Goal: Task Accomplishment & Management: Manage account settings

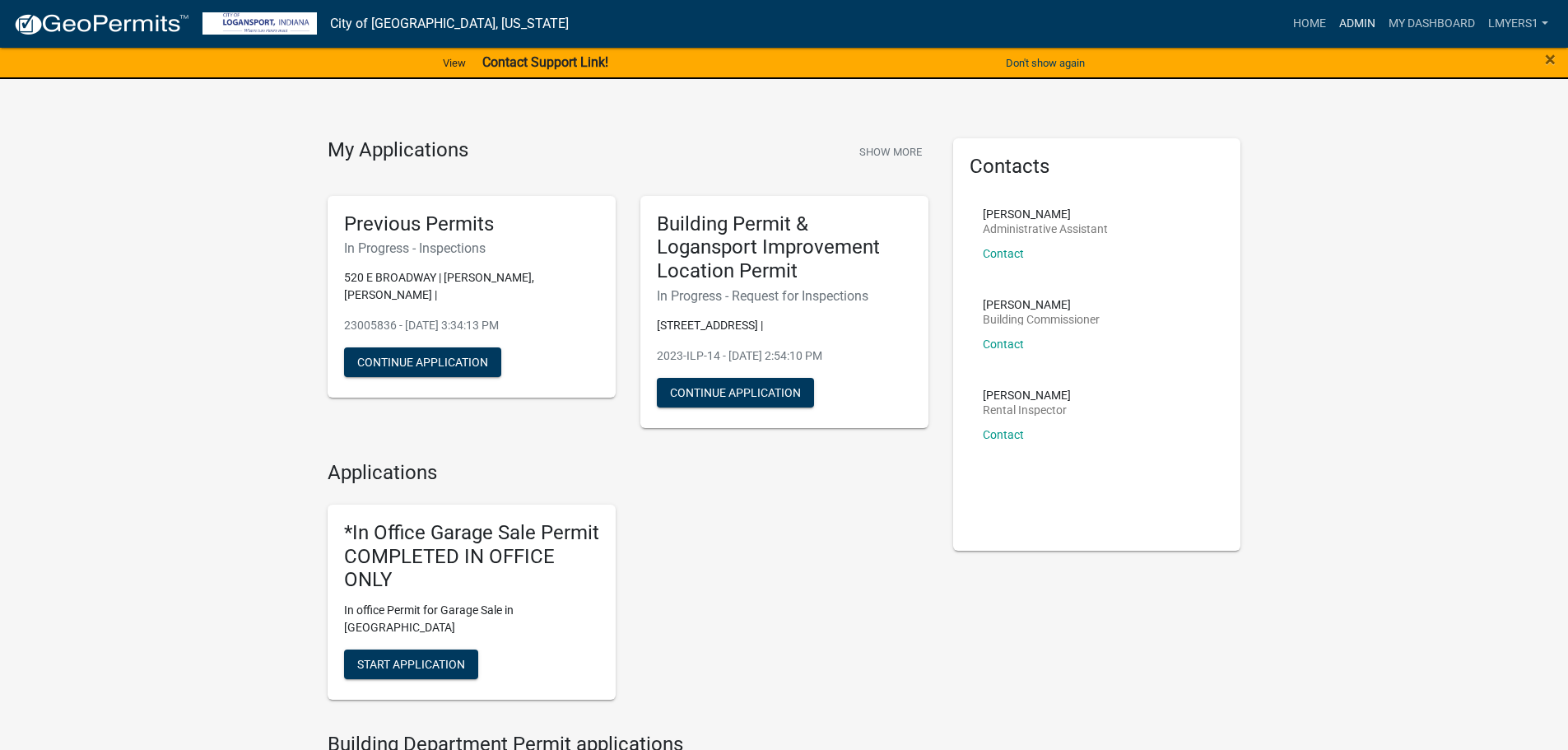
click at [1355, 21] on link "Admin" at bounding box center [1358, 24] width 50 height 32
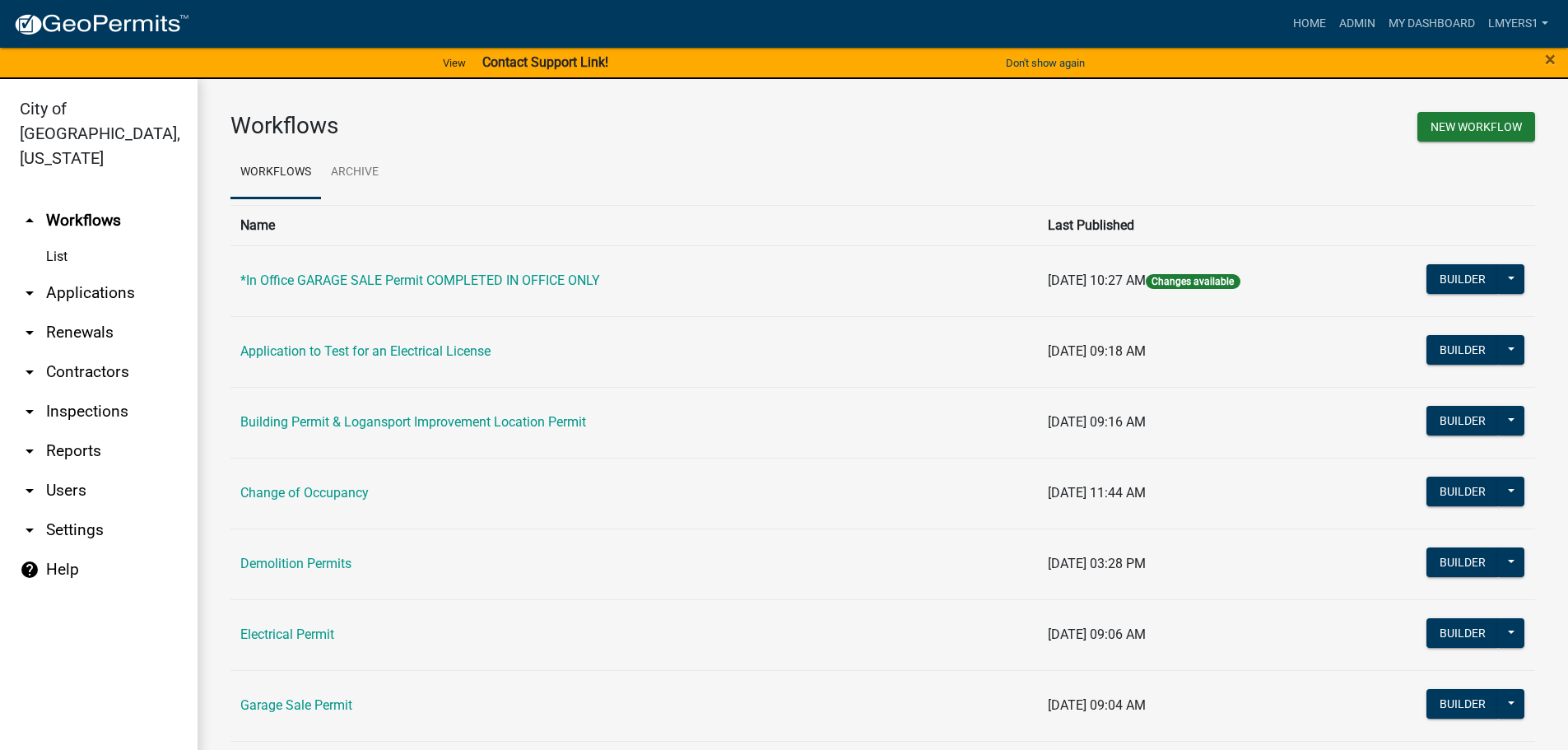
click at [80, 273] on link "arrow_drop_down Applications" at bounding box center [99, 293] width 198 height 39
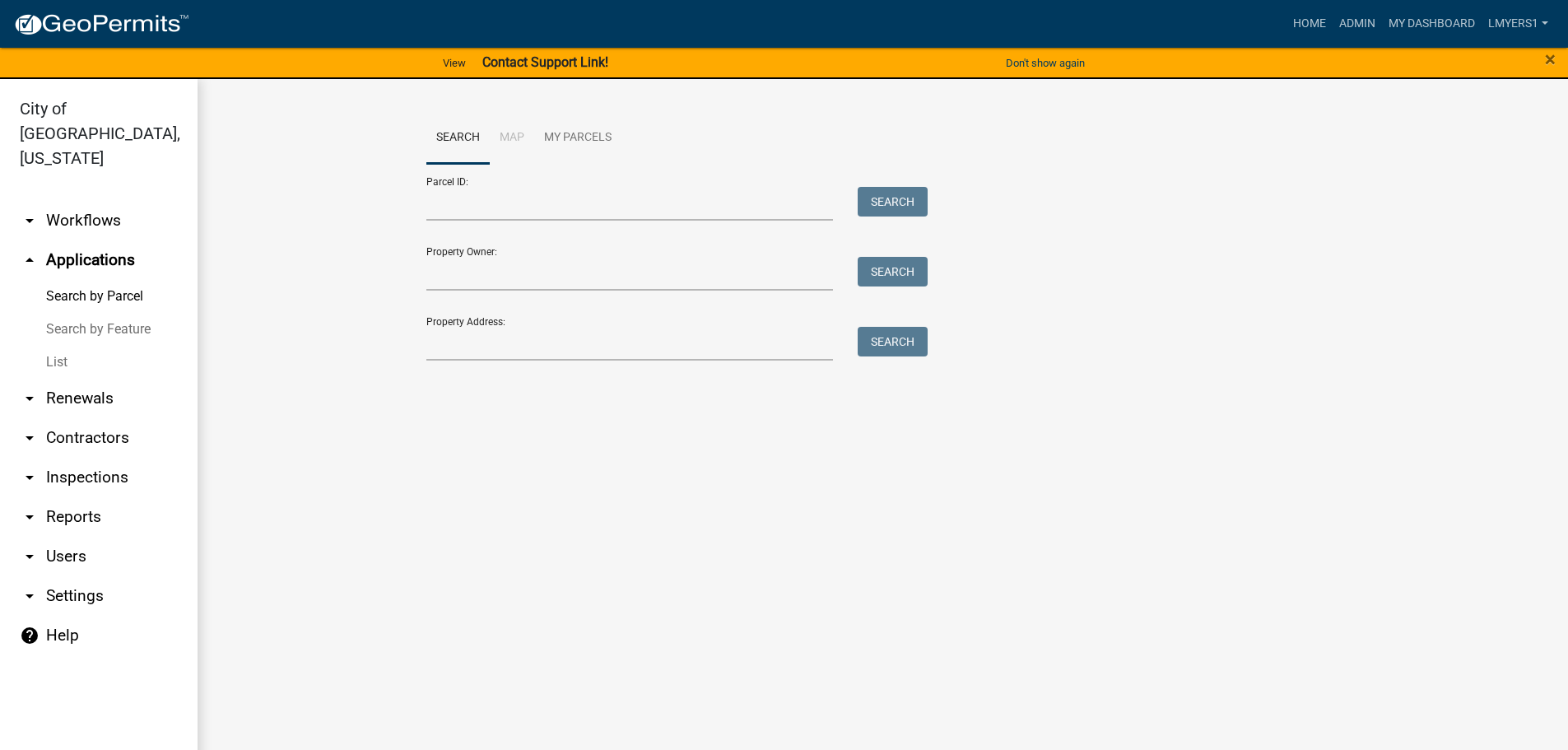
click at [55, 346] on link "List" at bounding box center [99, 363] width 198 height 33
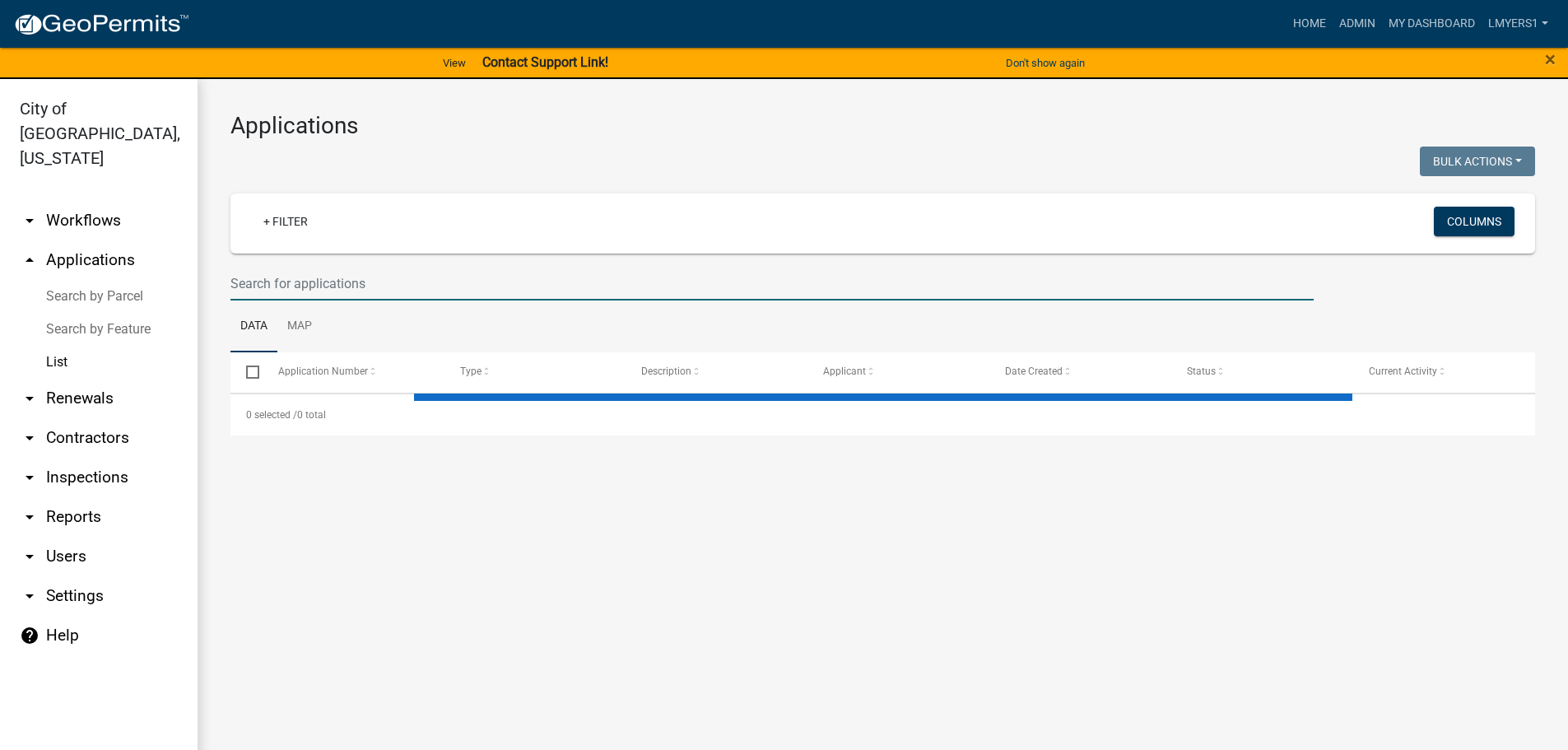
click at [329, 287] on input "text" at bounding box center [772, 283] width 1083 height 33
select select "3: 100"
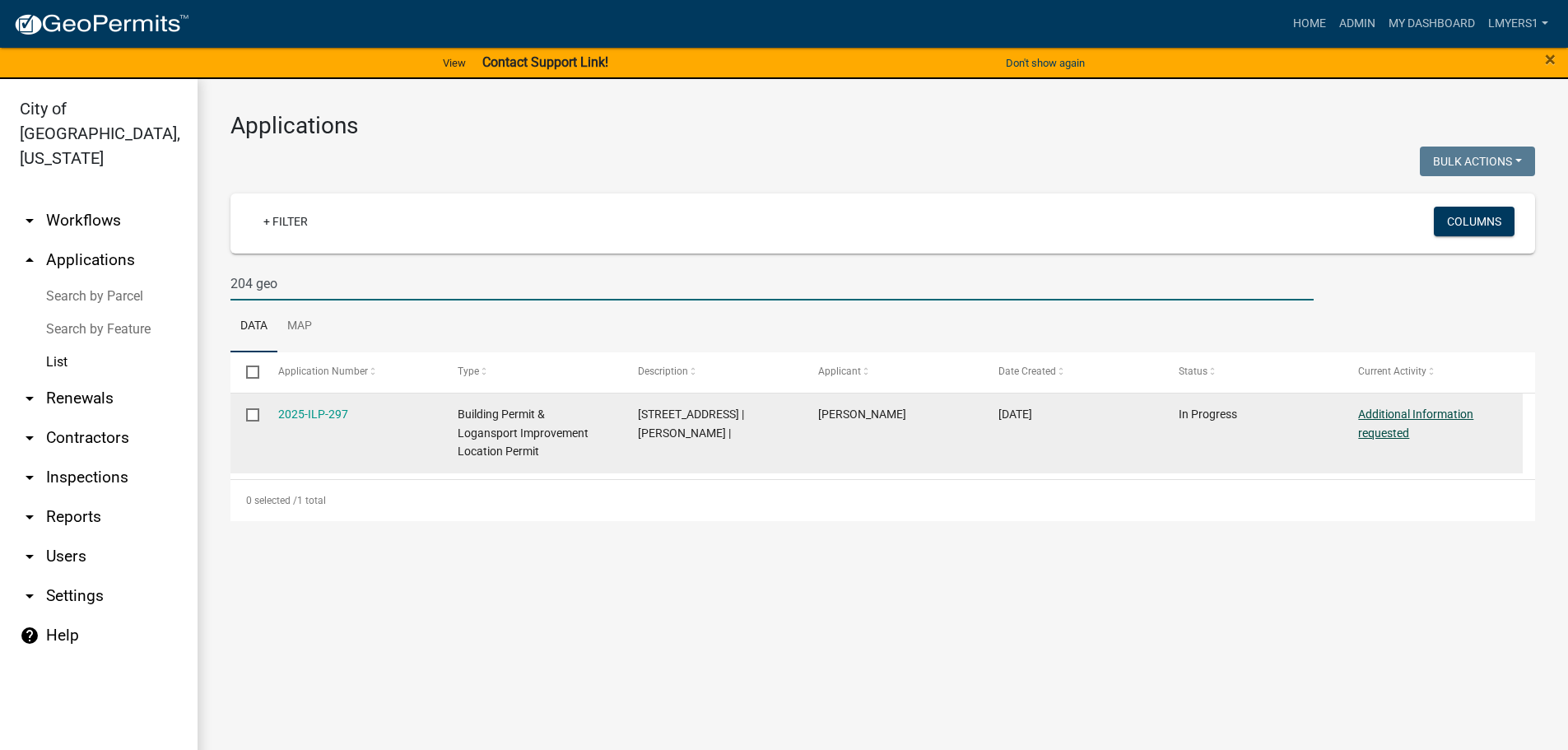
type input "204 geo"
click at [1376, 432] on link "Additional Information requested" at bounding box center [1415, 423] width 116 height 32
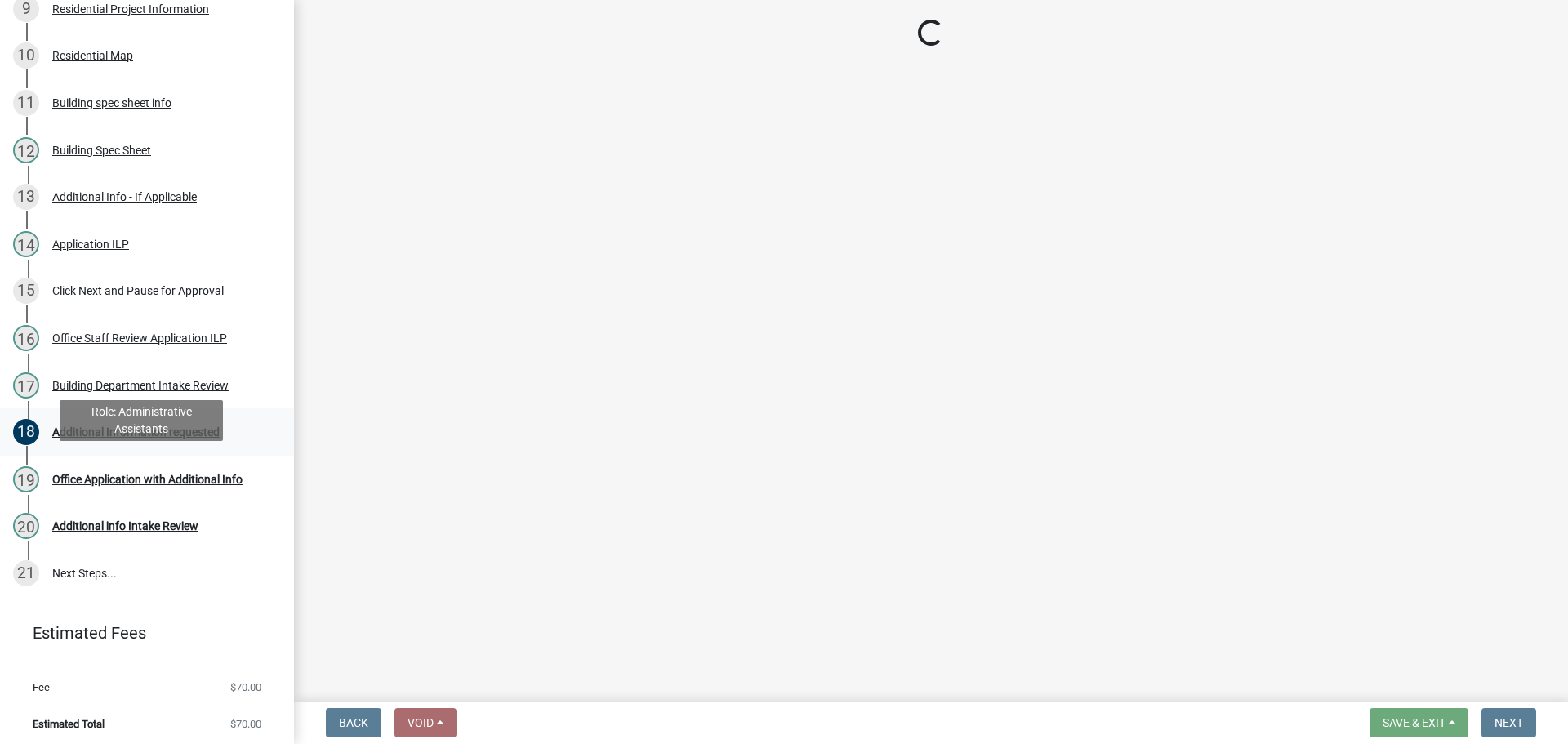
scroll to position [656, 0]
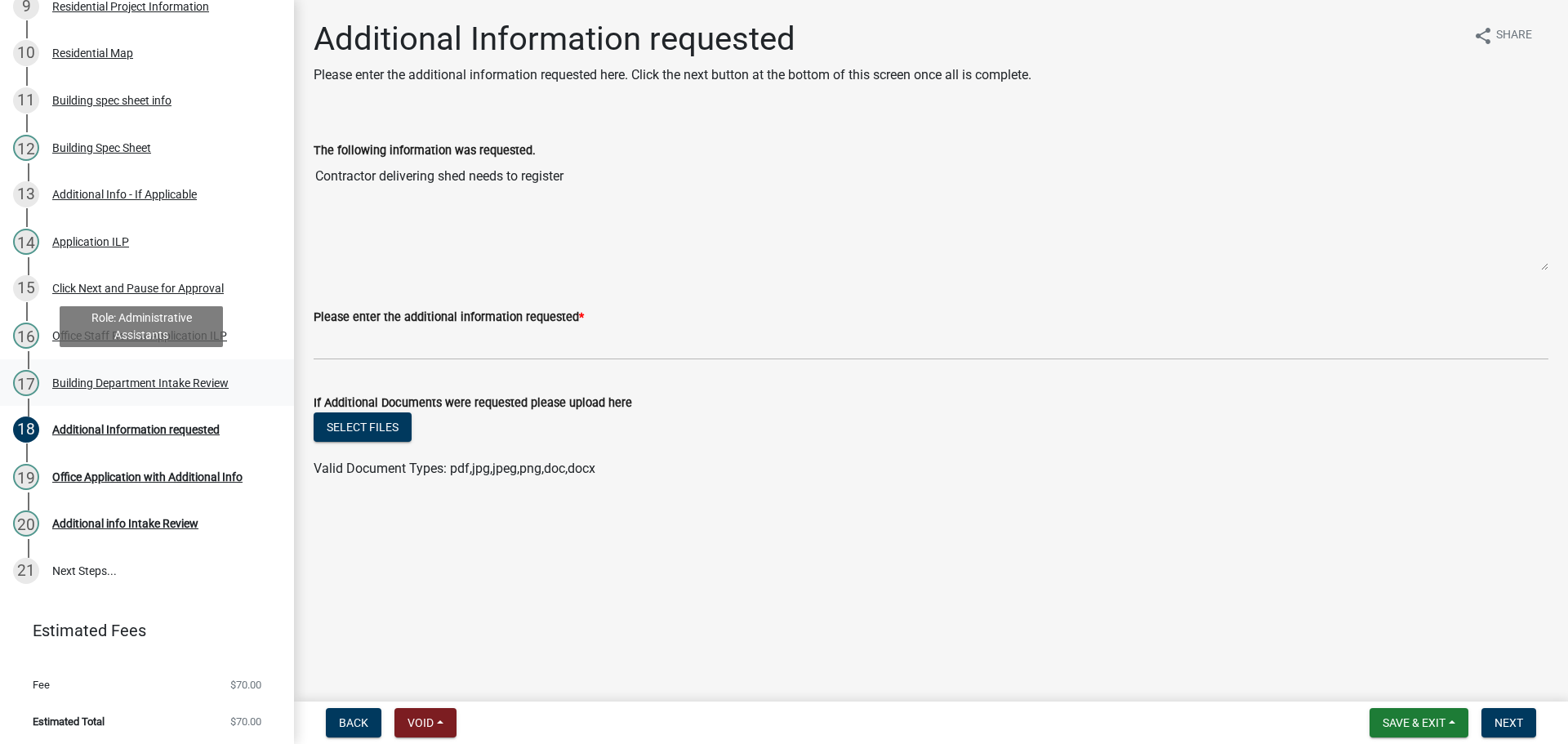
click at [93, 383] on div "Building Department Intake Review" at bounding box center [140, 383] width 177 height 11
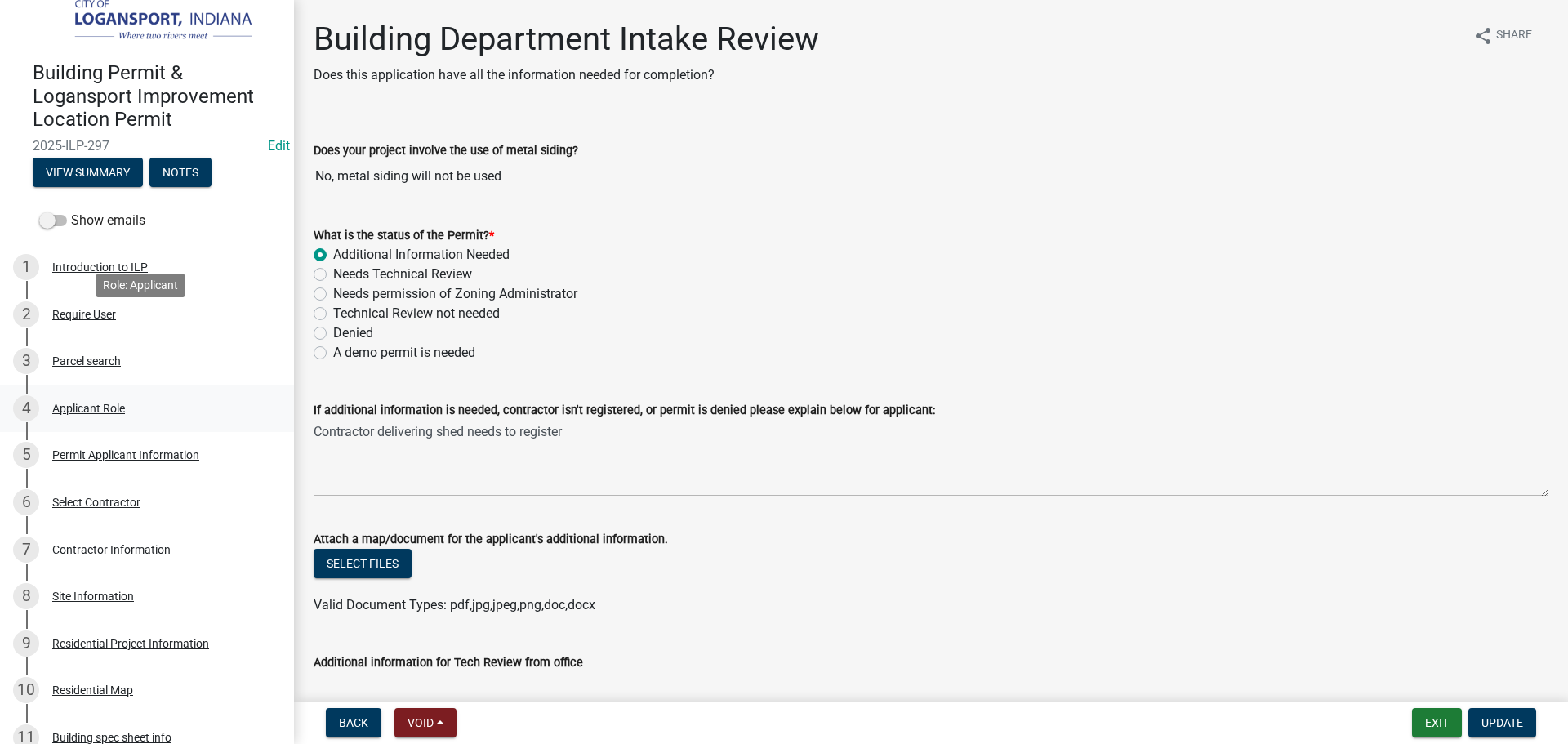
scroll to position [0, 0]
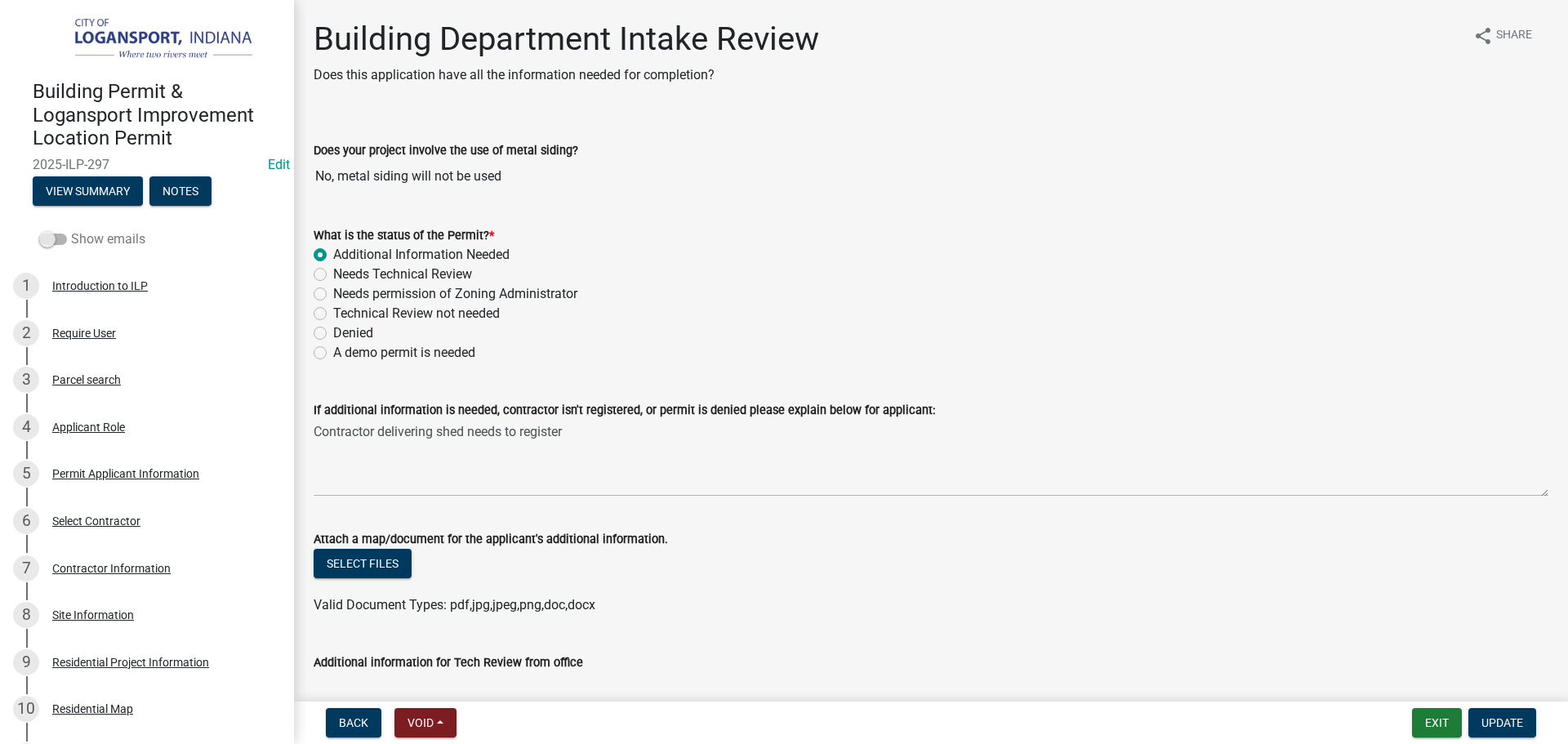
click at [61, 236] on span at bounding box center [53, 239] width 28 height 11
click at [71, 230] on input "Show emails" at bounding box center [71, 230] width 0 height 0
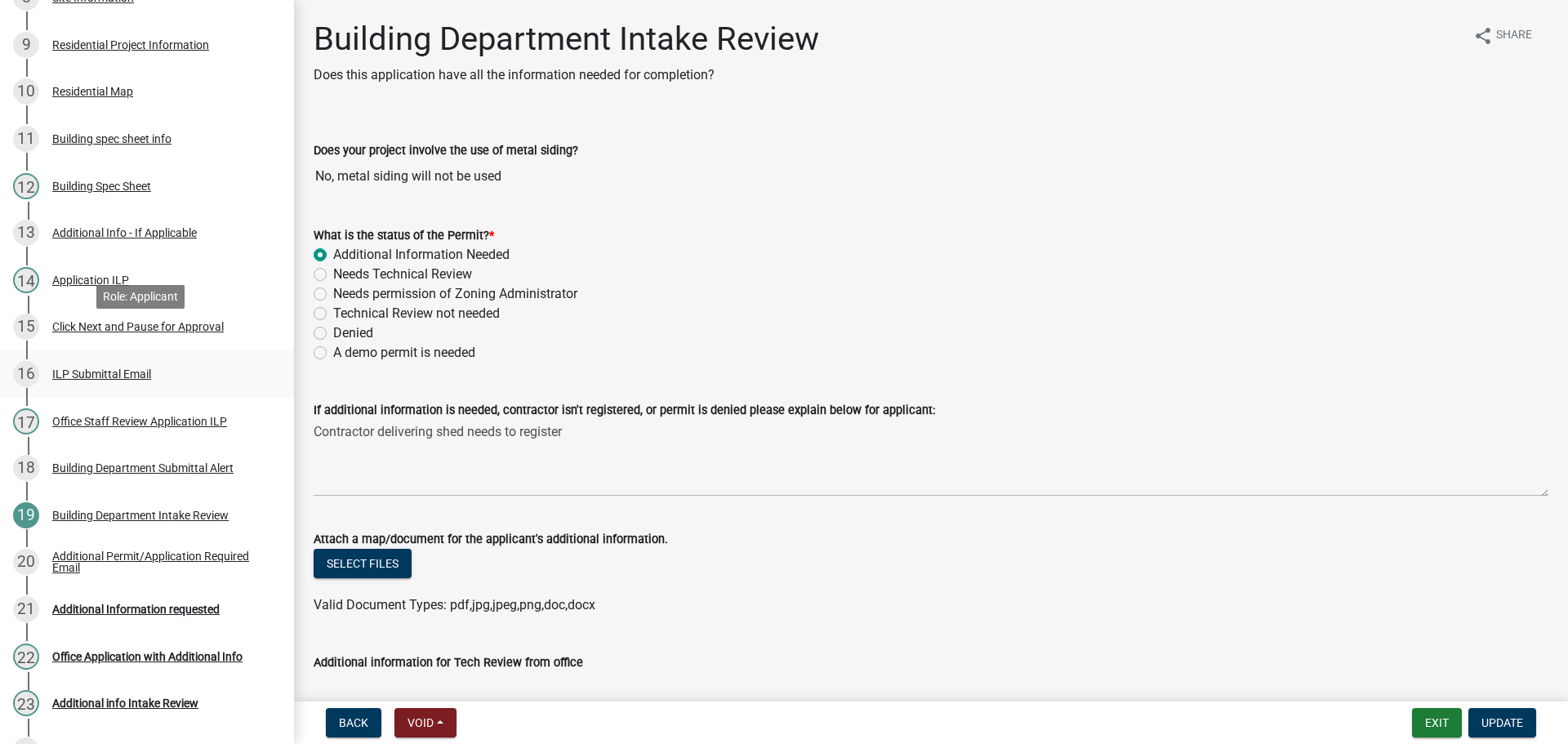
scroll to position [654, 0]
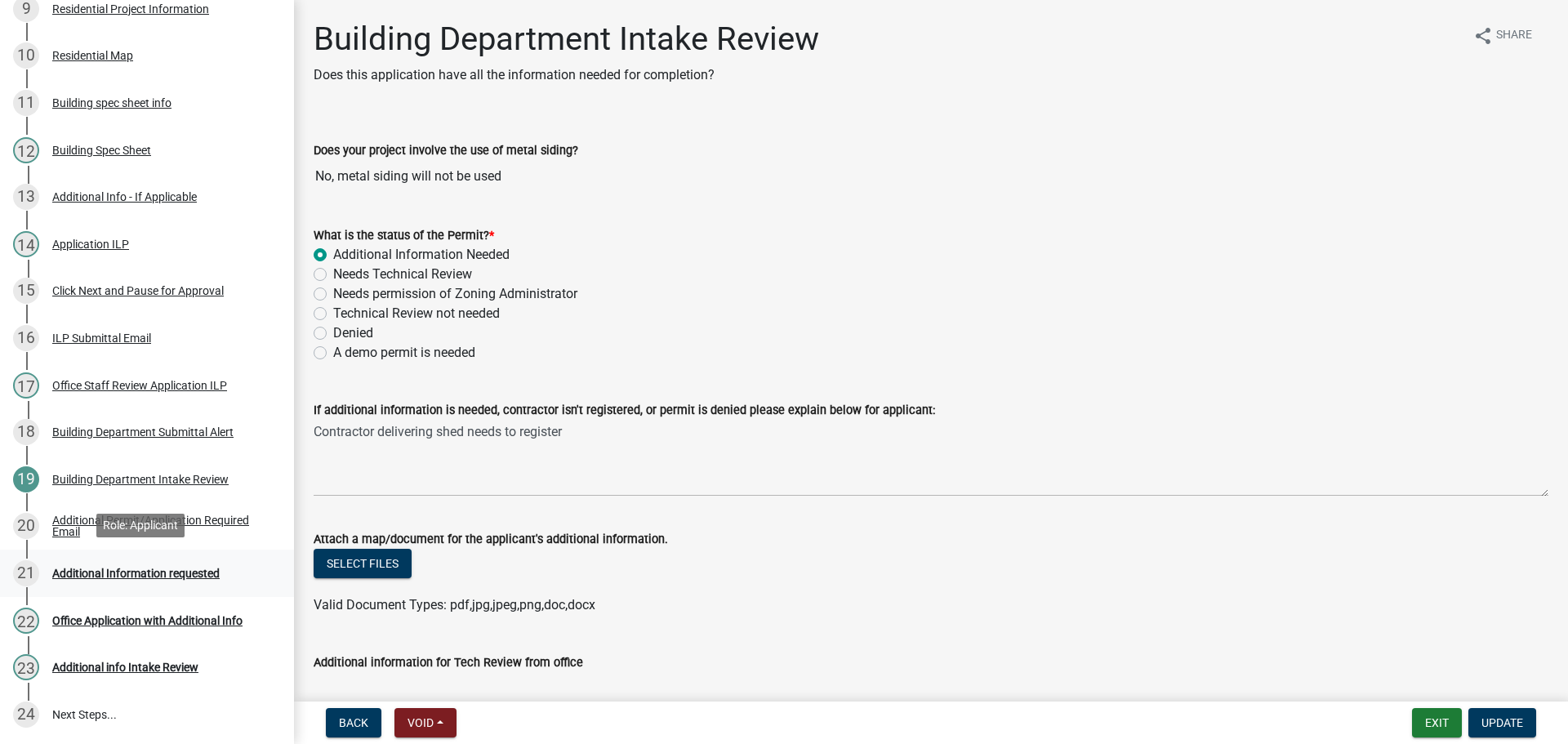
click at [142, 576] on div "Additional Information requested" at bounding box center [135, 573] width 167 height 11
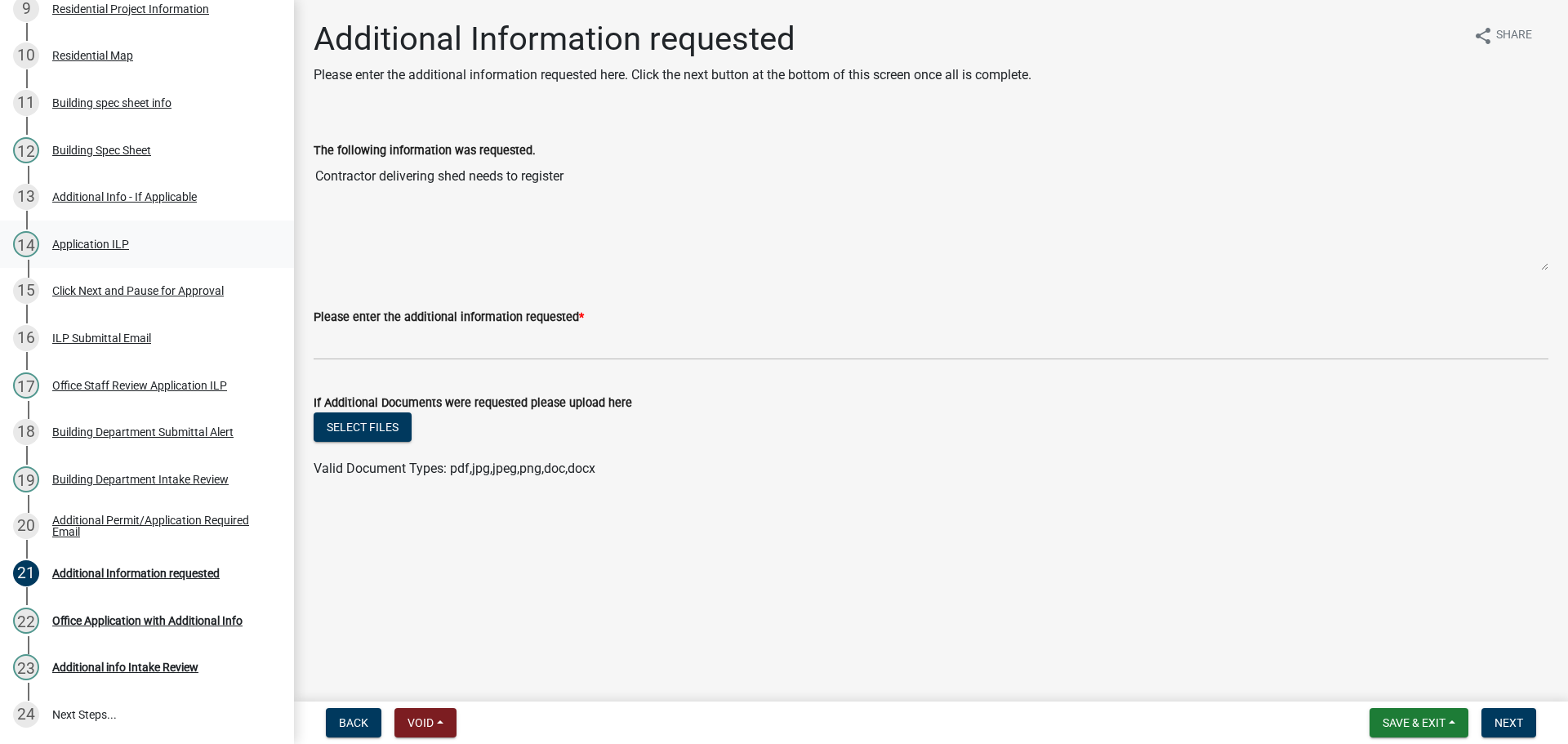
click at [104, 240] on div "Application ILP" at bounding box center [90, 244] width 76 height 11
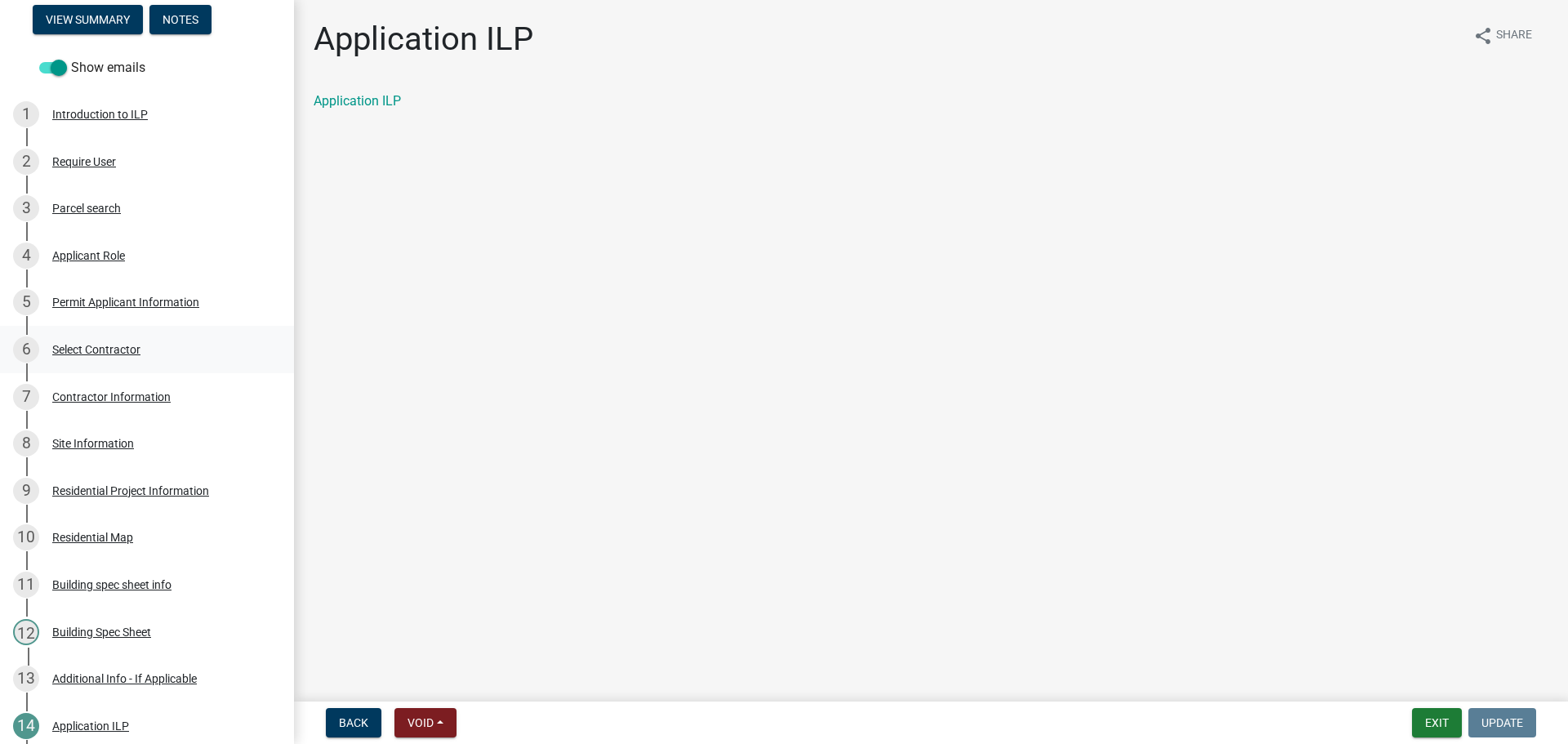
scroll to position [163, 0]
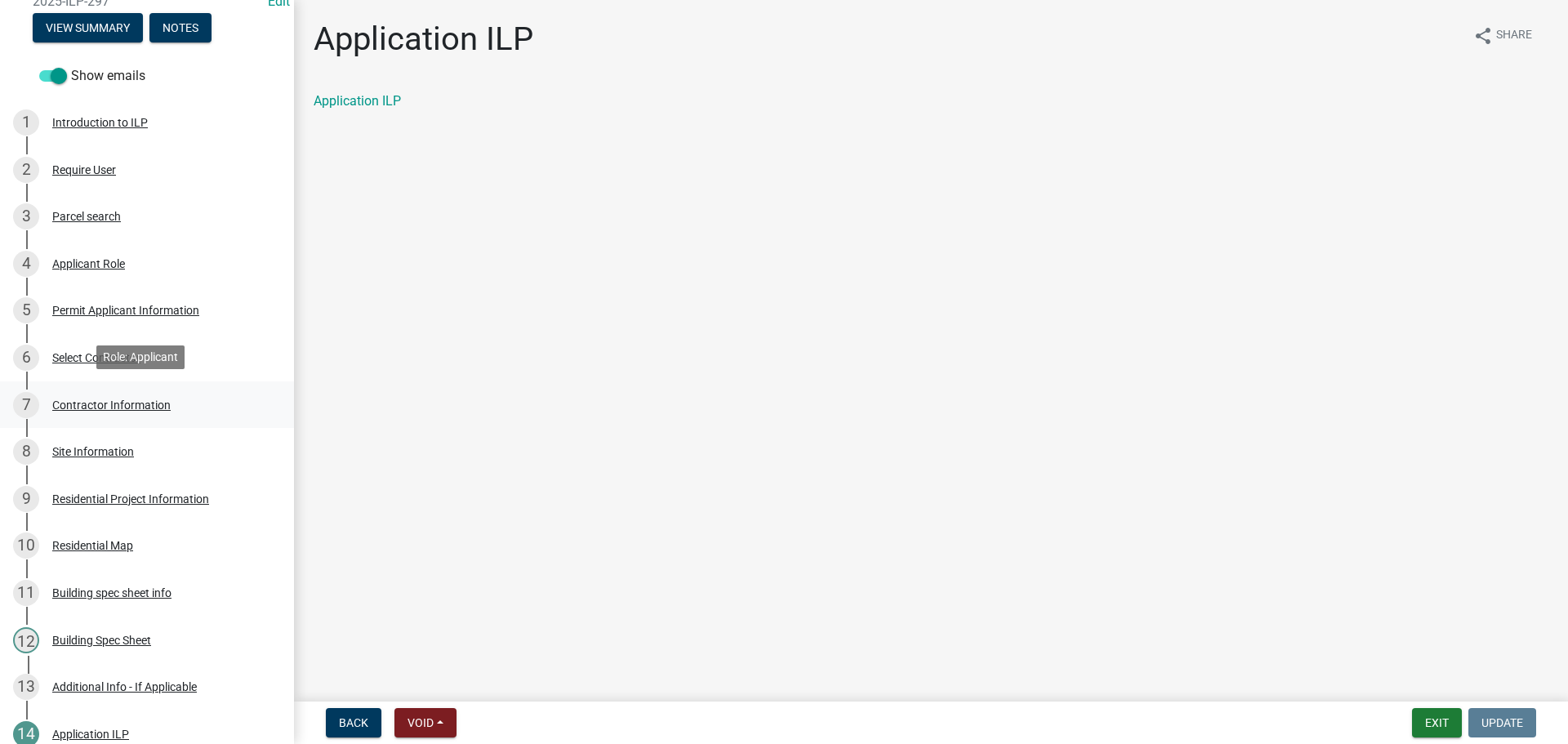
click at [95, 404] on div "Contractor Information" at bounding box center [110, 405] width 118 height 11
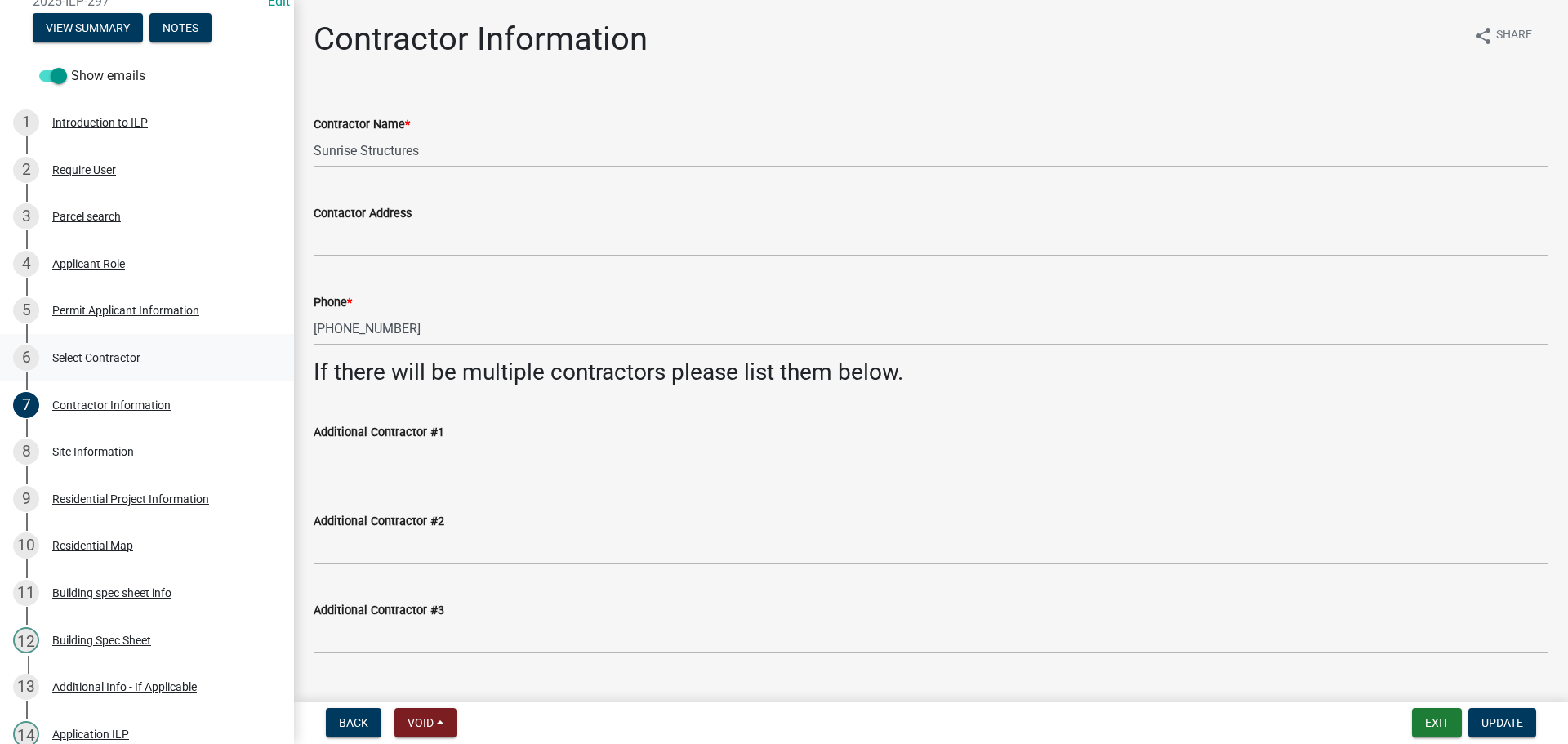
click at [90, 359] on div "Select Contractor" at bounding box center [96, 357] width 88 height 11
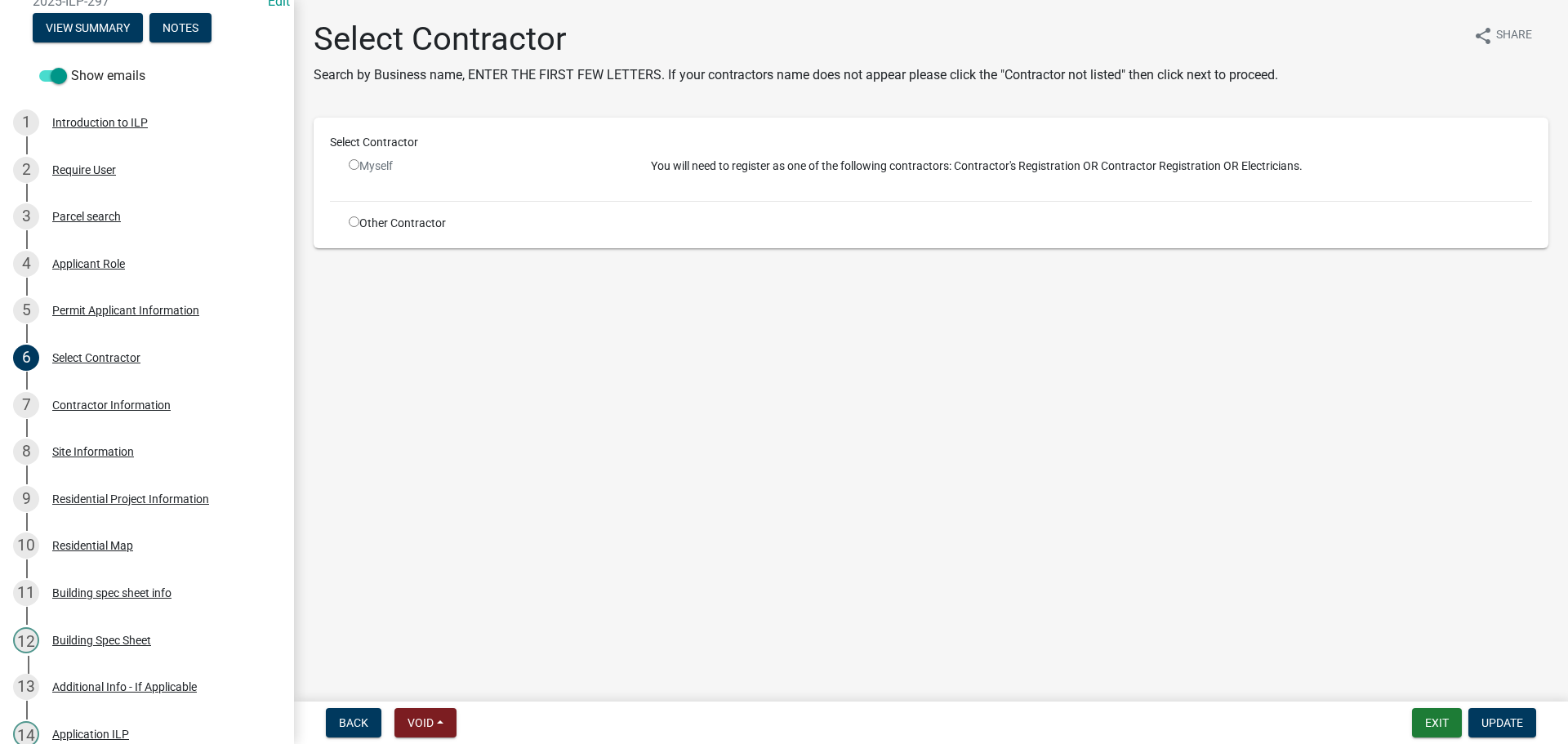
click at [355, 222] on input "radio" at bounding box center [354, 222] width 10 height 10
radio input "true"
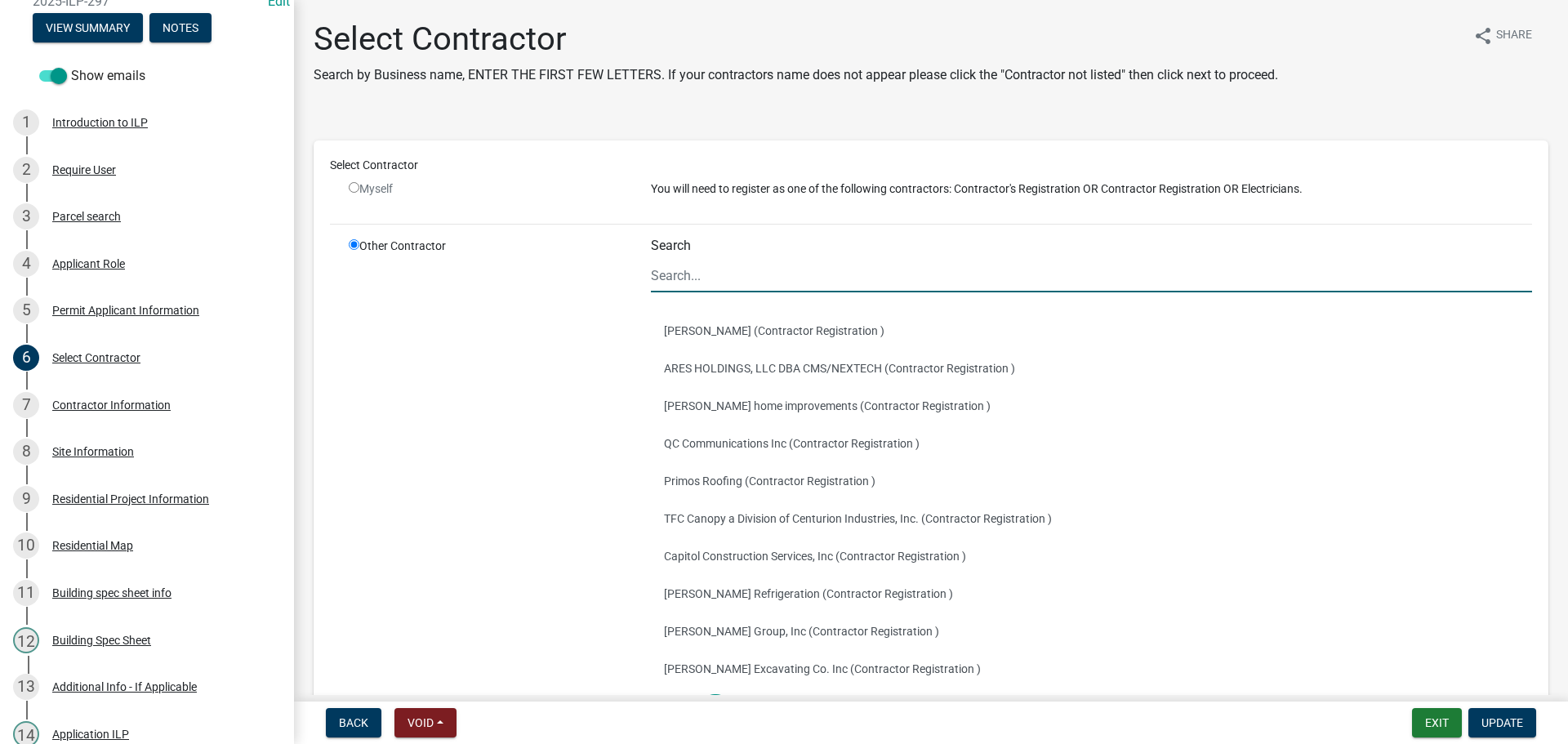
click at [661, 280] on input "Search" at bounding box center [1091, 275] width 881 height 33
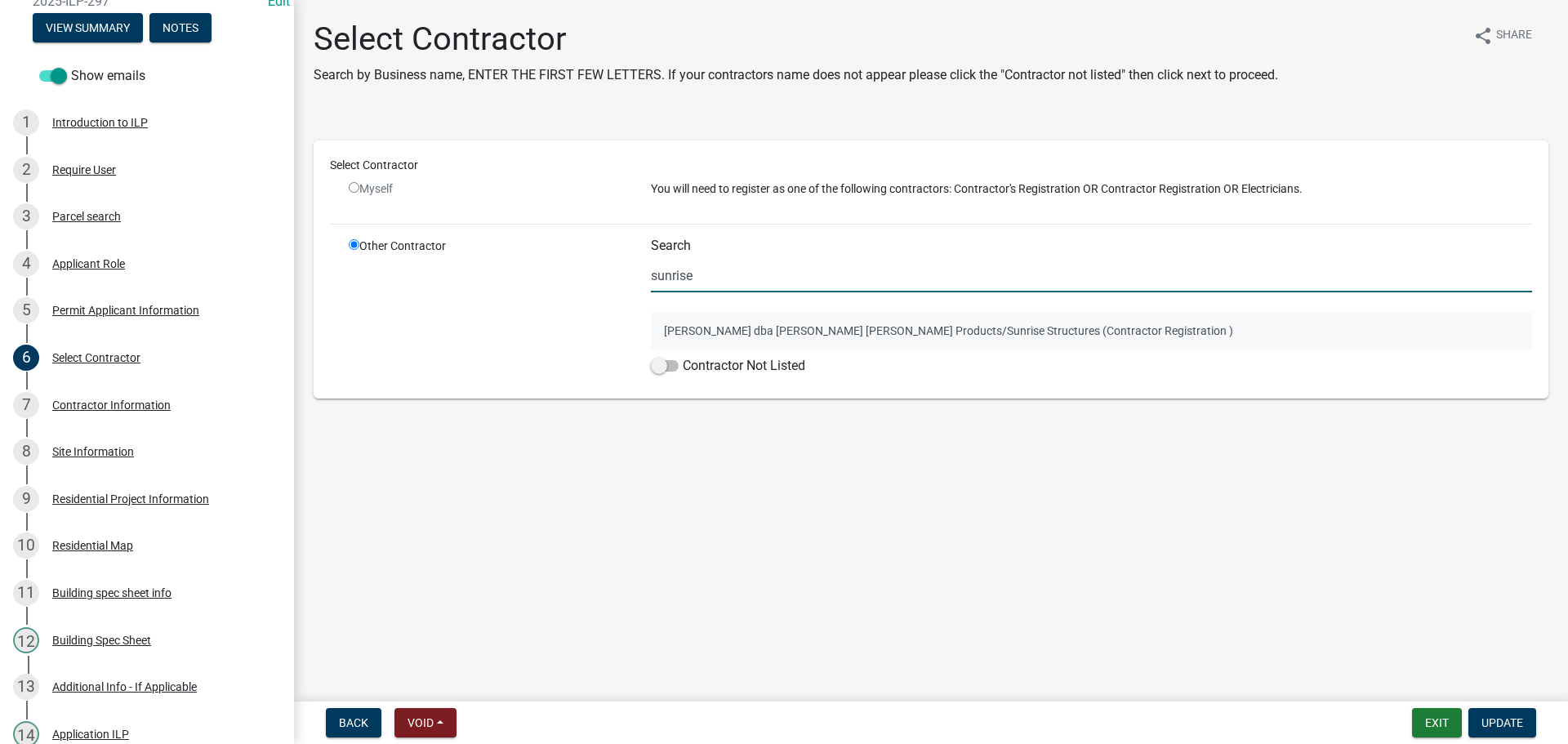
type input "sunrise"
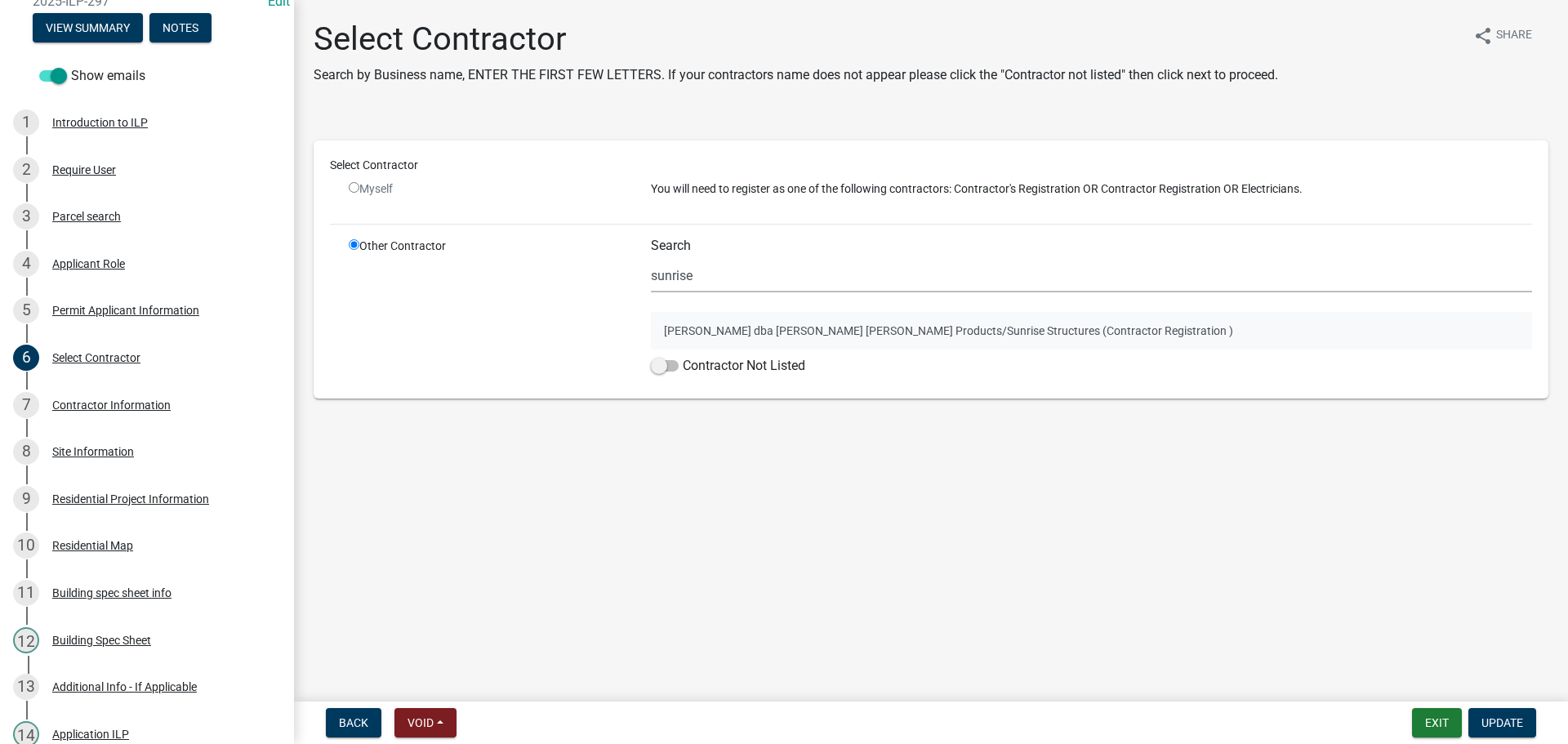
click at [695, 327] on button "[PERSON_NAME] dba [PERSON_NAME] [PERSON_NAME] Products/Sunrise Structures (Cont…" at bounding box center [1091, 331] width 881 height 37
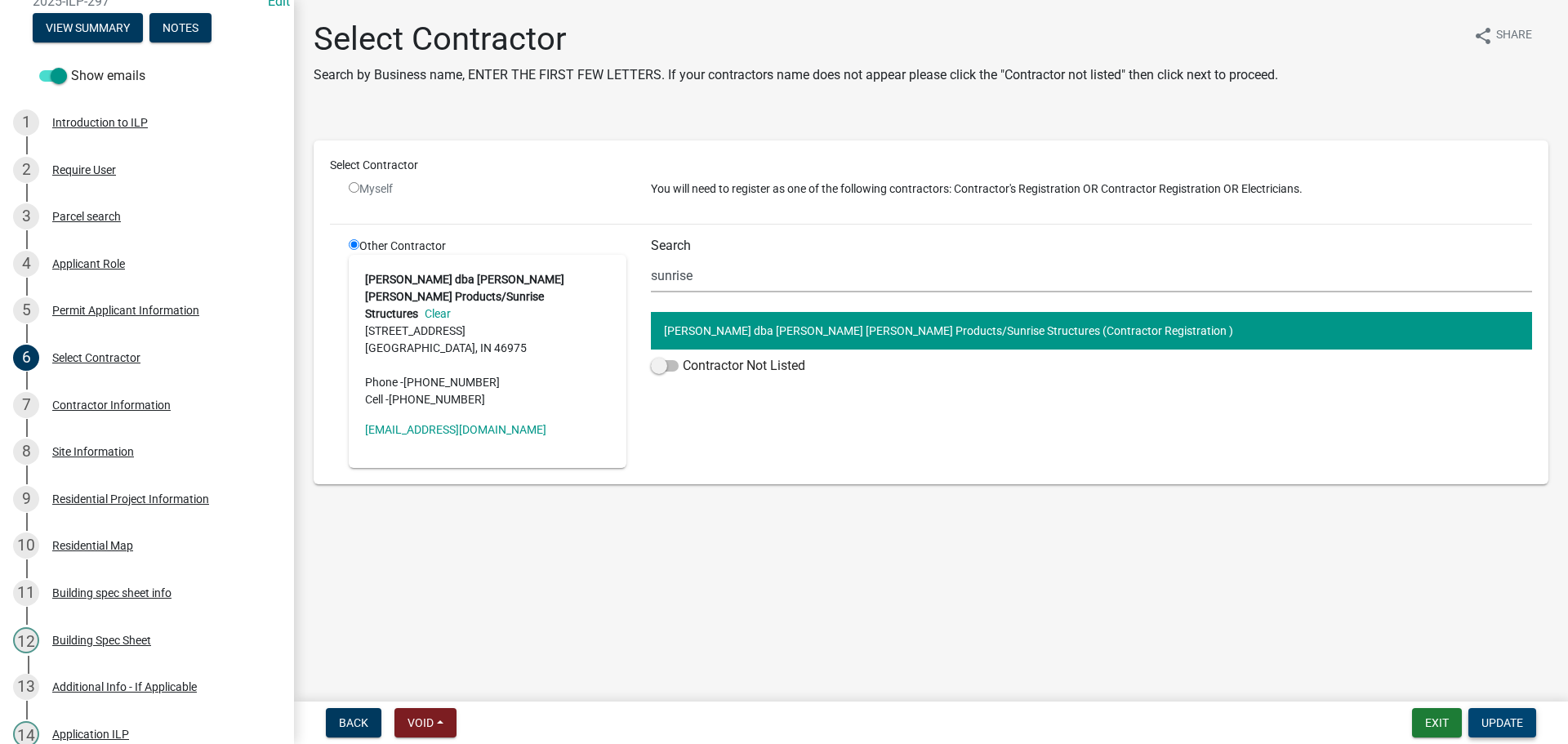
click at [1504, 729] on span "Update" at bounding box center [1502, 723] width 42 height 13
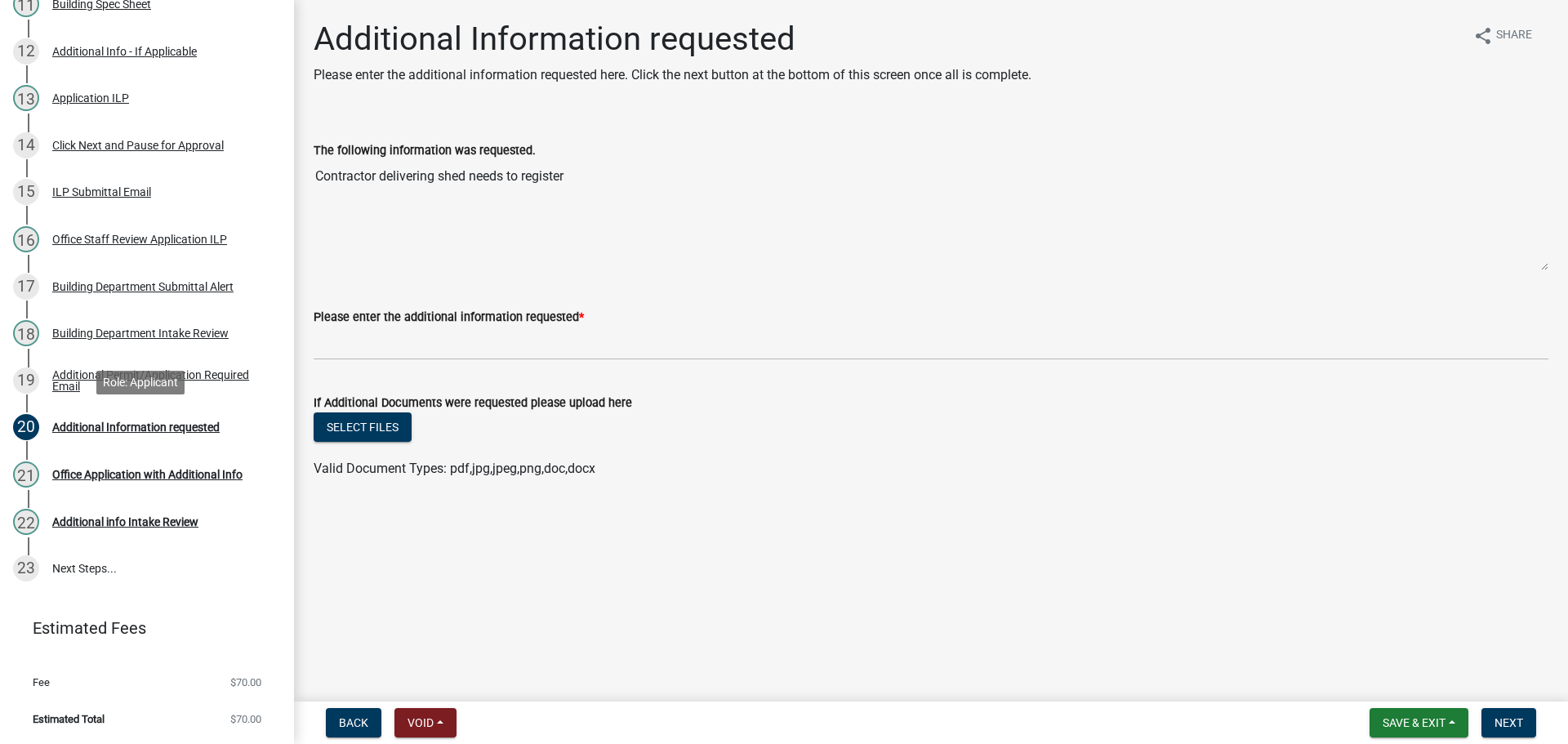
scroll to position [750, 0]
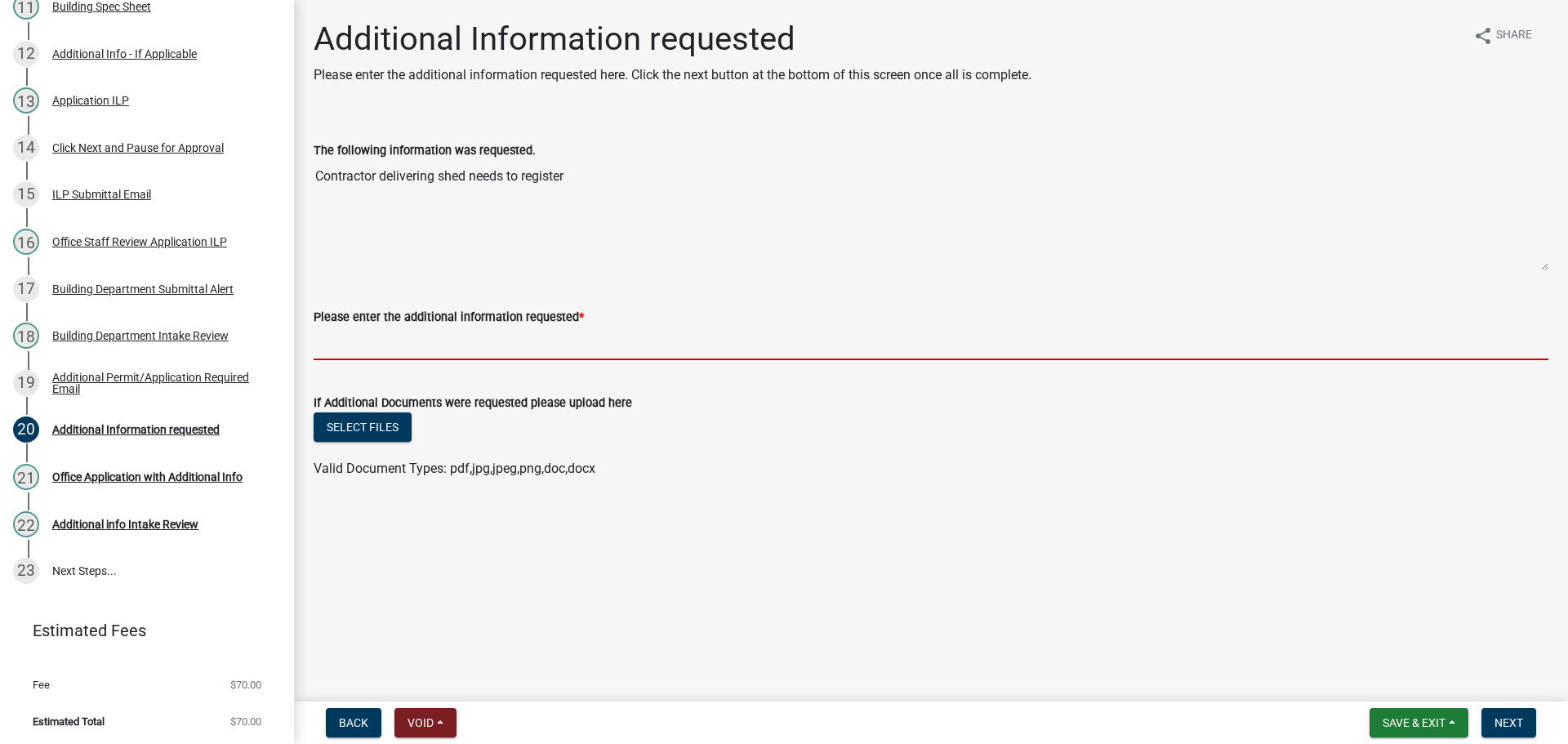
click at [383, 335] on input "Please enter the additional information requested *" at bounding box center [931, 343] width 1235 height 33
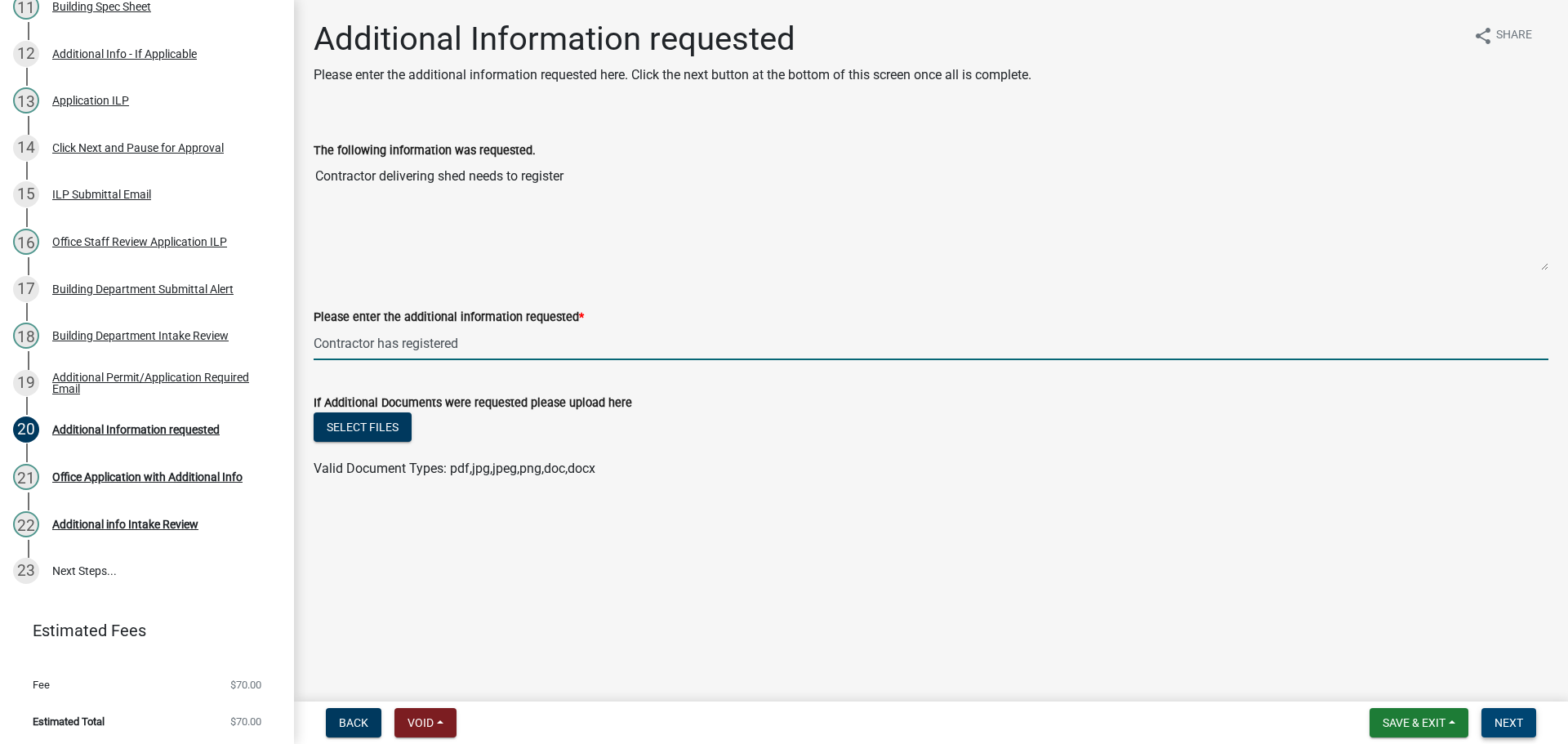
type input "Contractor has registered"
click at [1500, 724] on span "Next" at bounding box center [1509, 723] width 29 height 13
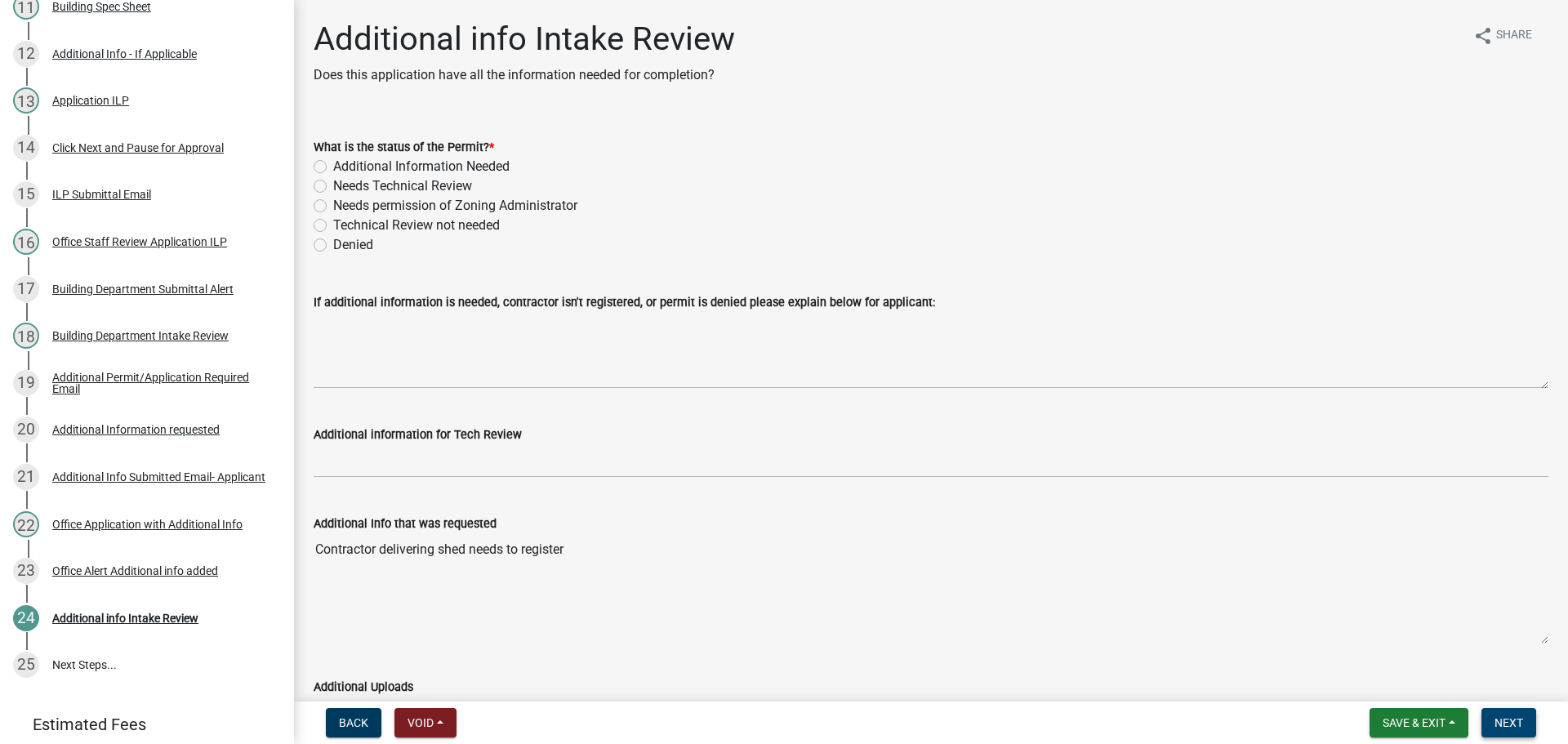
scroll to position [843, 0]
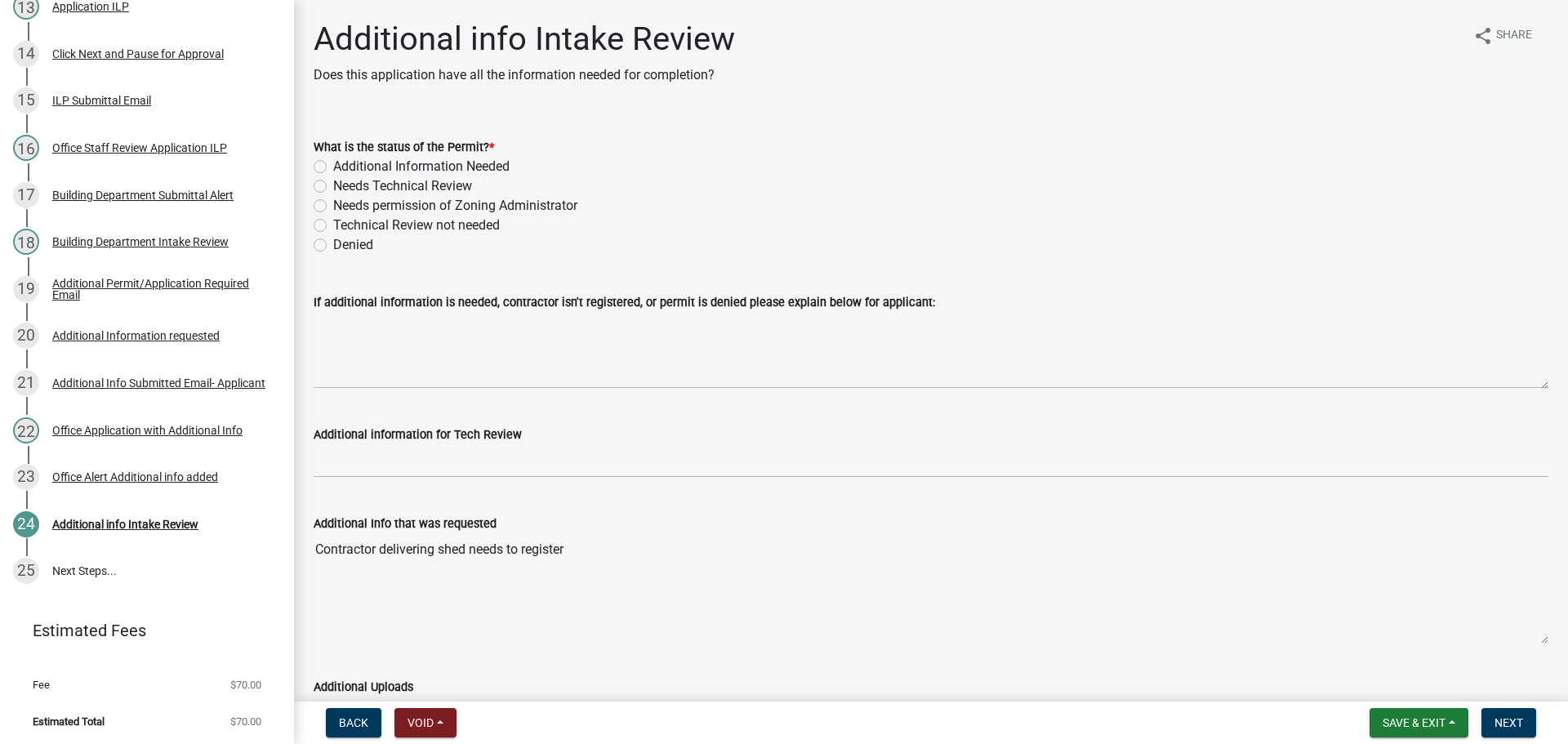
click at [311, 189] on div "What is the status of the Permit? * Additional Information Needed Needs Technic…" at bounding box center [931, 185] width 1259 height 137
click at [333, 187] on label "Needs Technical Review" at bounding box center [402, 186] width 139 height 20
click at [333, 187] on input "Needs Technical Review" at bounding box center [338, 182] width 10 height 10
radio input "true"
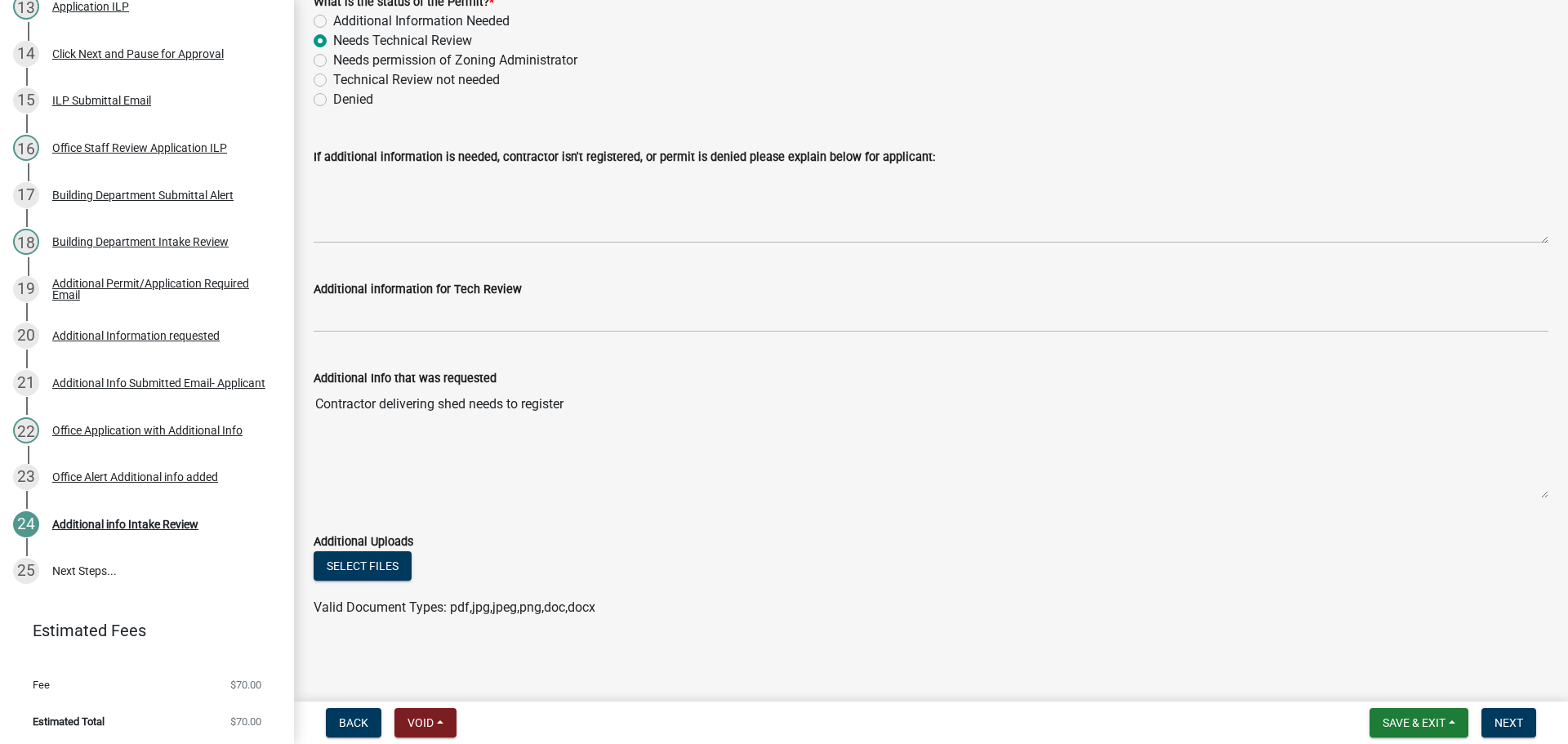
scroll to position [146, 0]
click at [1503, 722] on span "Next" at bounding box center [1509, 723] width 29 height 13
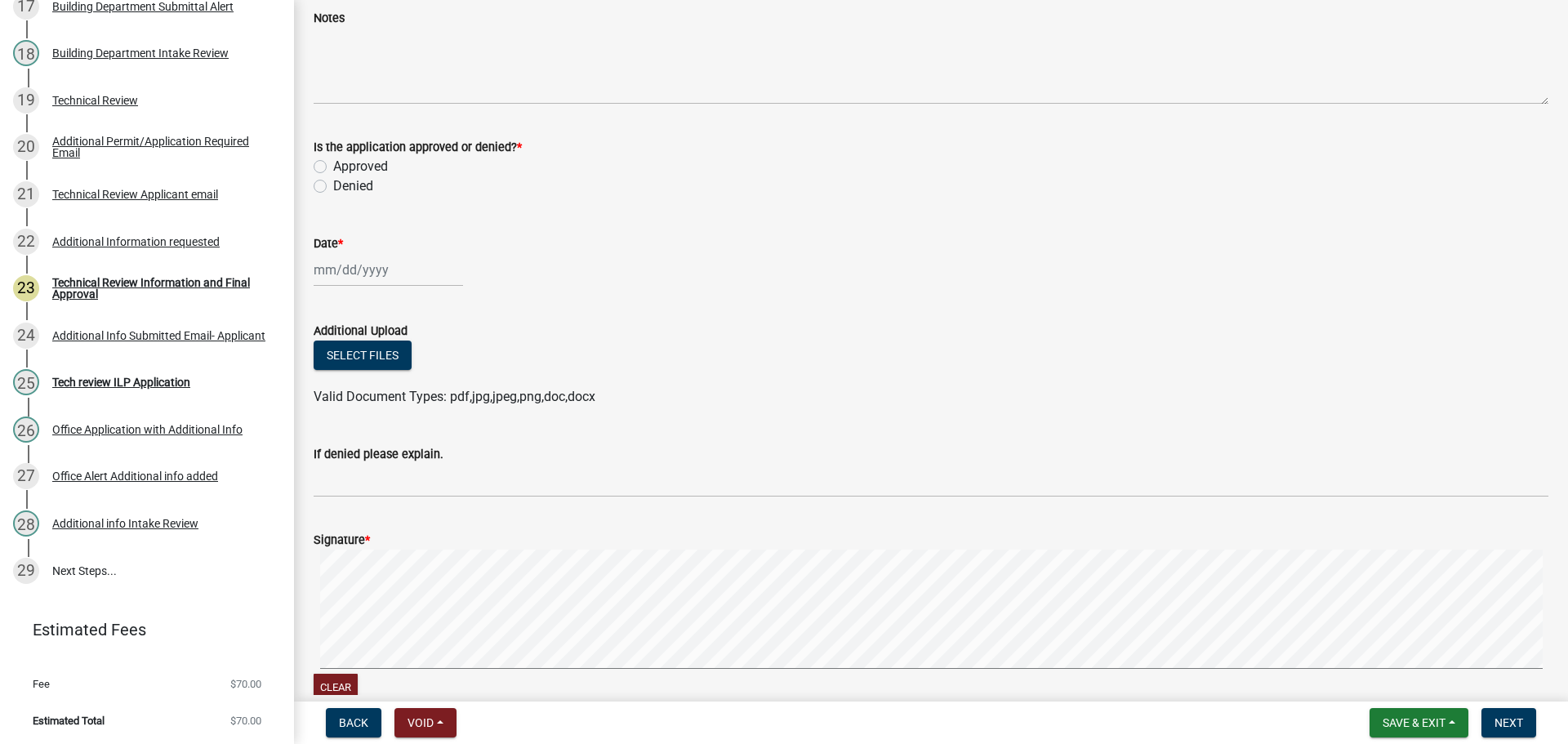
scroll to position [899, 0]
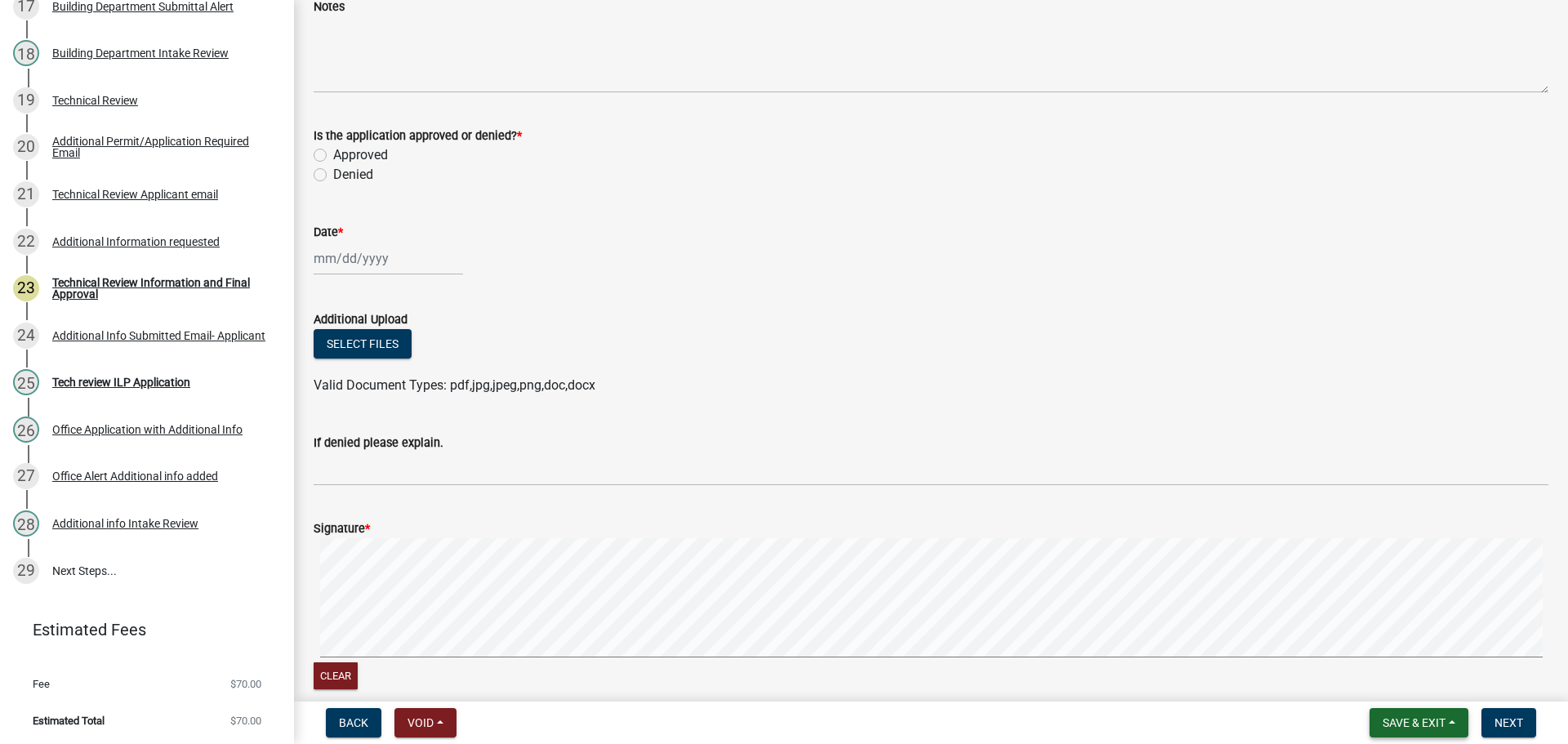
click at [1378, 731] on button "Save & Exit" at bounding box center [1418, 723] width 99 height 30
click at [1363, 669] on button "Save & Exit" at bounding box center [1403, 680] width 131 height 39
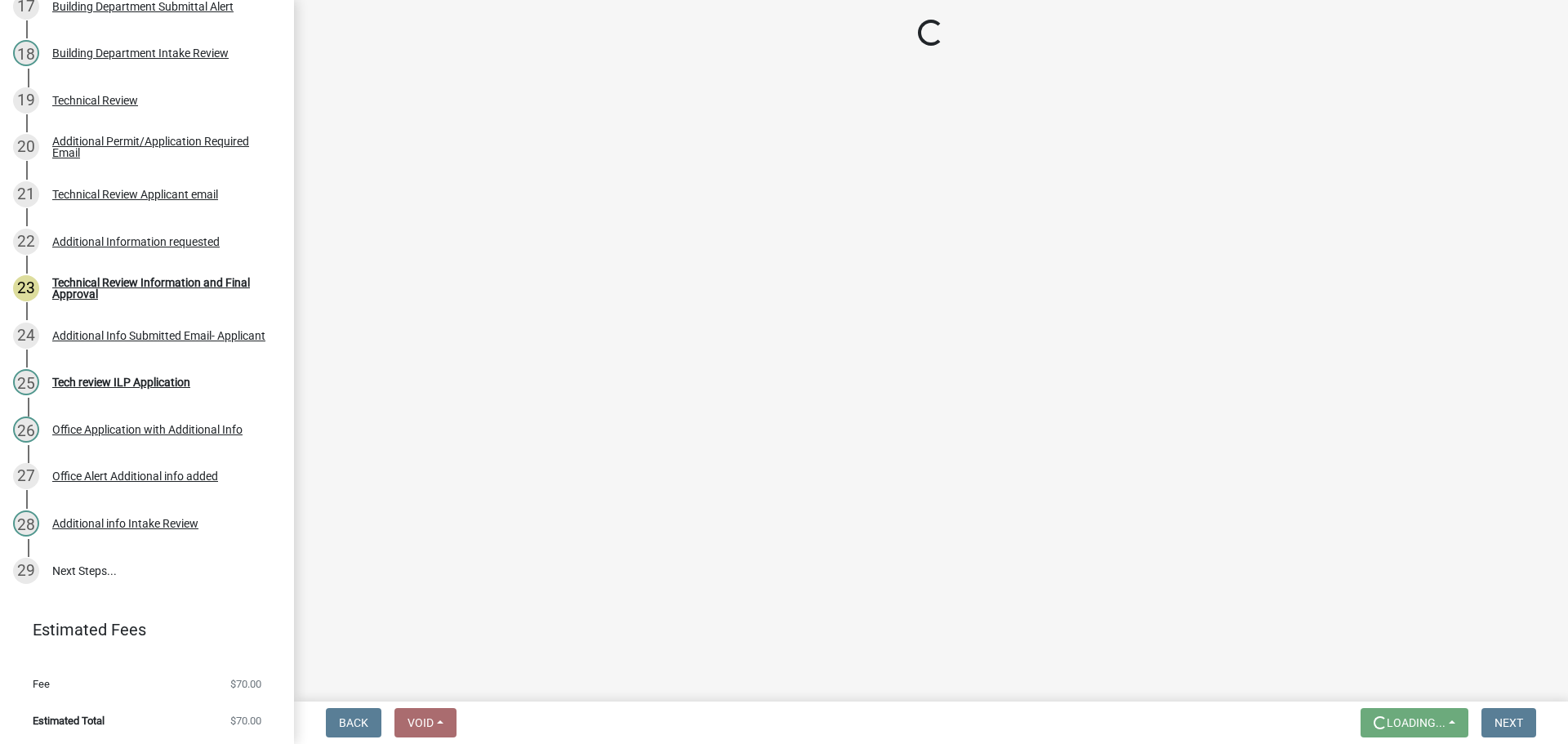
scroll to position [0, 0]
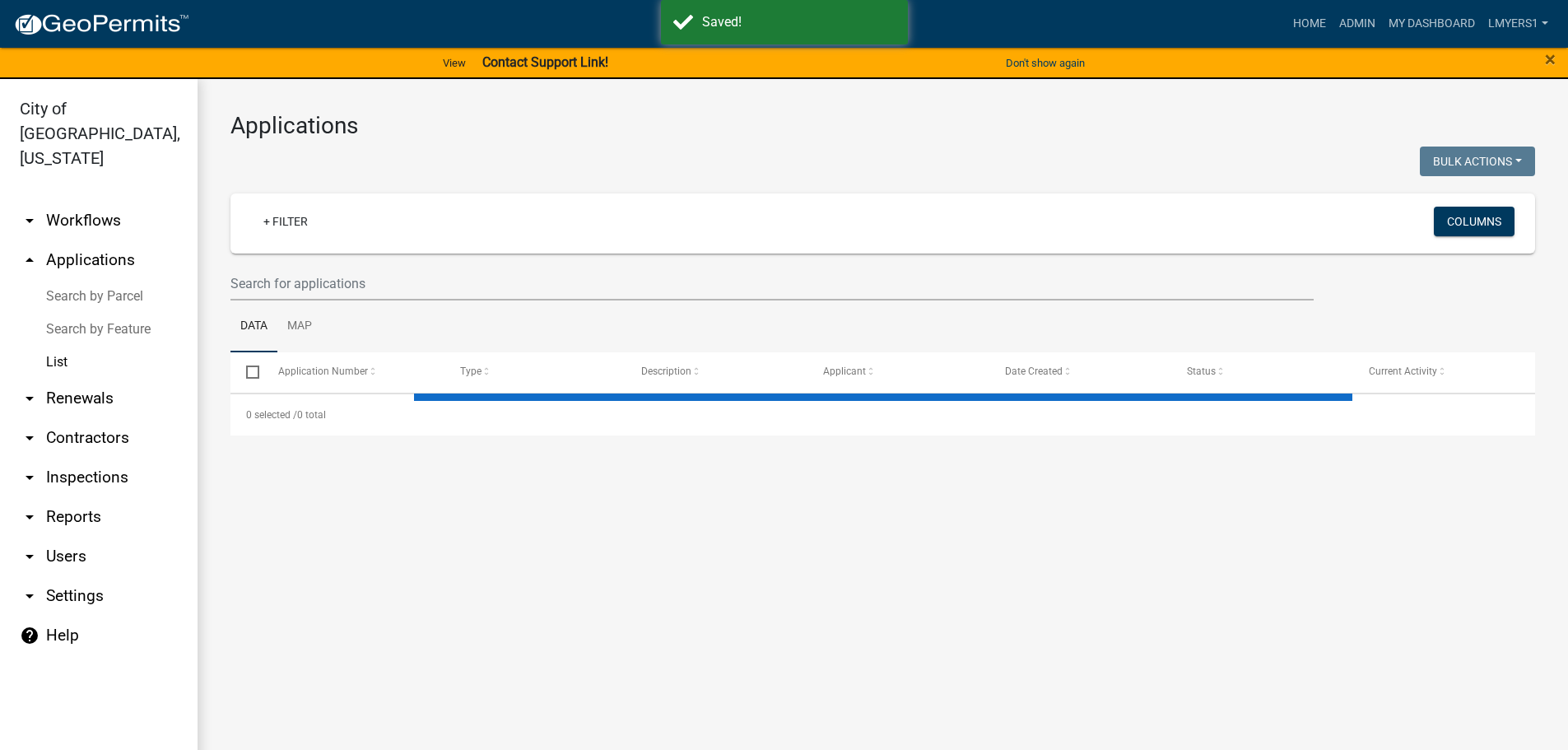
select select "3: 100"
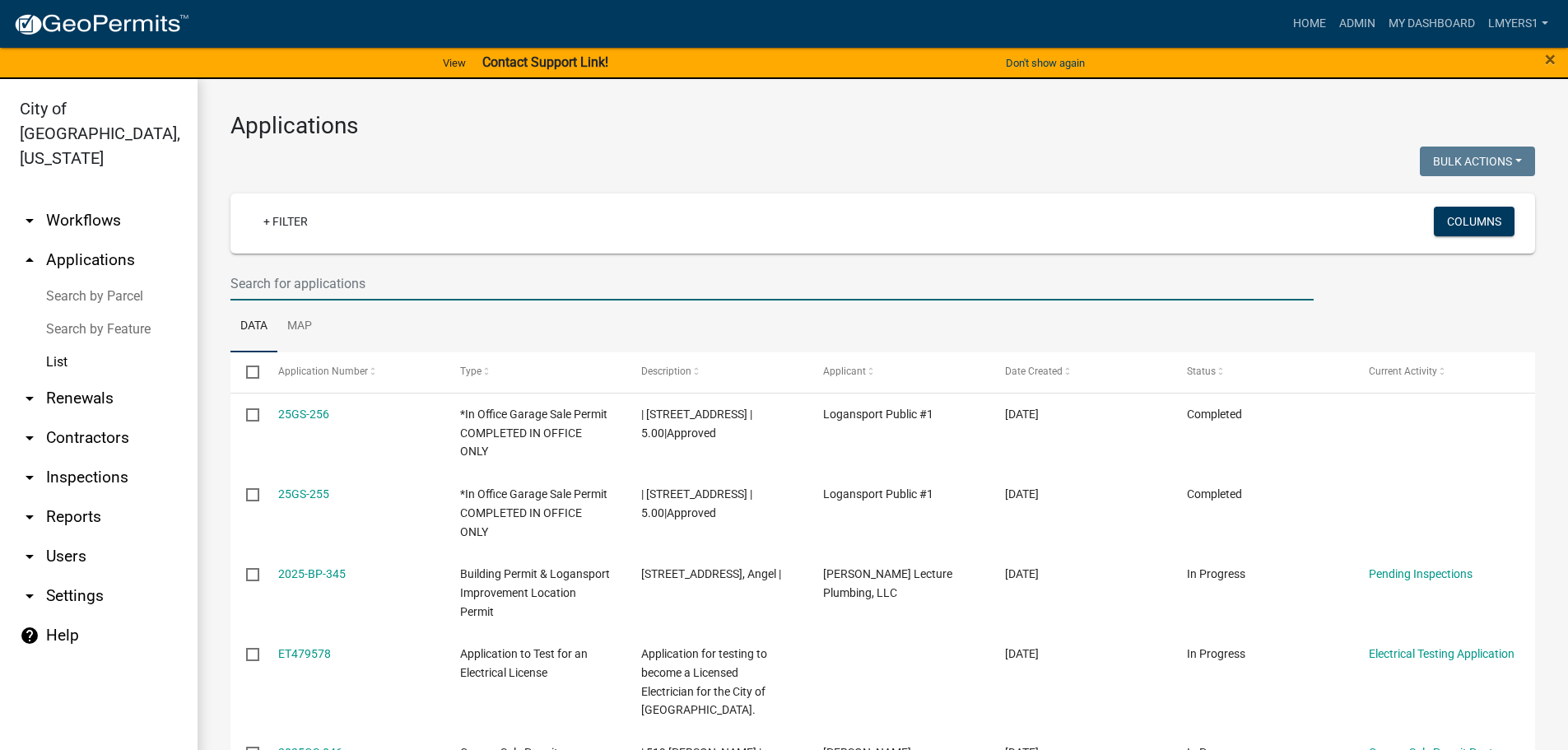
click at [267, 284] on input "text" at bounding box center [772, 283] width 1083 height 33
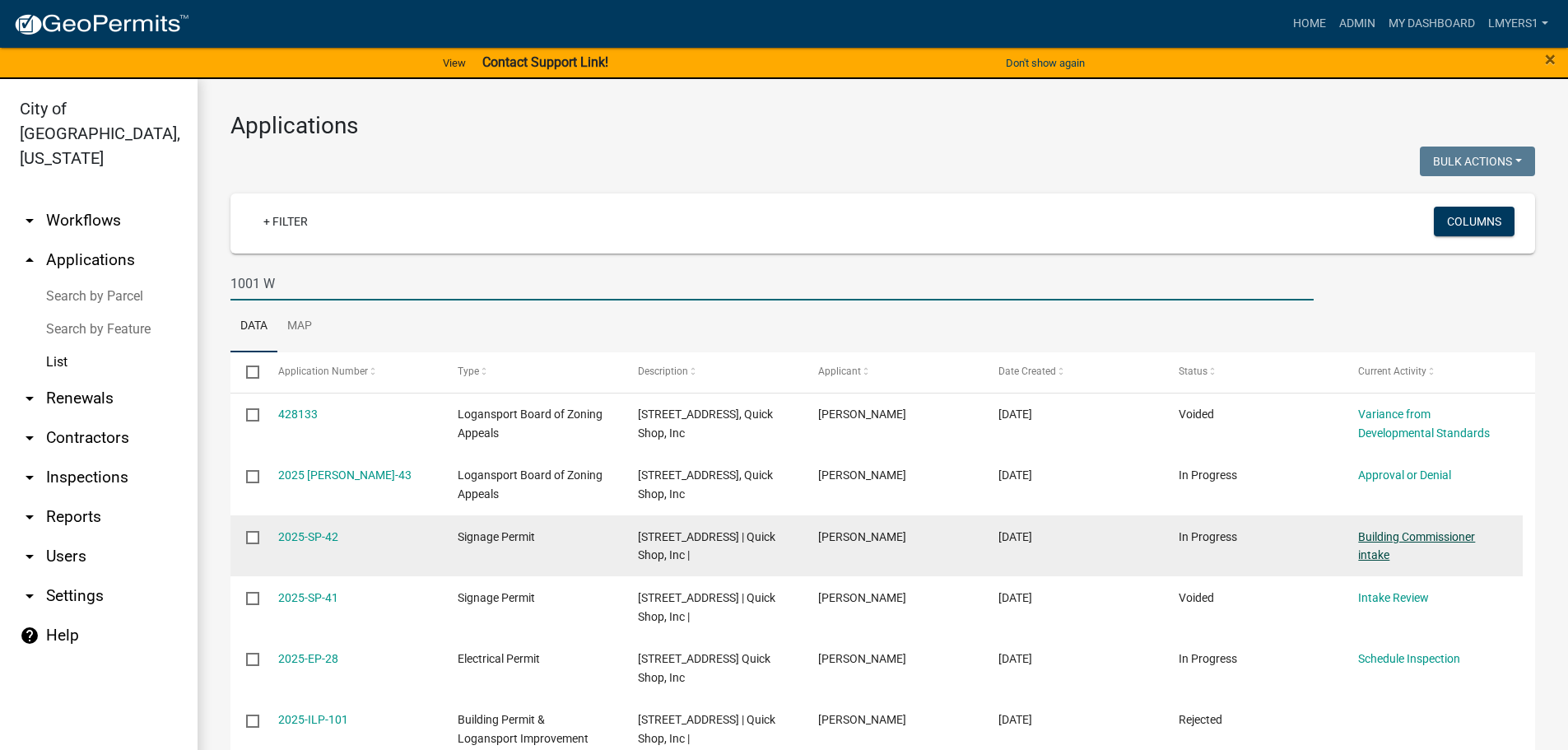
type input "1001 W"
click at [1402, 540] on link "Building Commissioner intake" at bounding box center [1416, 546] width 117 height 32
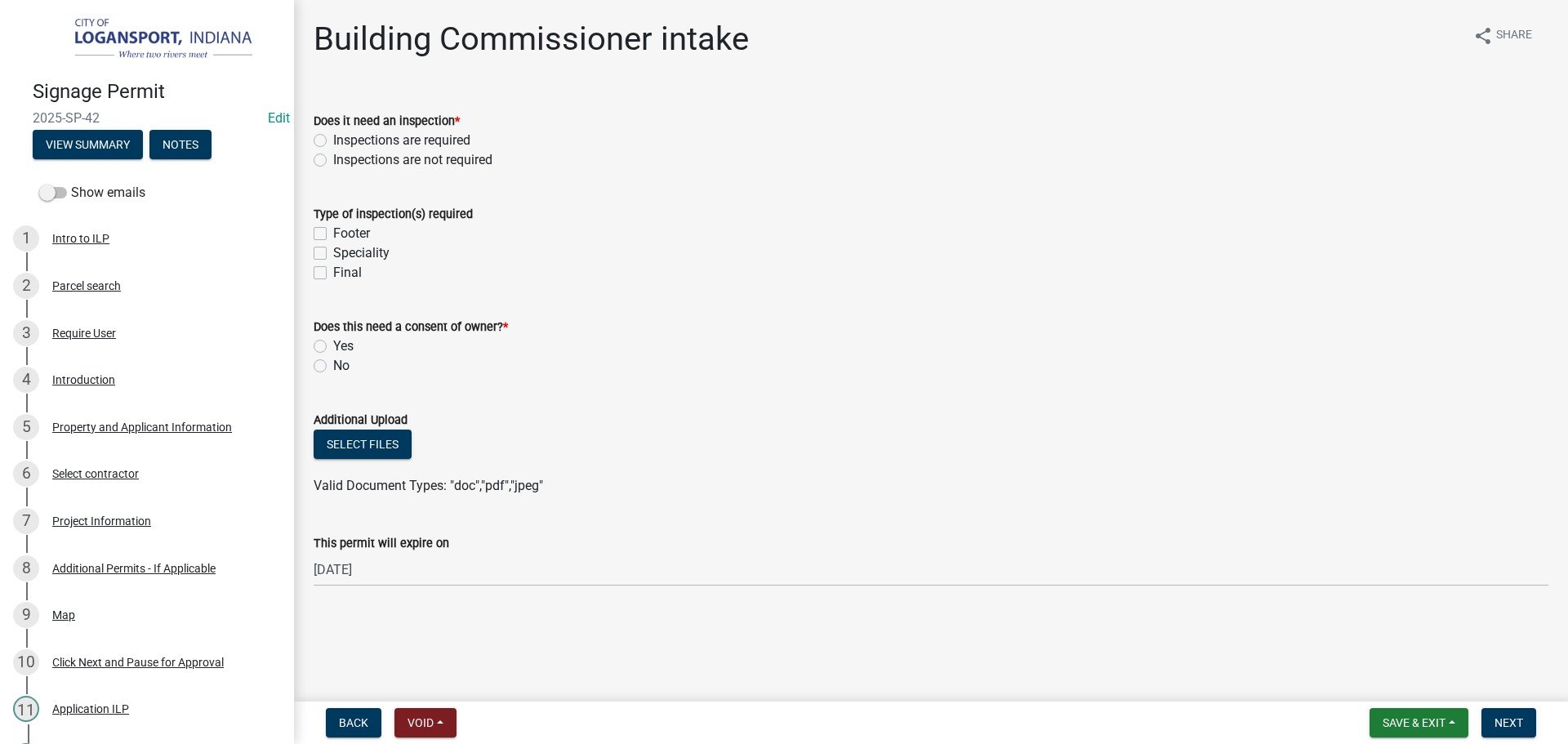
click at [333, 139] on label "Inspections are required" at bounding box center [401, 140] width 137 height 20
click at [333, 139] on input "Inspections are required" at bounding box center [338, 136] width 10 height 10
radio input "true"
click at [333, 270] on label "Final" at bounding box center [348, 272] width 29 height 20
click at [333, 270] on input "Final" at bounding box center [338, 268] width 10 height 10
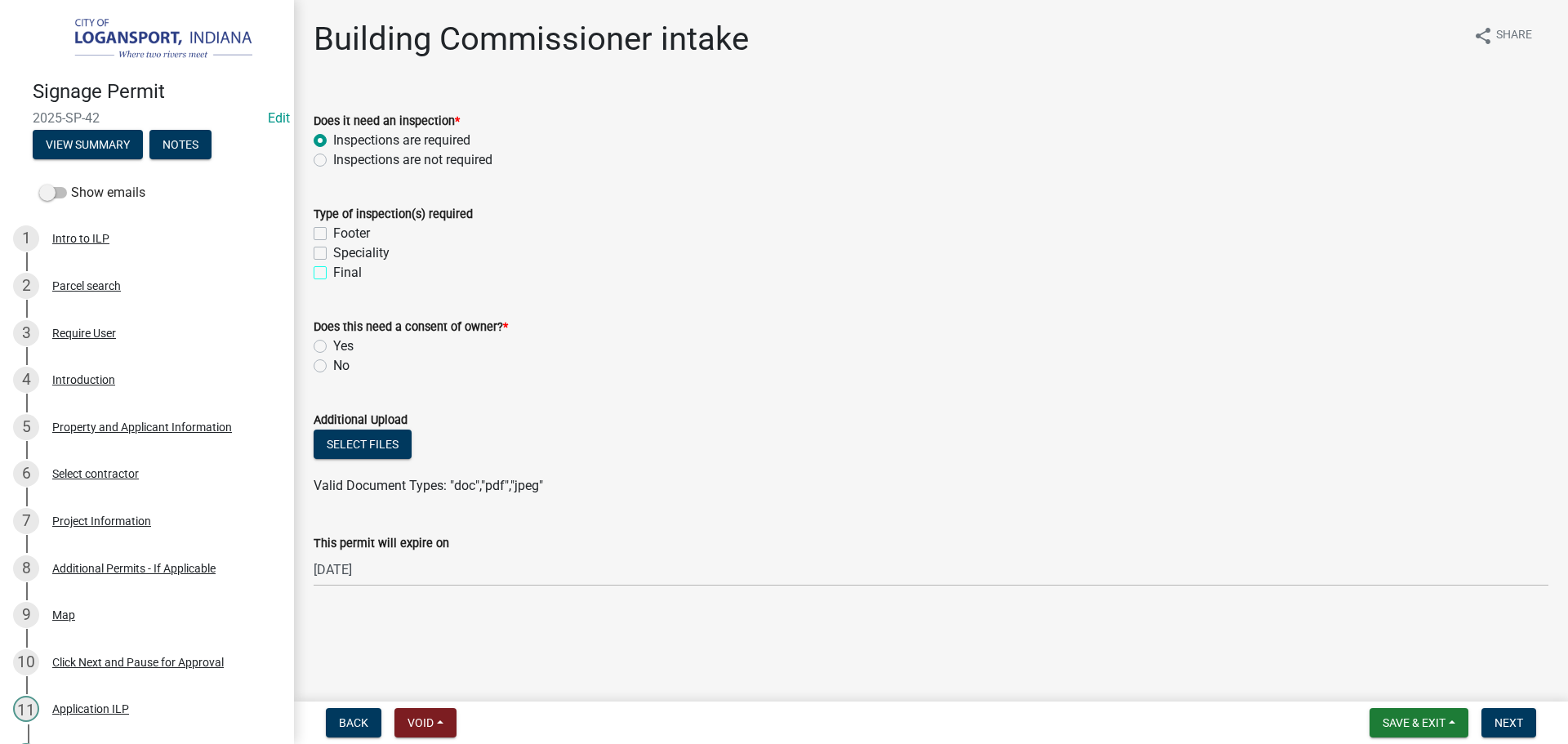
checkbox input "true"
checkbox input "false"
checkbox input "true"
click at [333, 232] on label "Footer" at bounding box center [351, 233] width 37 height 20
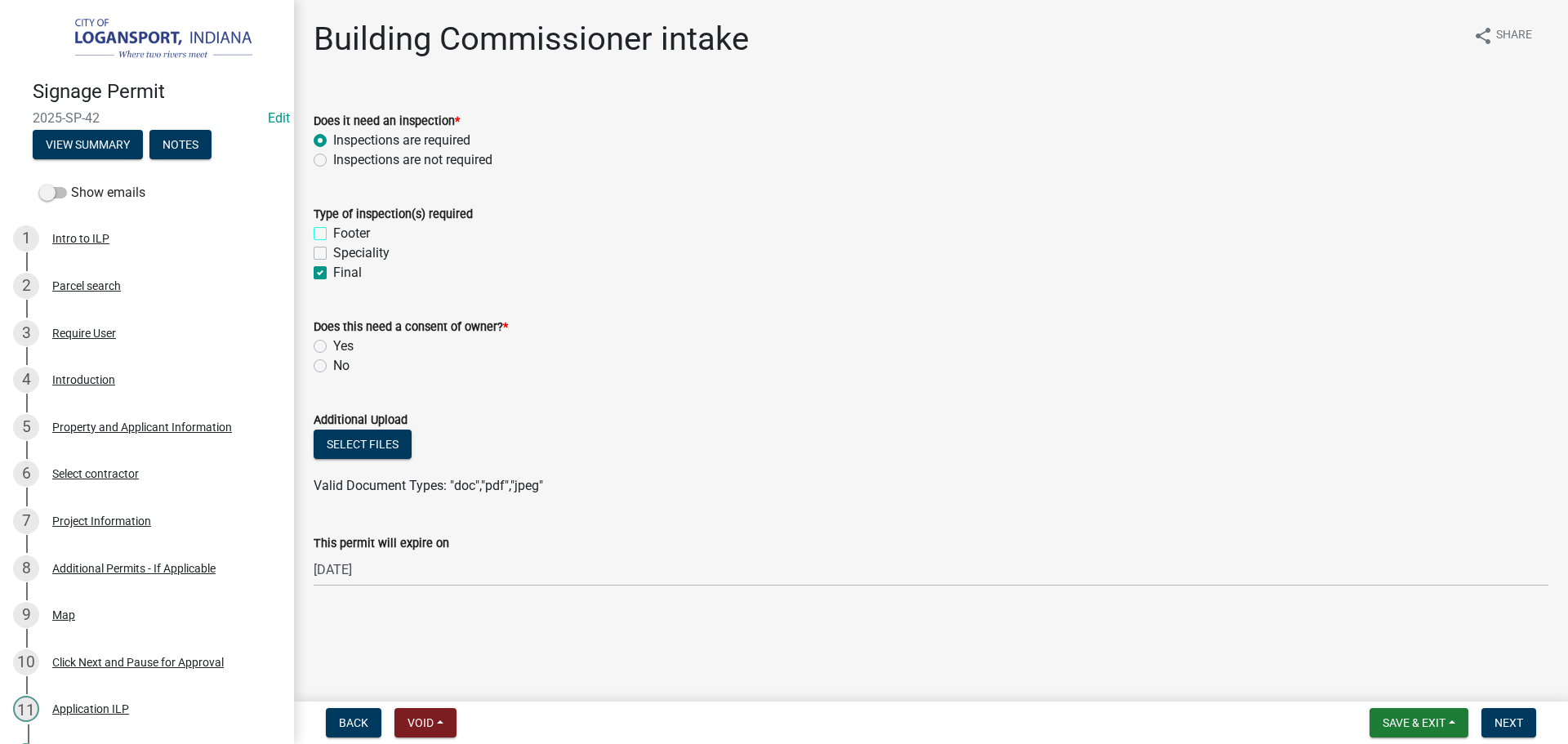
click at [333, 232] on input "Footer" at bounding box center [338, 229] width 10 height 10
checkbox input "true"
checkbox input "false"
checkbox input "true"
click at [333, 367] on label "No" at bounding box center [341, 366] width 16 height 20
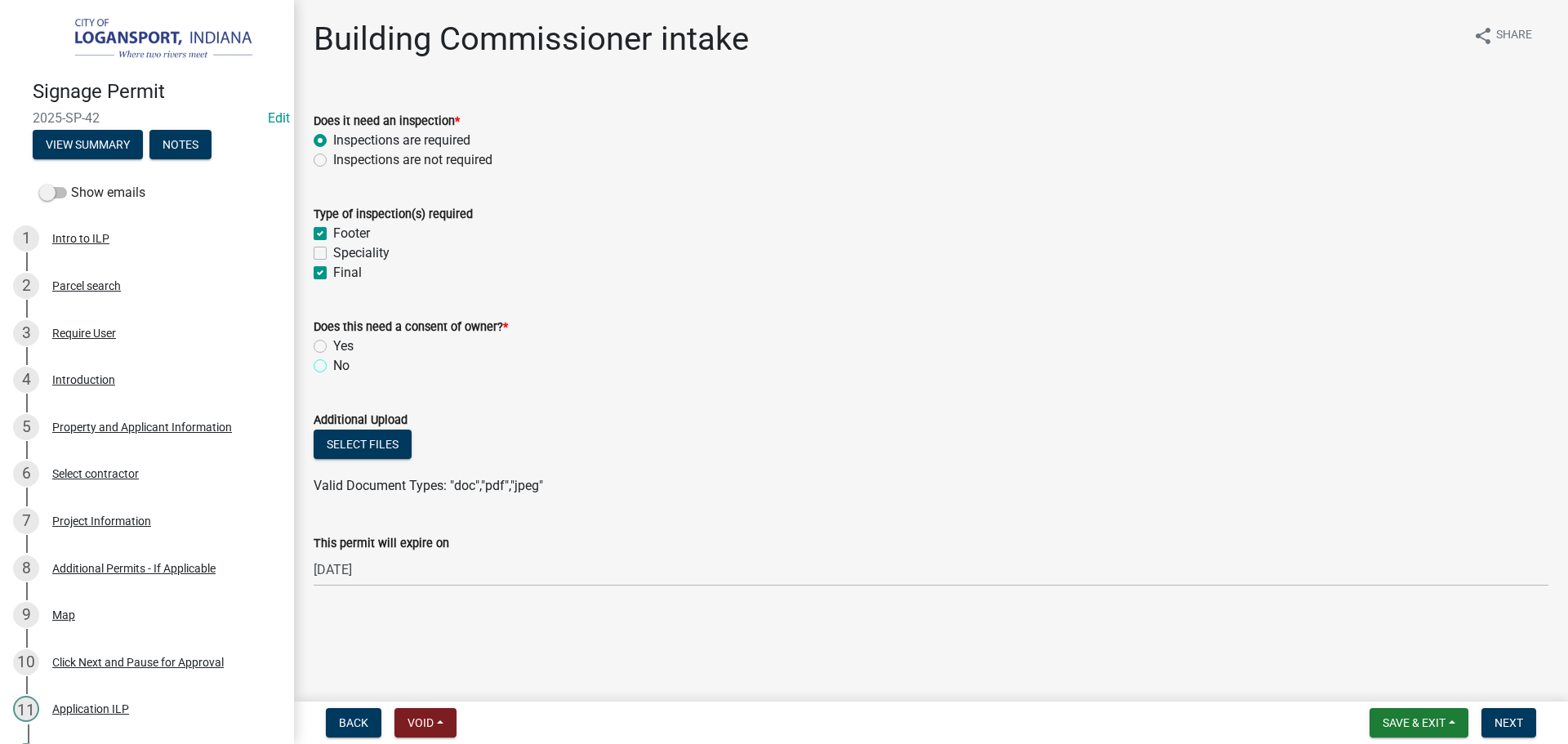
click at [333, 366] on input "No" at bounding box center [338, 361] width 10 height 10
radio input "true"
click at [1520, 728] on span "Next" at bounding box center [1509, 723] width 29 height 13
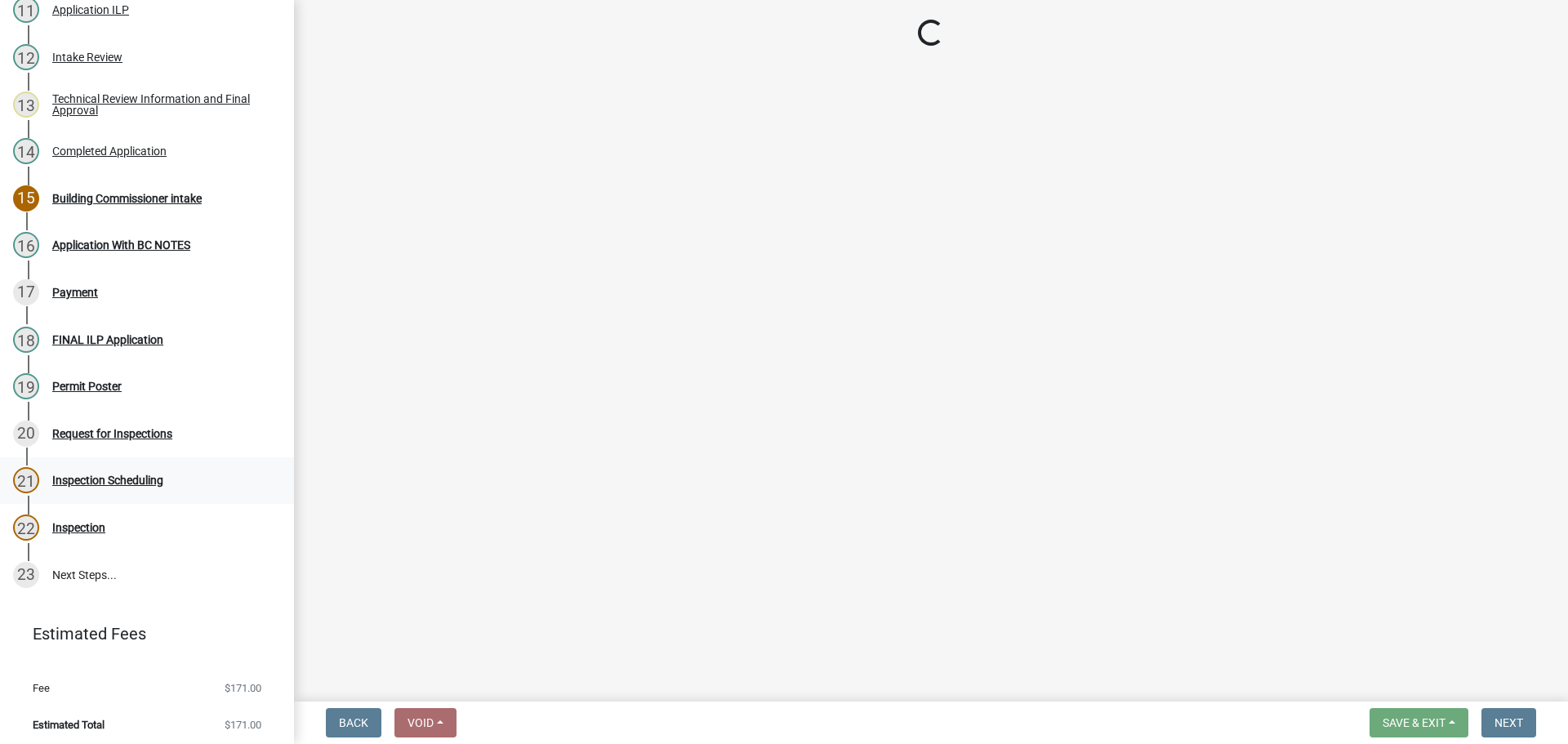
scroll to position [702, 0]
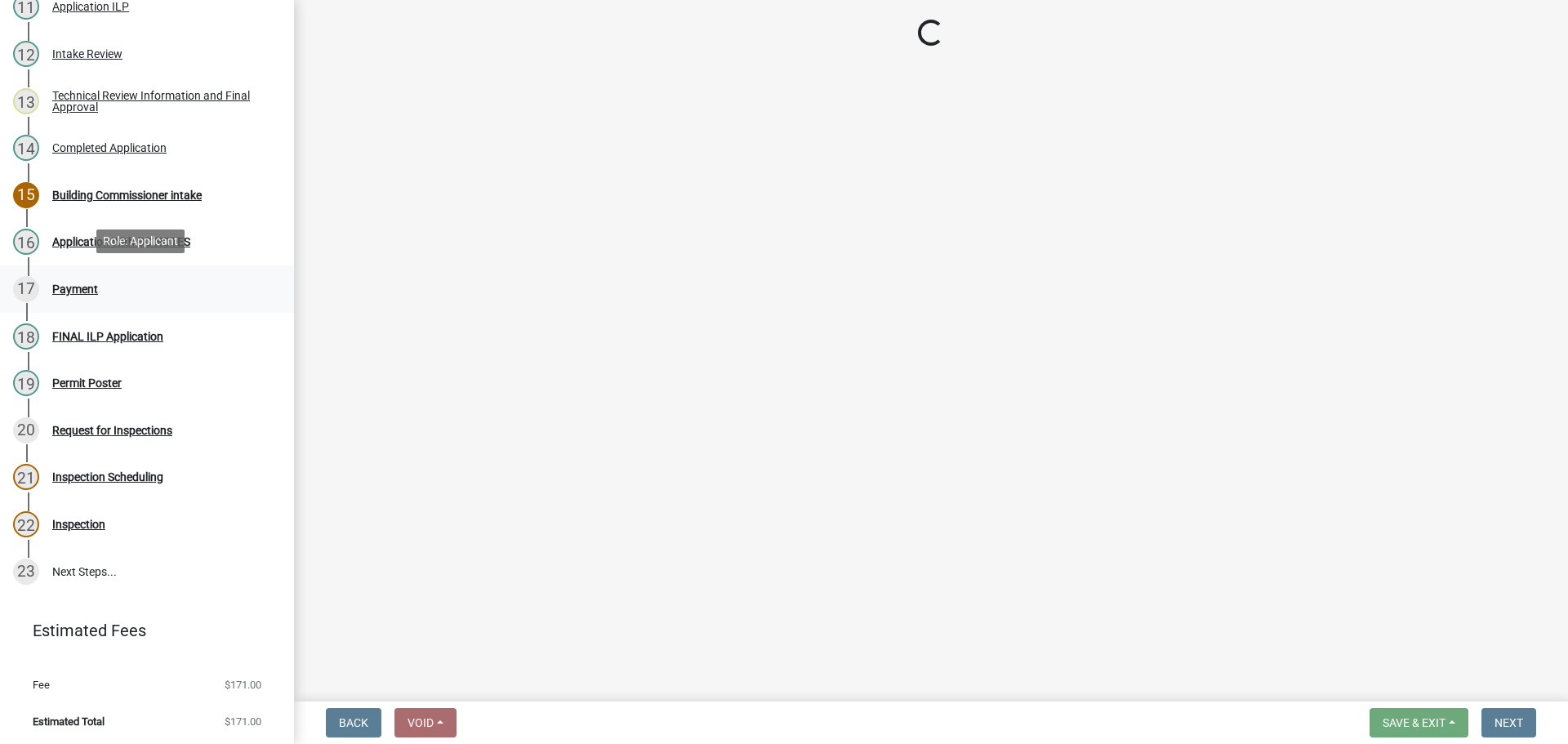
select select "3: 3"
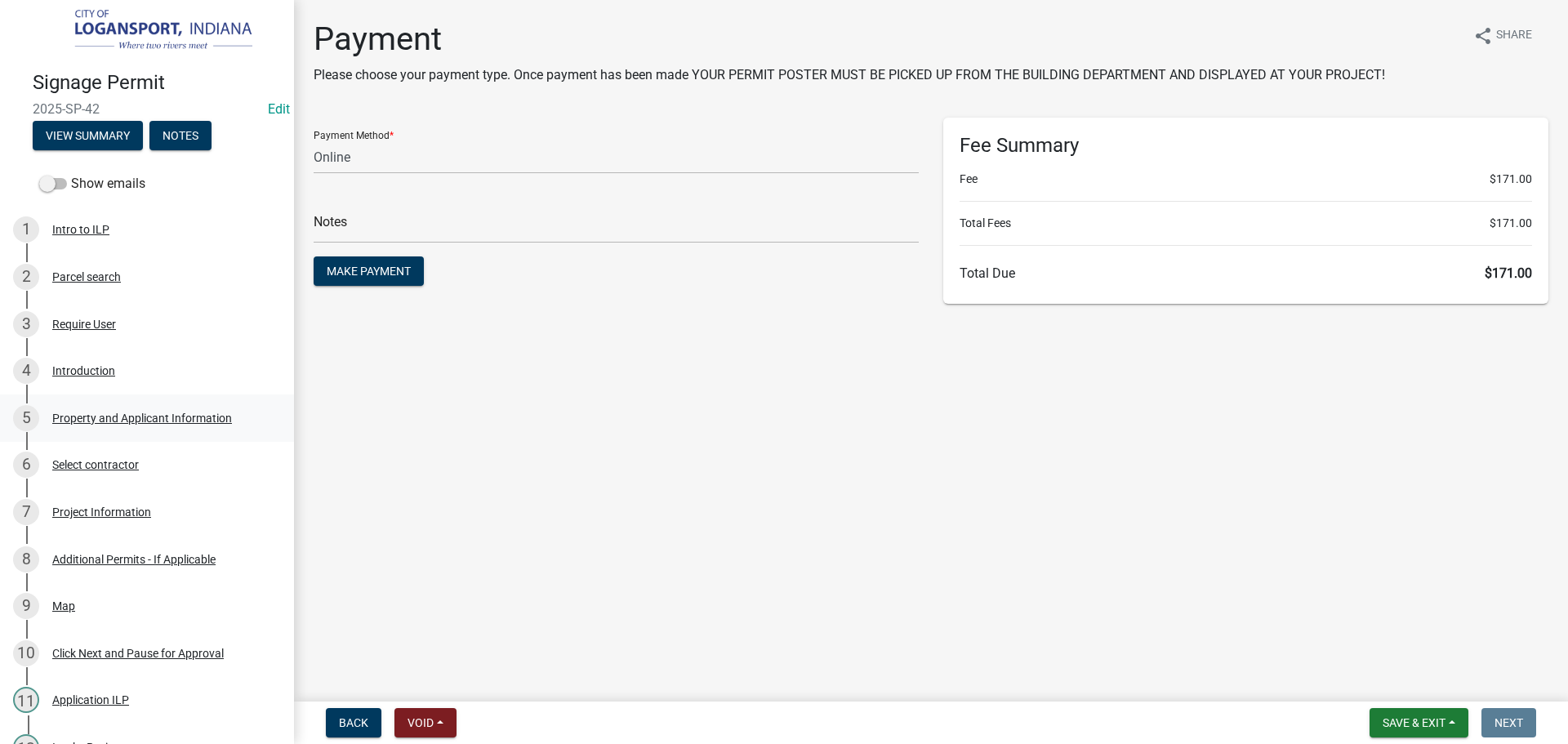
scroll to position [0, 0]
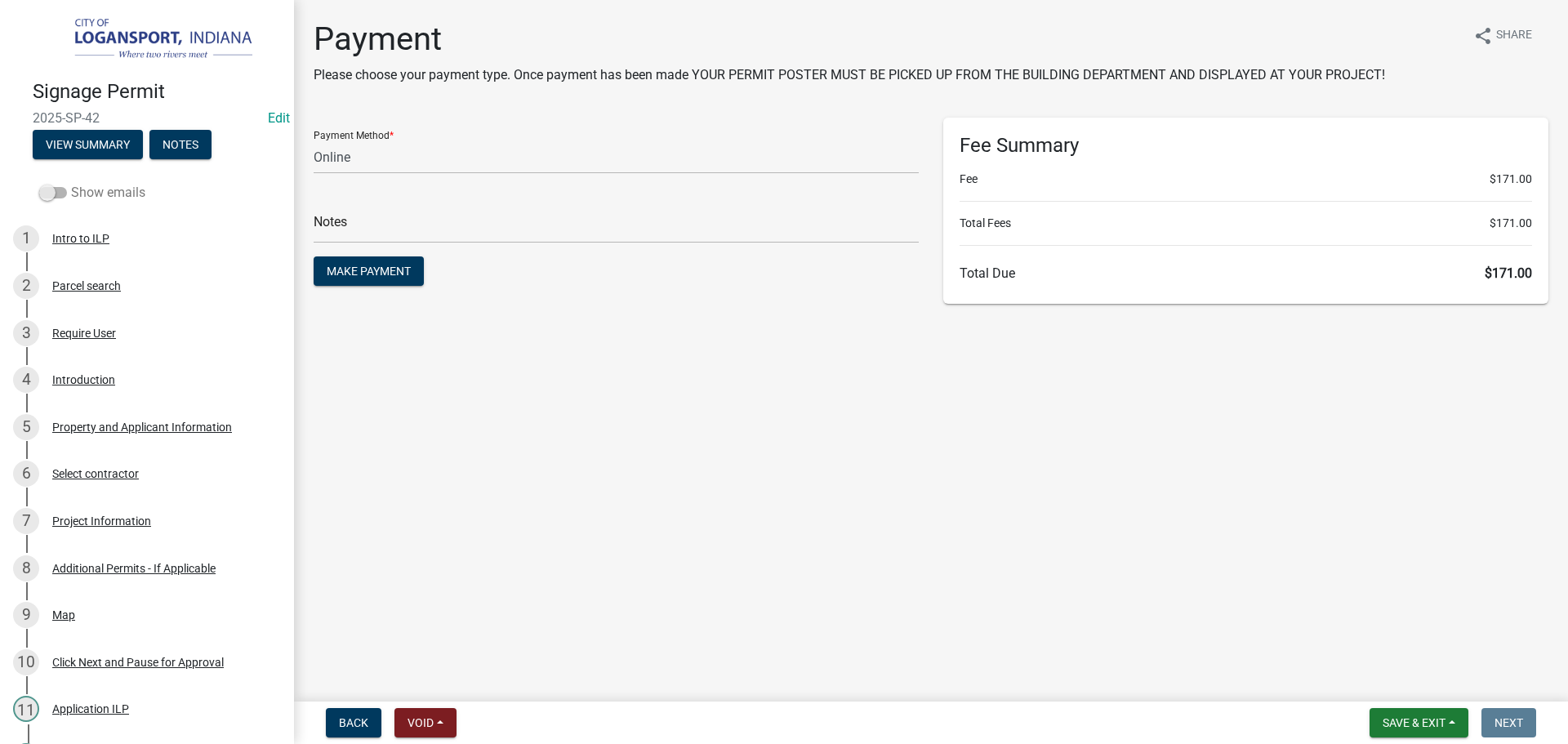
click at [59, 189] on span at bounding box center [53, 192] width 28 height 11
click at [71, 183] on input "Show emails" at bounding box center [71, 183] width 0 height 0
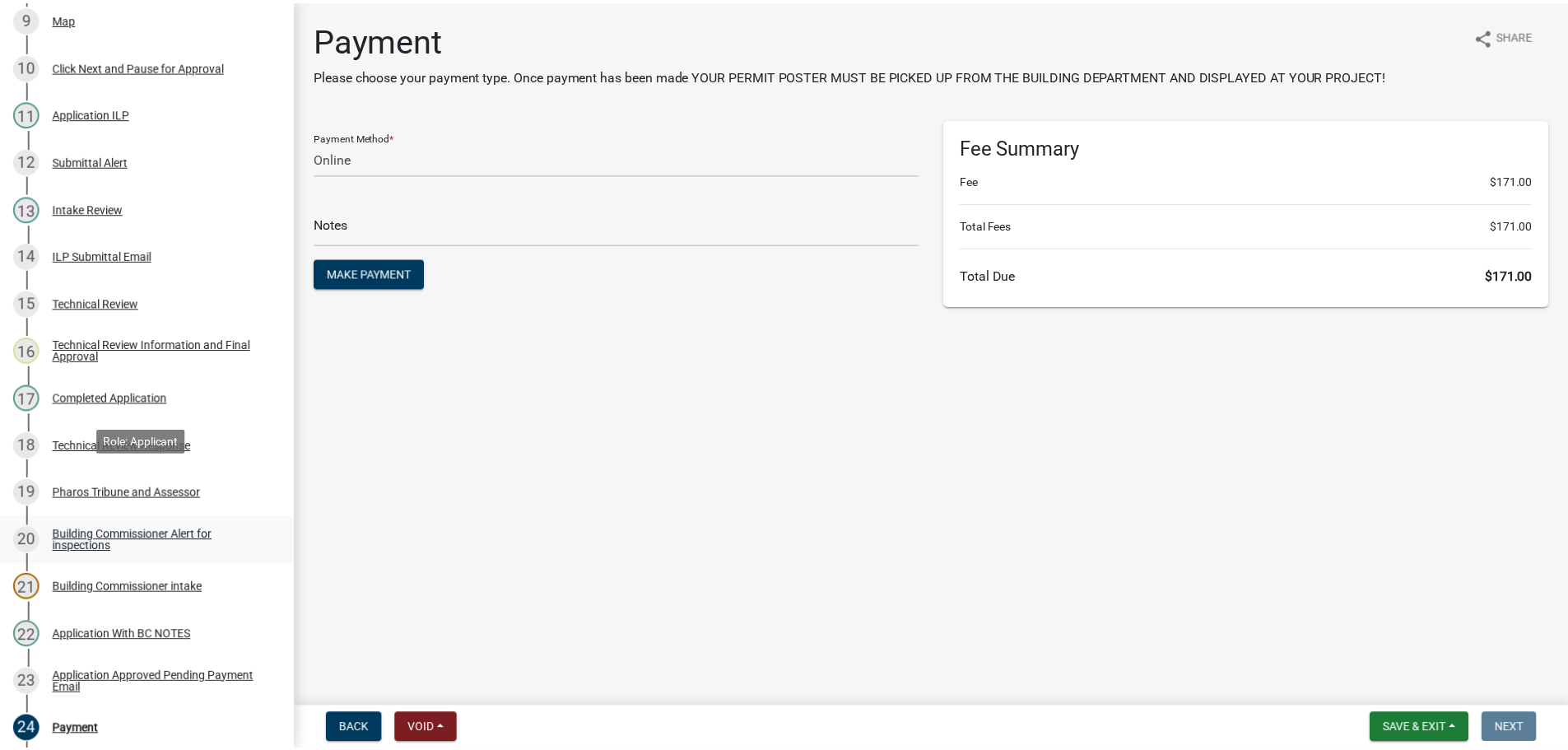
scroll to position [659, 0]
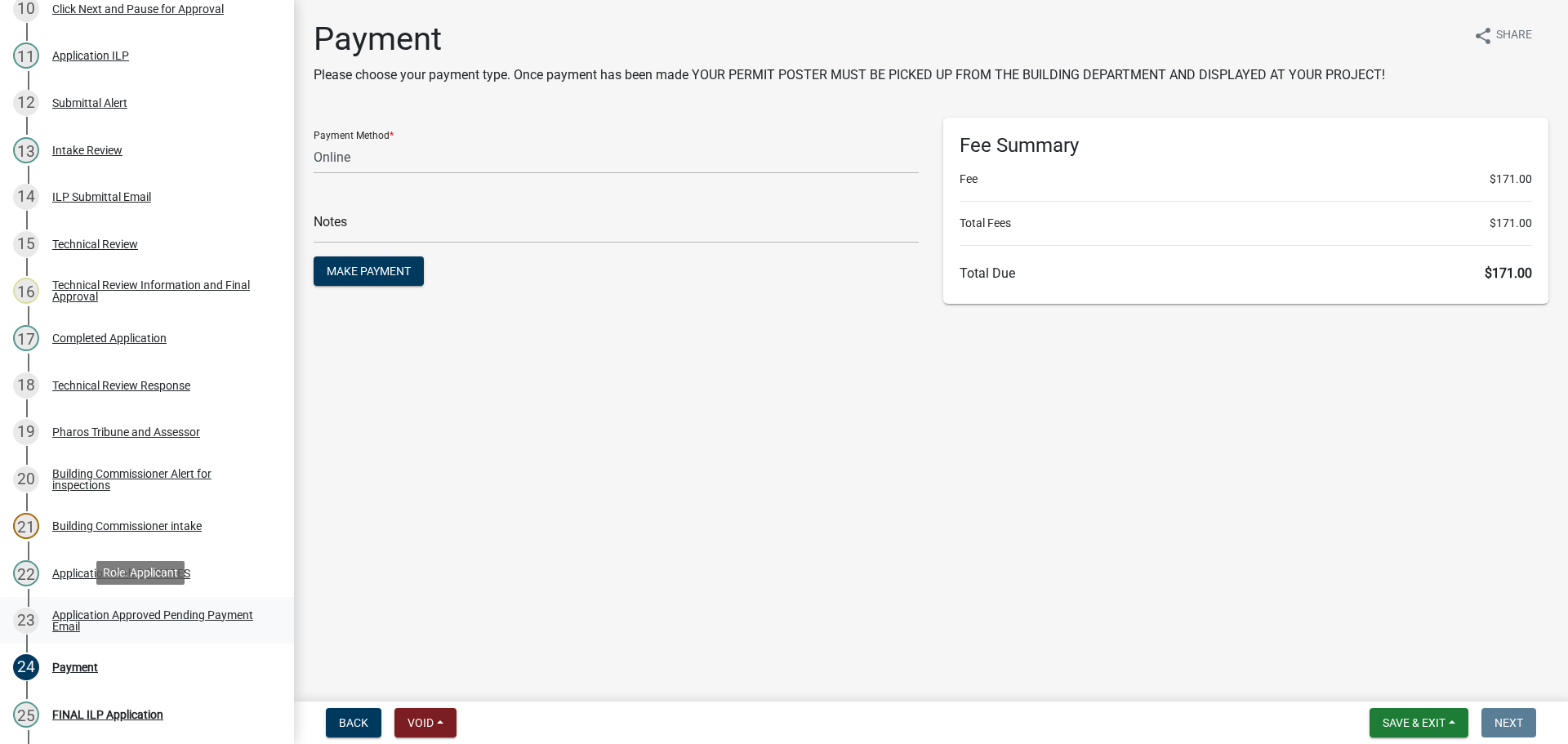
click at [80, 616] on div "Application Approved Pending Payment Email" at bounding box center [160, 621] width 216 height 23
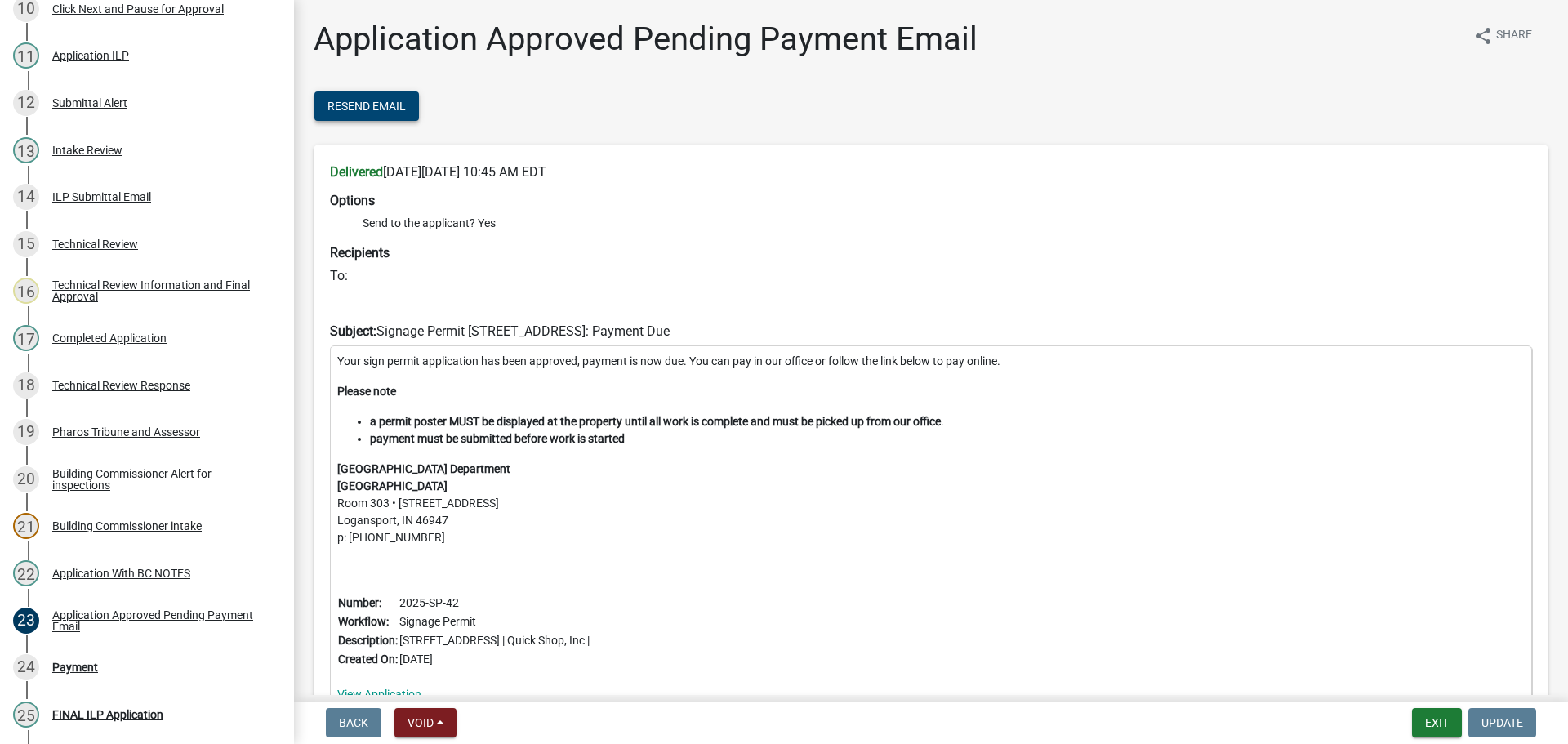
click at [386, 101] on span "Resend Email" at bounding box center [366, 105] width 78 height 13
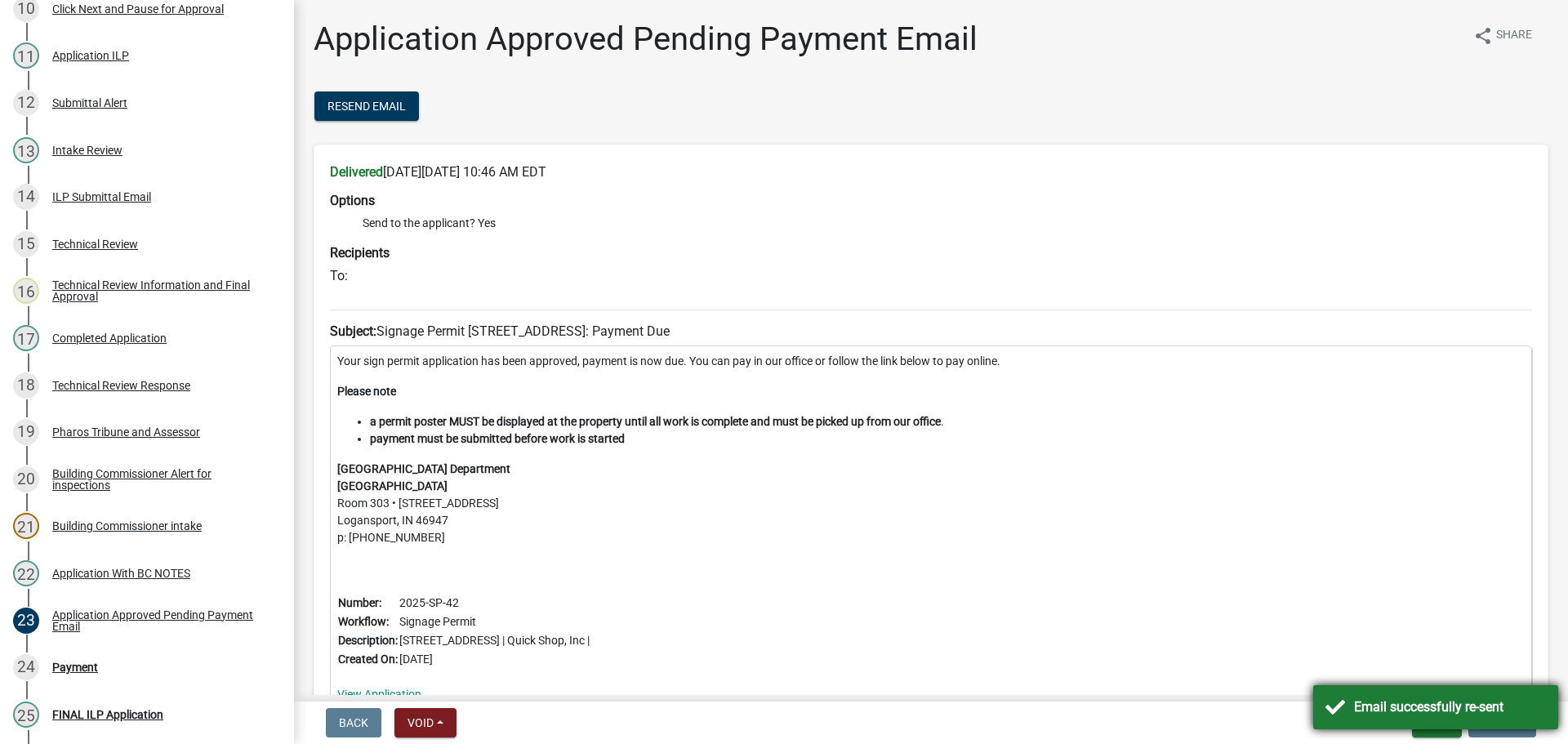
click at [1340, 713] on div "Email successfully re-sent" at bounding box center [1435, 707] width 245 height 44
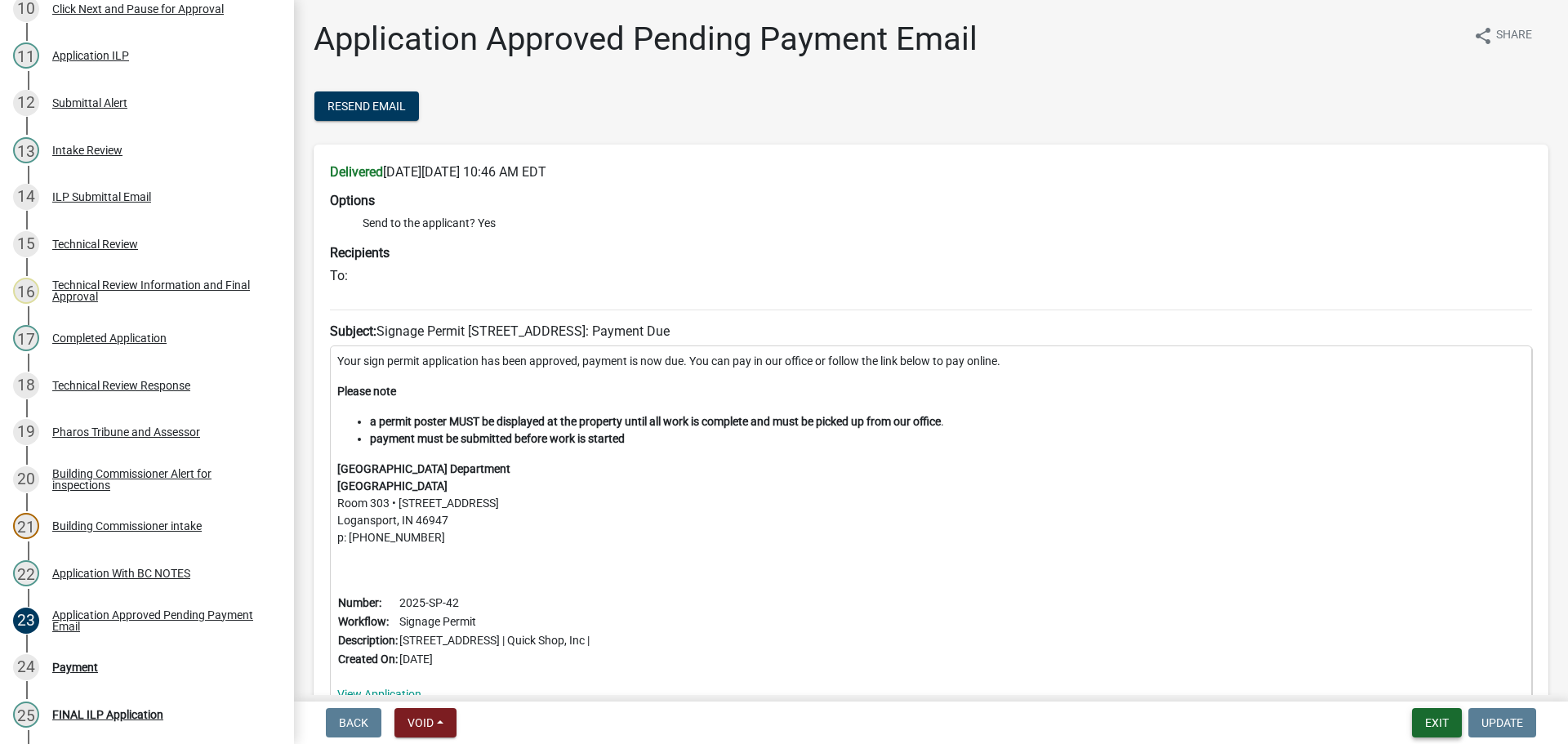
click at [1434, 724] on button "Exit" at bounding box center [1436, 723] width 50 height 30
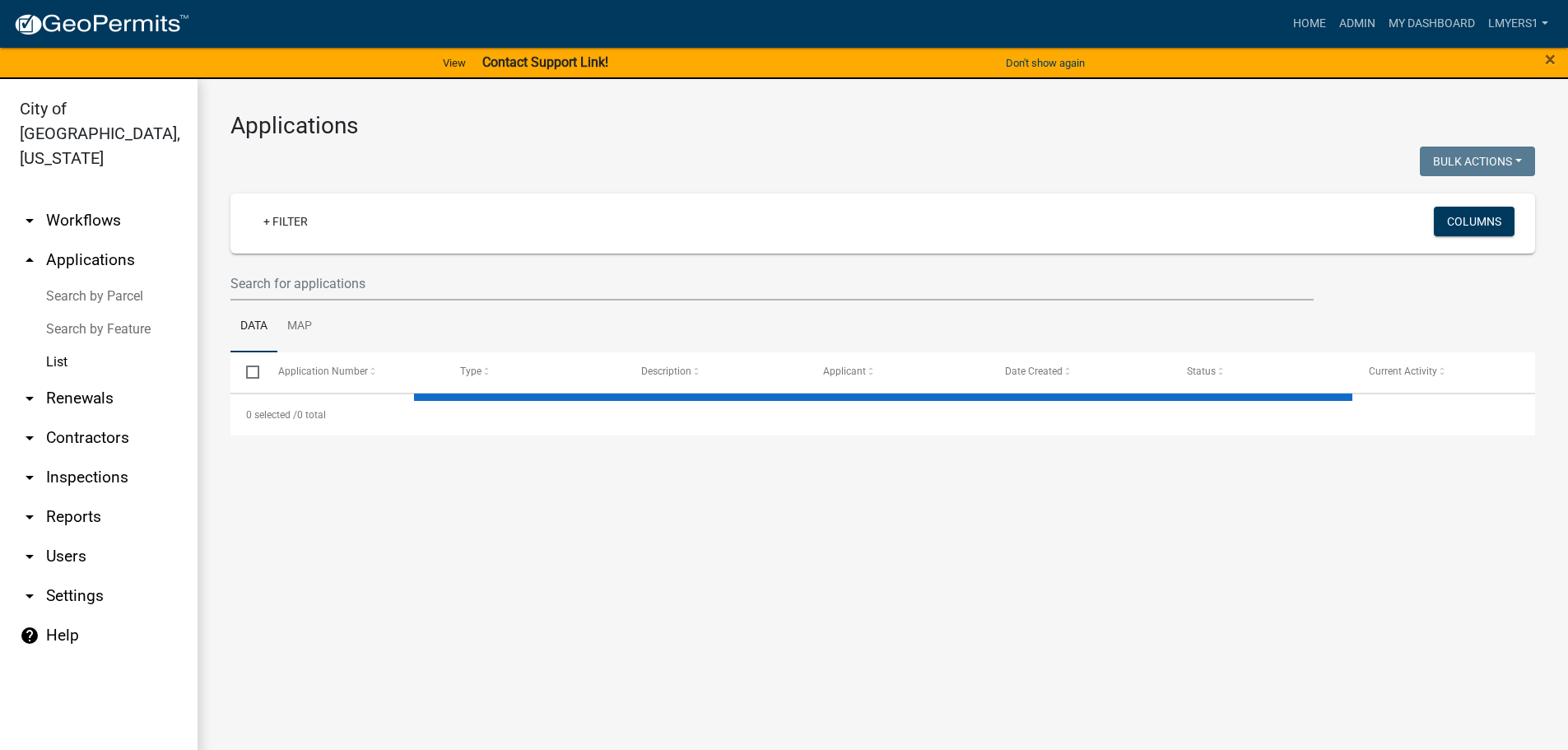
select select "3: 100"
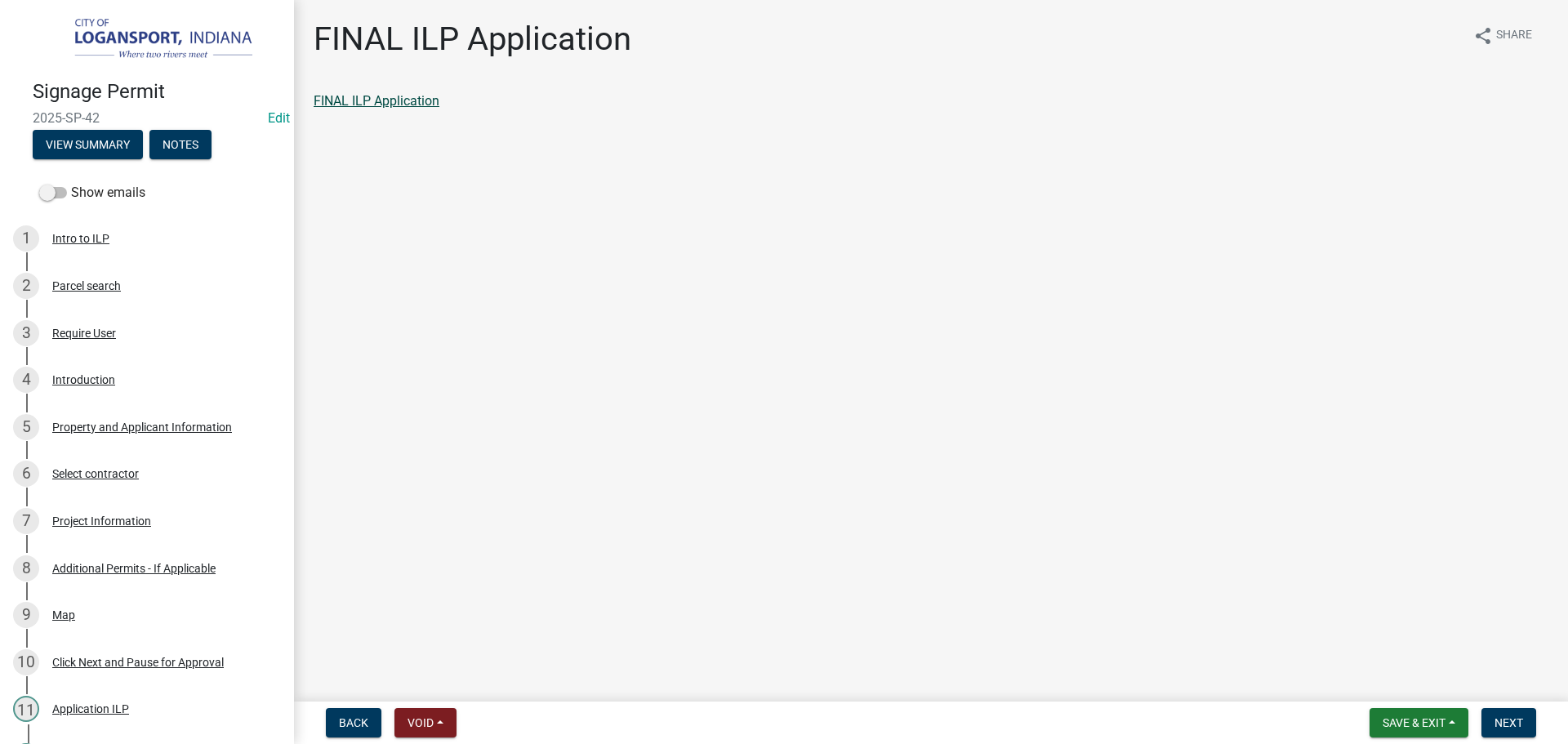
click at [319, 101] on link "FINAL ILP Application" at bounding box center [376, 101] width 126 height 15
drag, startPoint x: 1521, startPoint y: 724, endPoint x: 1488, endPoint y: 695, distance: 43.9
click at [1522, 720] on span "Next" at bounding box center [1509, 723] width 29 height 13
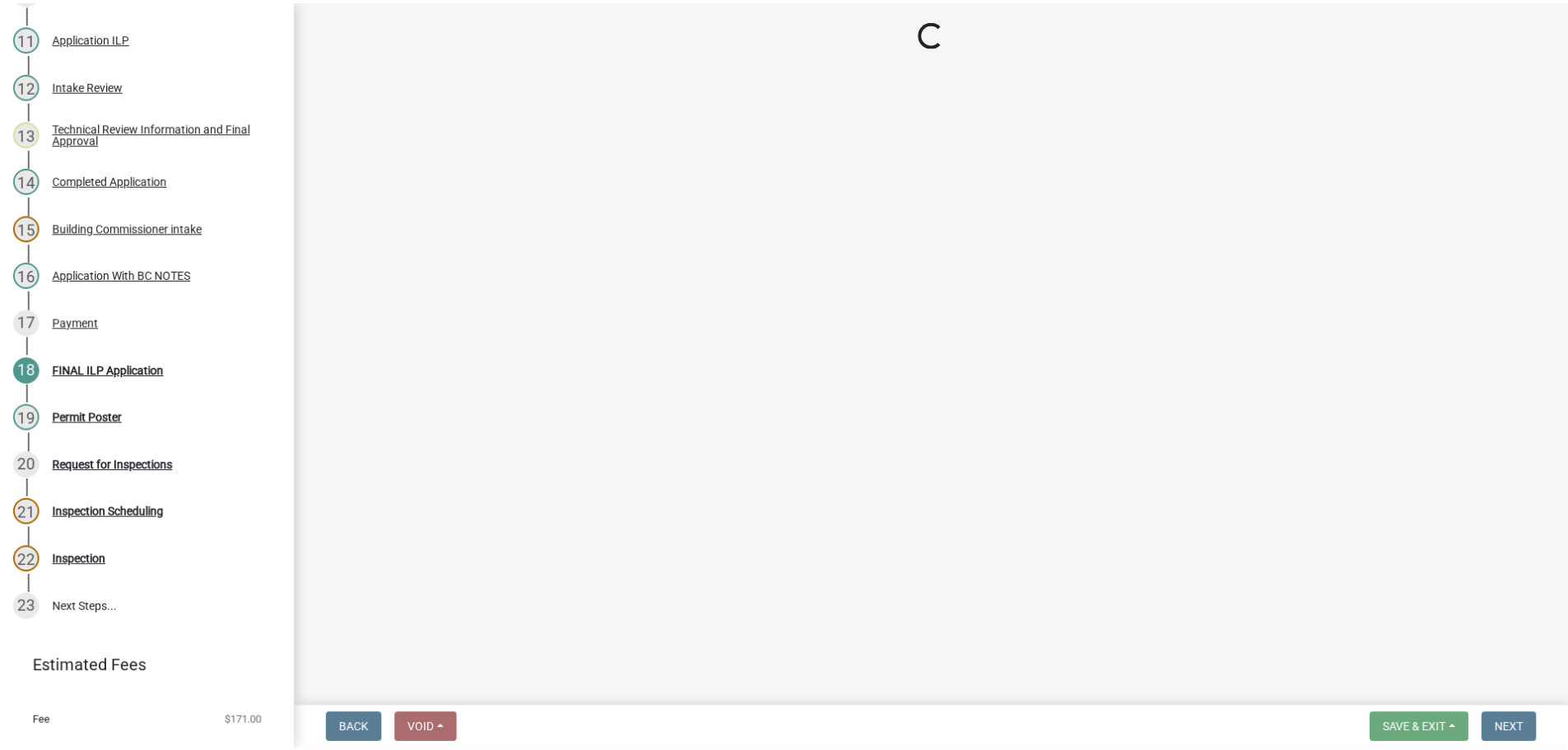
scroll to position [675, 0]
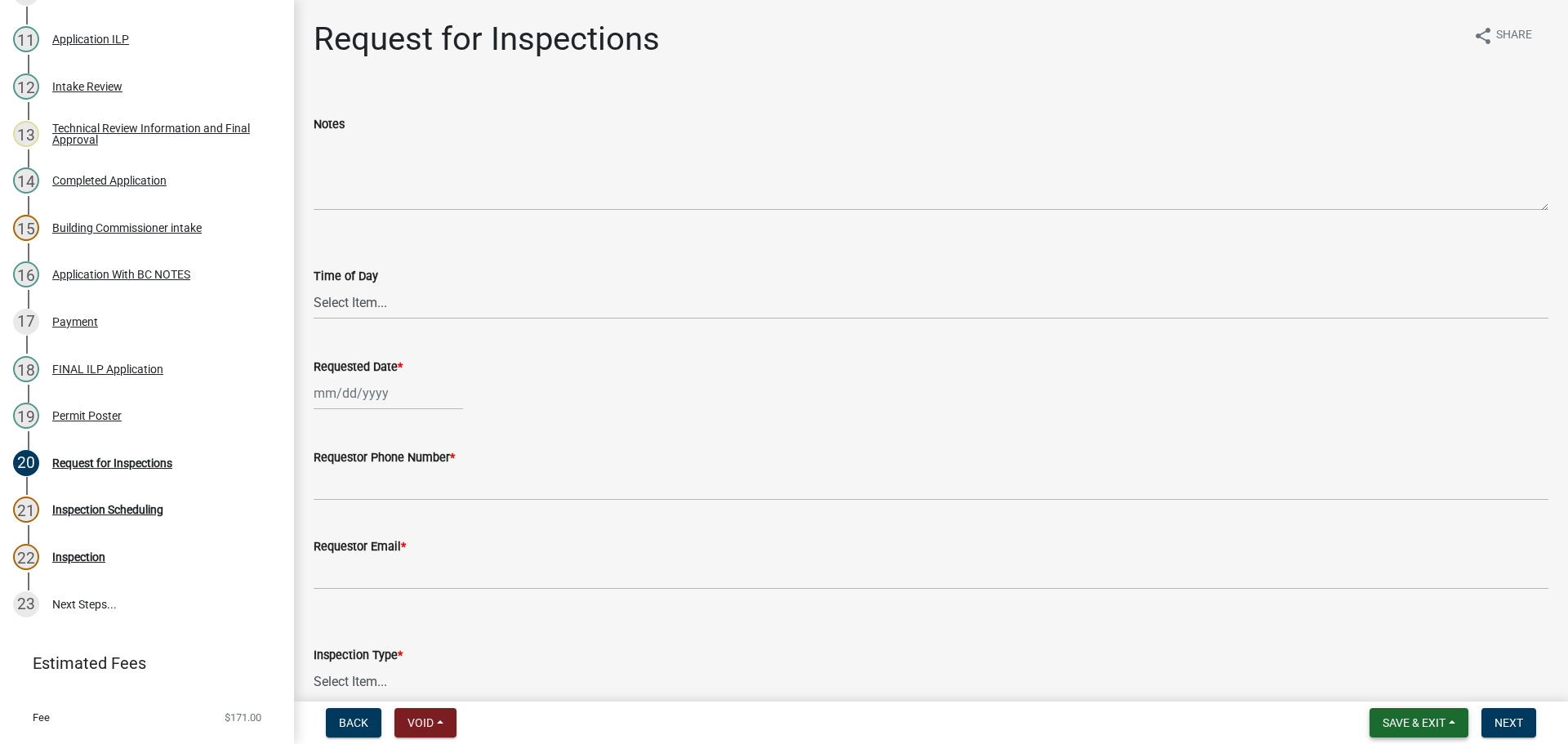
click at [1404, 728] on span "Save & Exit" at bounding box center [1414, 723] width 63 height 13
click at [1409, 688] on button "Save & Exit" at bounding box center [1403, 680] width 131 height 39
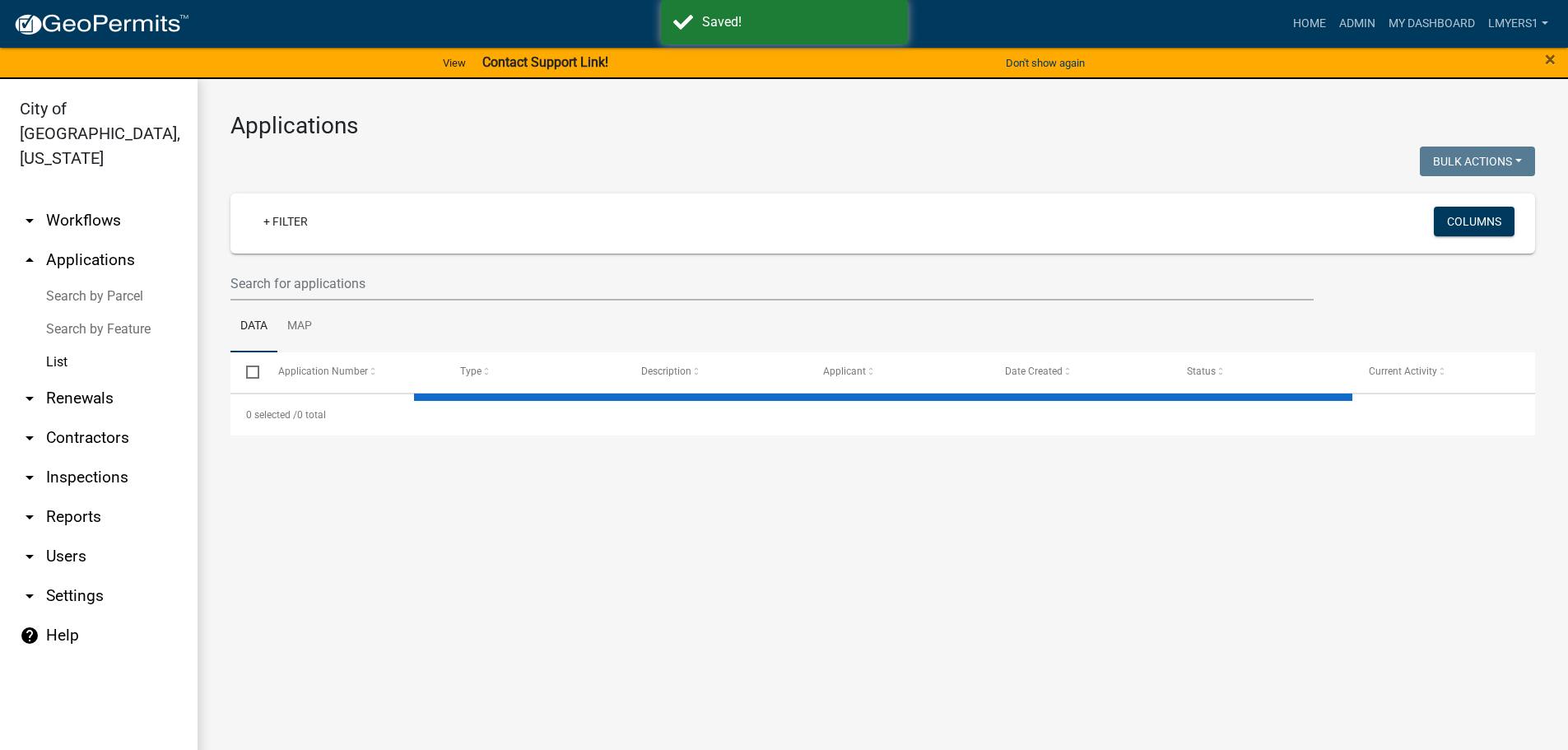
select select "3: 100"
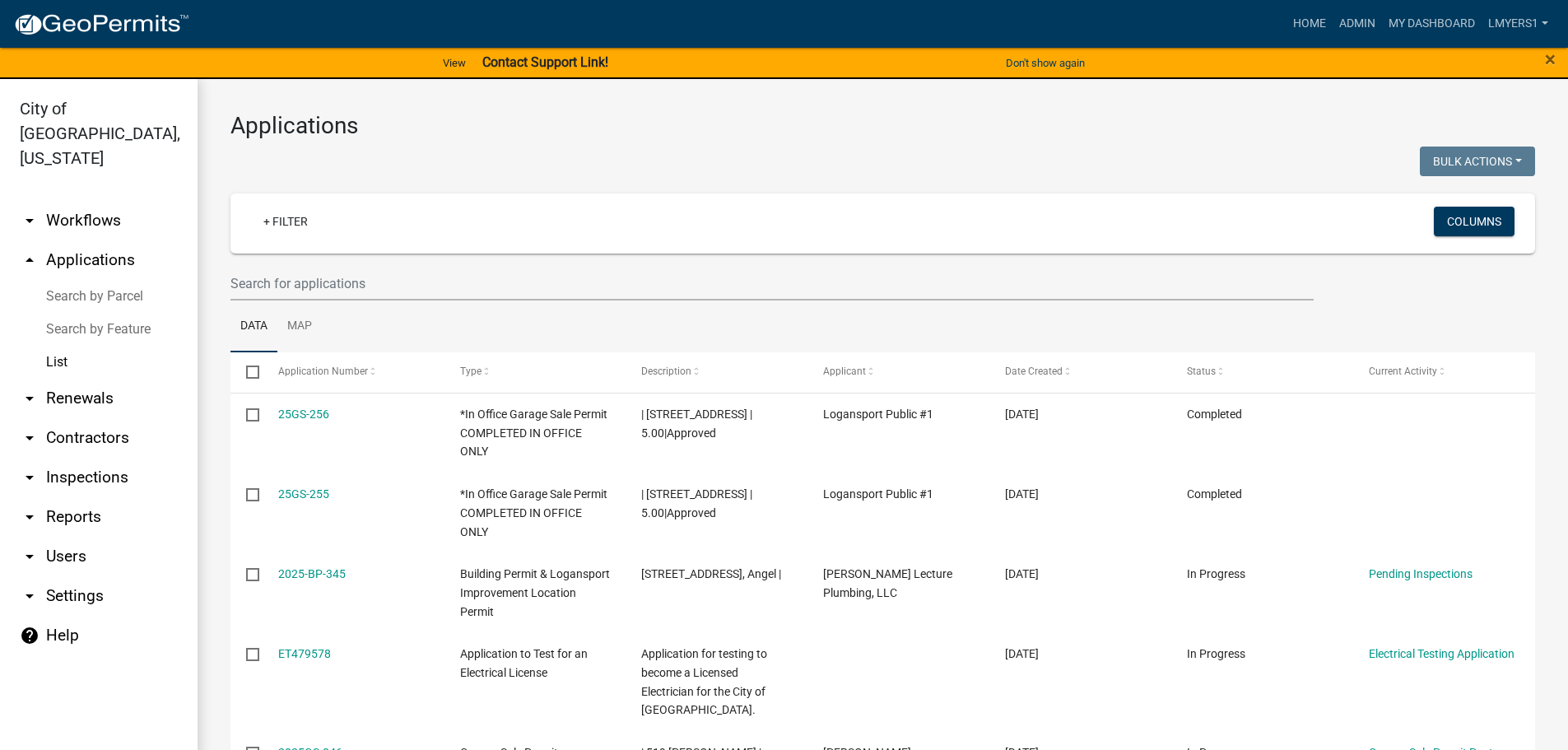
select select "3: 100"
click at [57, 346] on link "List" at bounding box center [99, 363] width 198 height 33
click at [79, 201] on link "arrow_drop_down Workflows" at bounding box center [99, 220] width 198 height 39
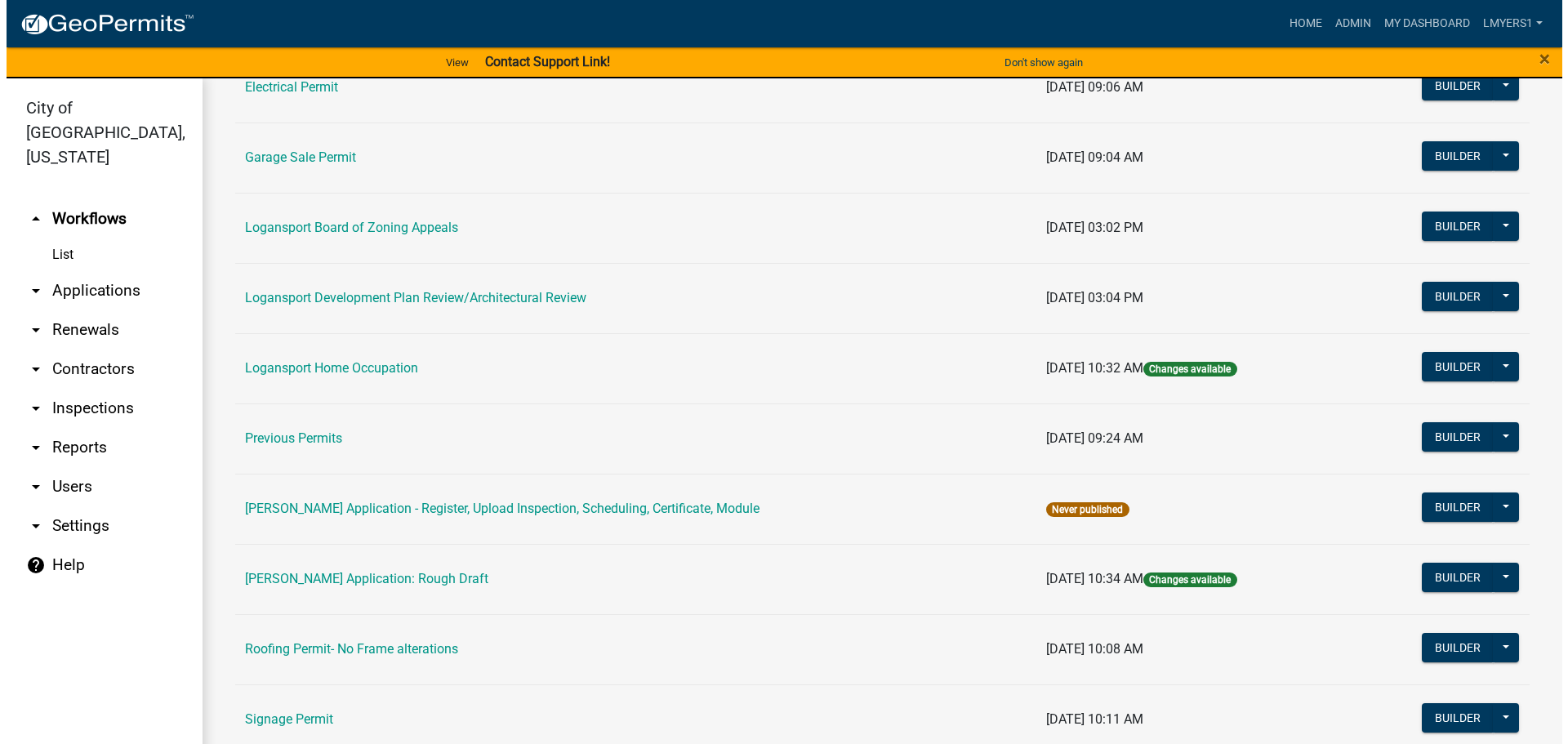
scroll to position [572, 0]
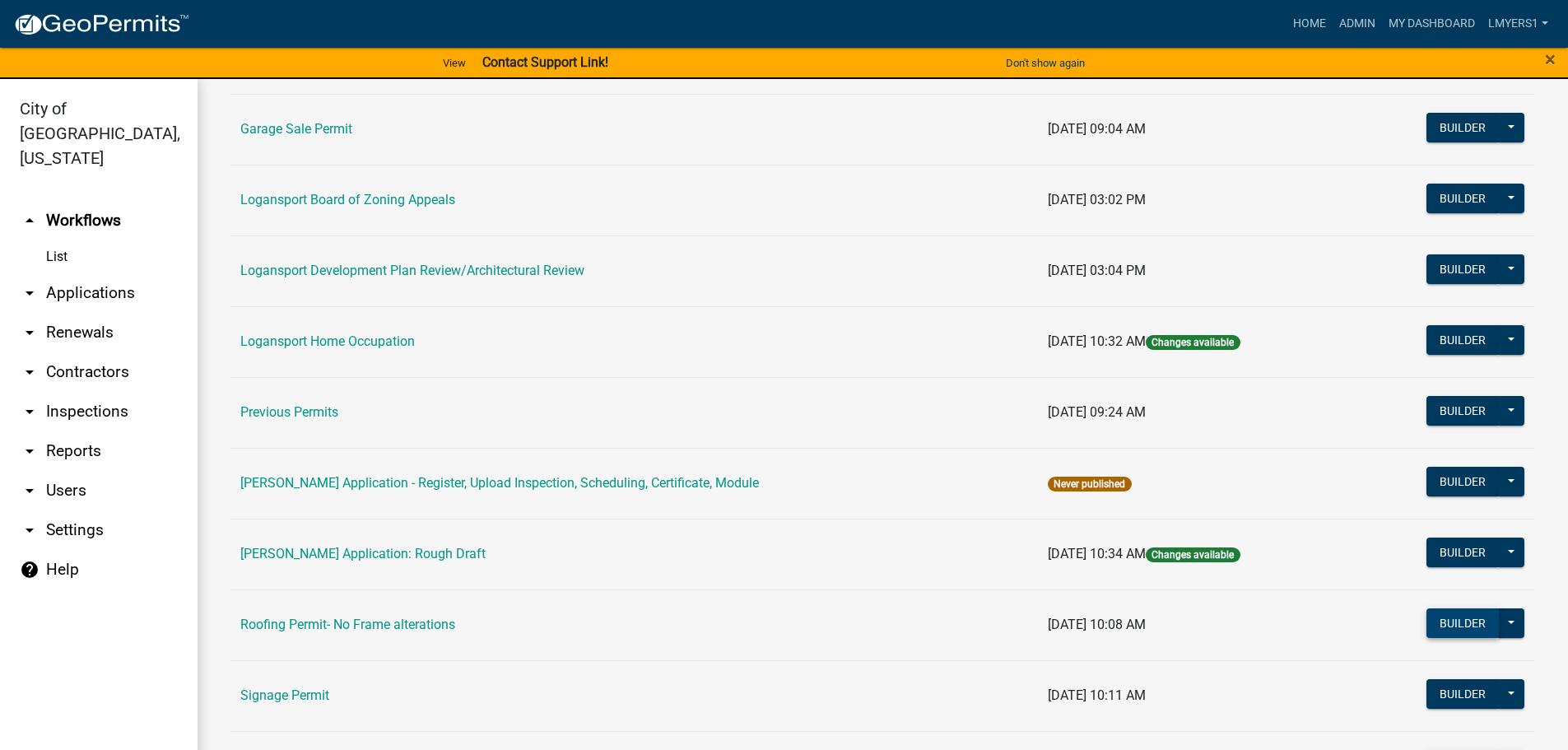
click at [1450, 626] on button "Builder" at bounding box center [1463, 623] width 73 height 30
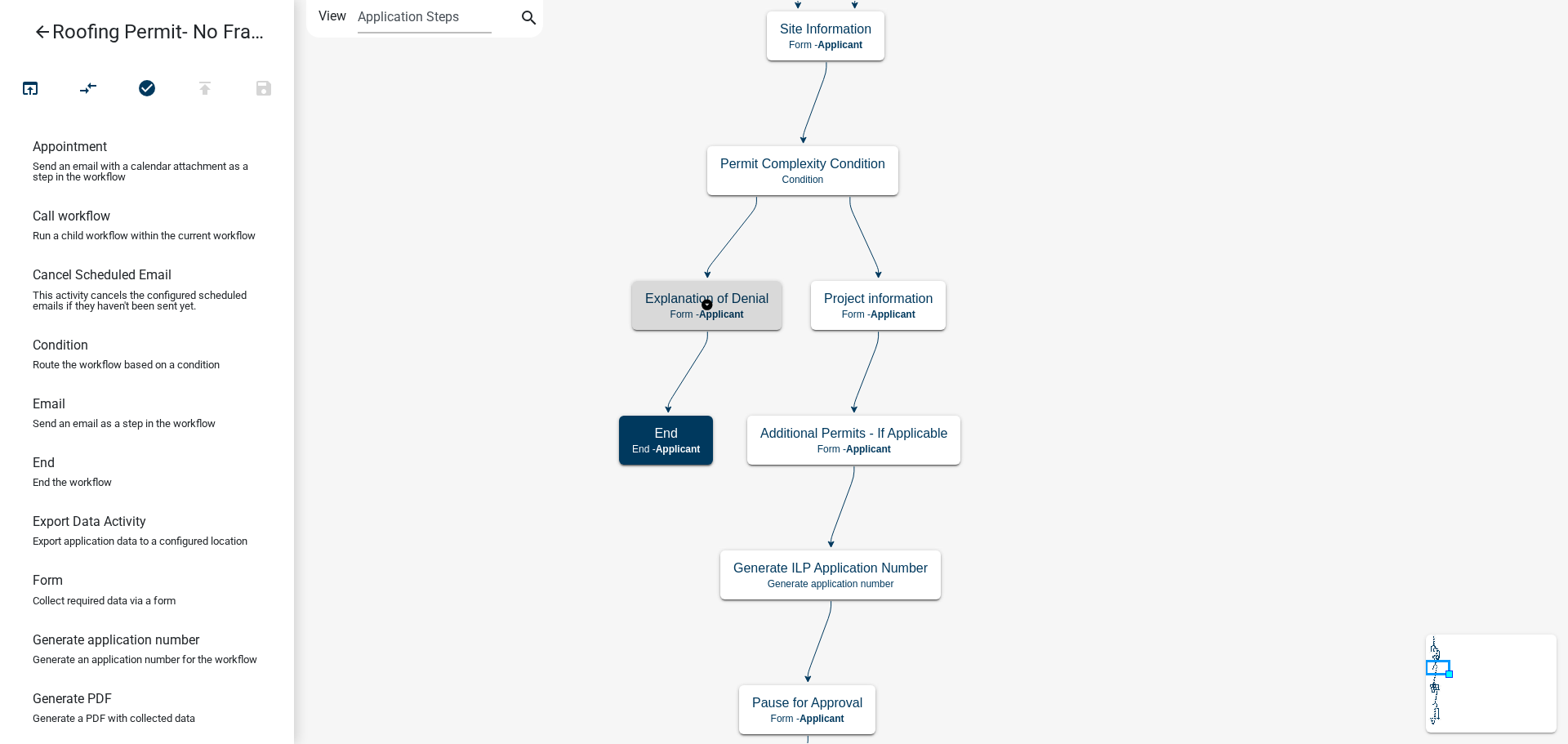
click at [703, 319] on span "Applicant" at bounding box center [721, 314] width 45 height 11
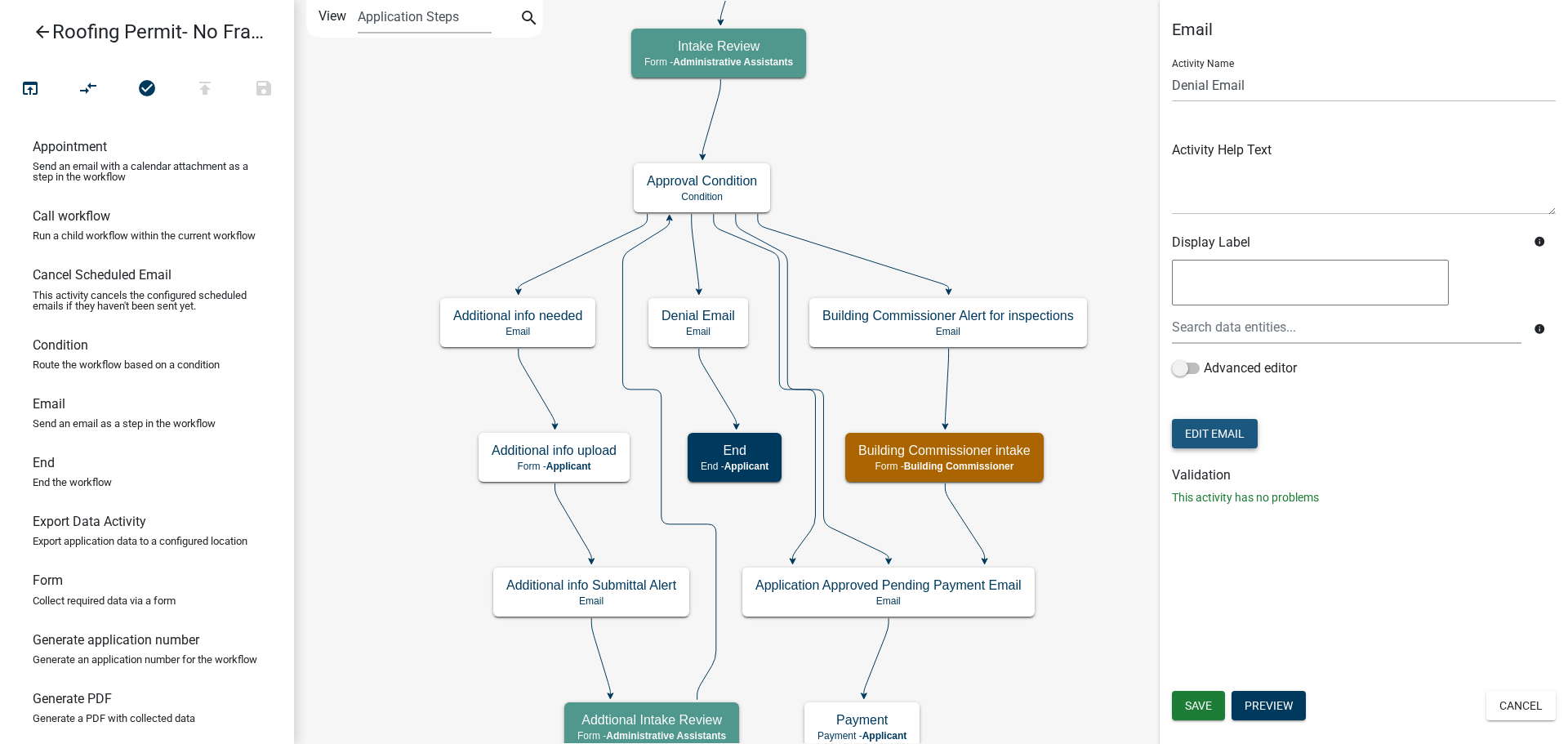
click at [1213, 435] on button "Edit Email" at bounding box center [1214, 434] width 86 height 30
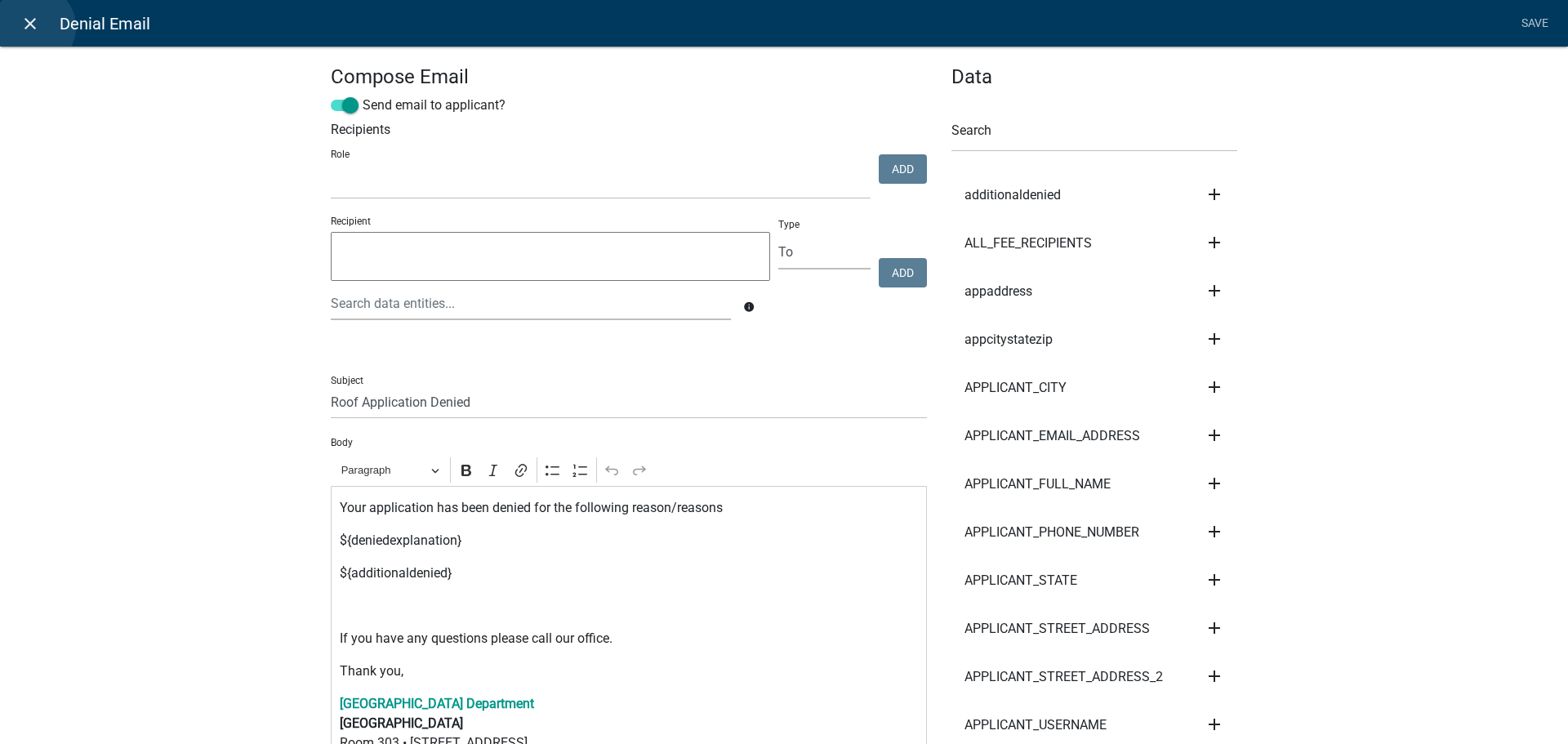
click at [35, 27] on icon "close" at bounding box center [30, 23] width 20 height 20
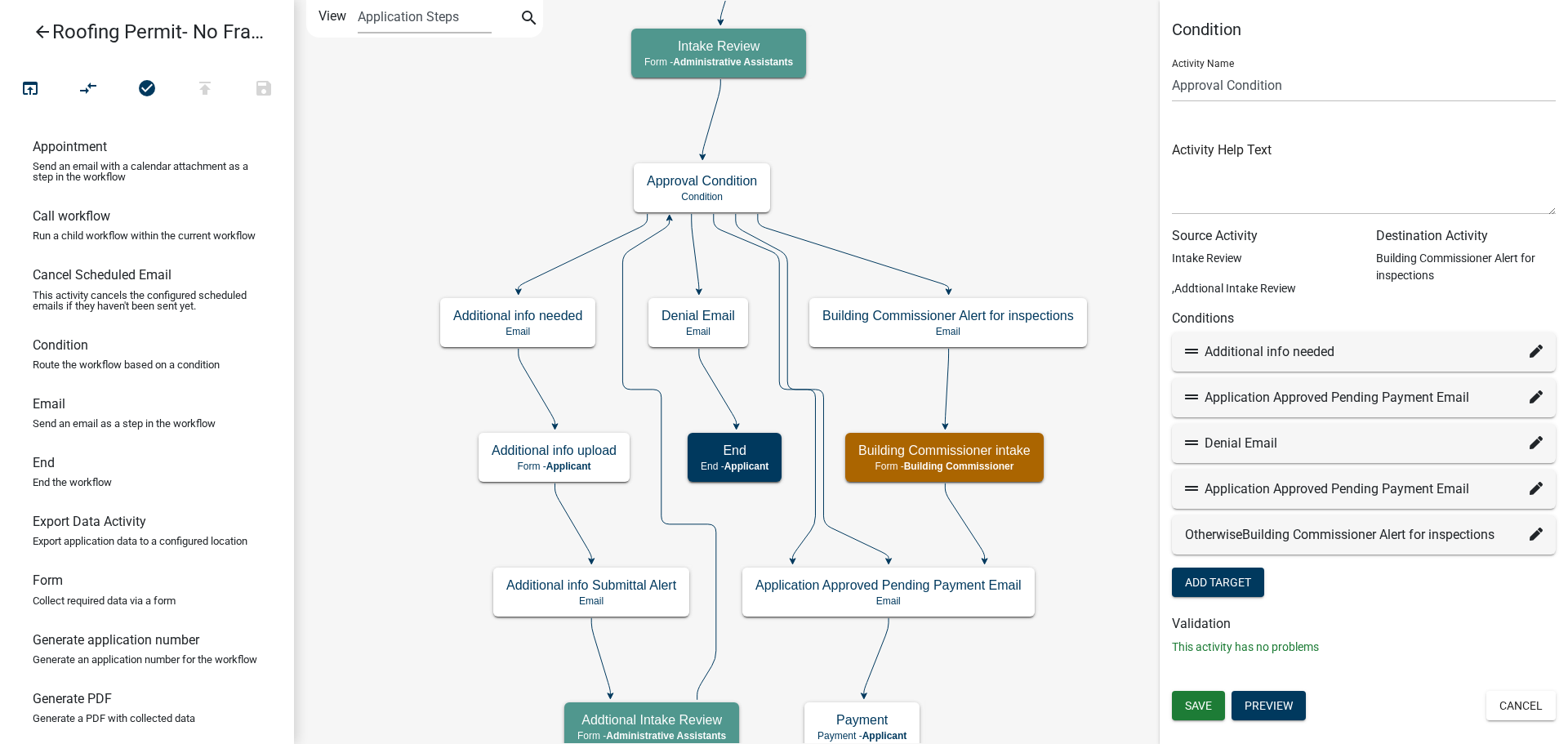
click at [1356, 391] on div "Application Approved Pending Payment Email" at bounding box center [1363, 397] width 358 height 20
click at [1538, 394] on icon at bounding box center [1536, 396] width 13 height 13
select select "9: 45e1e880-f816-4b47-a7e0-ba5755b8ecee"
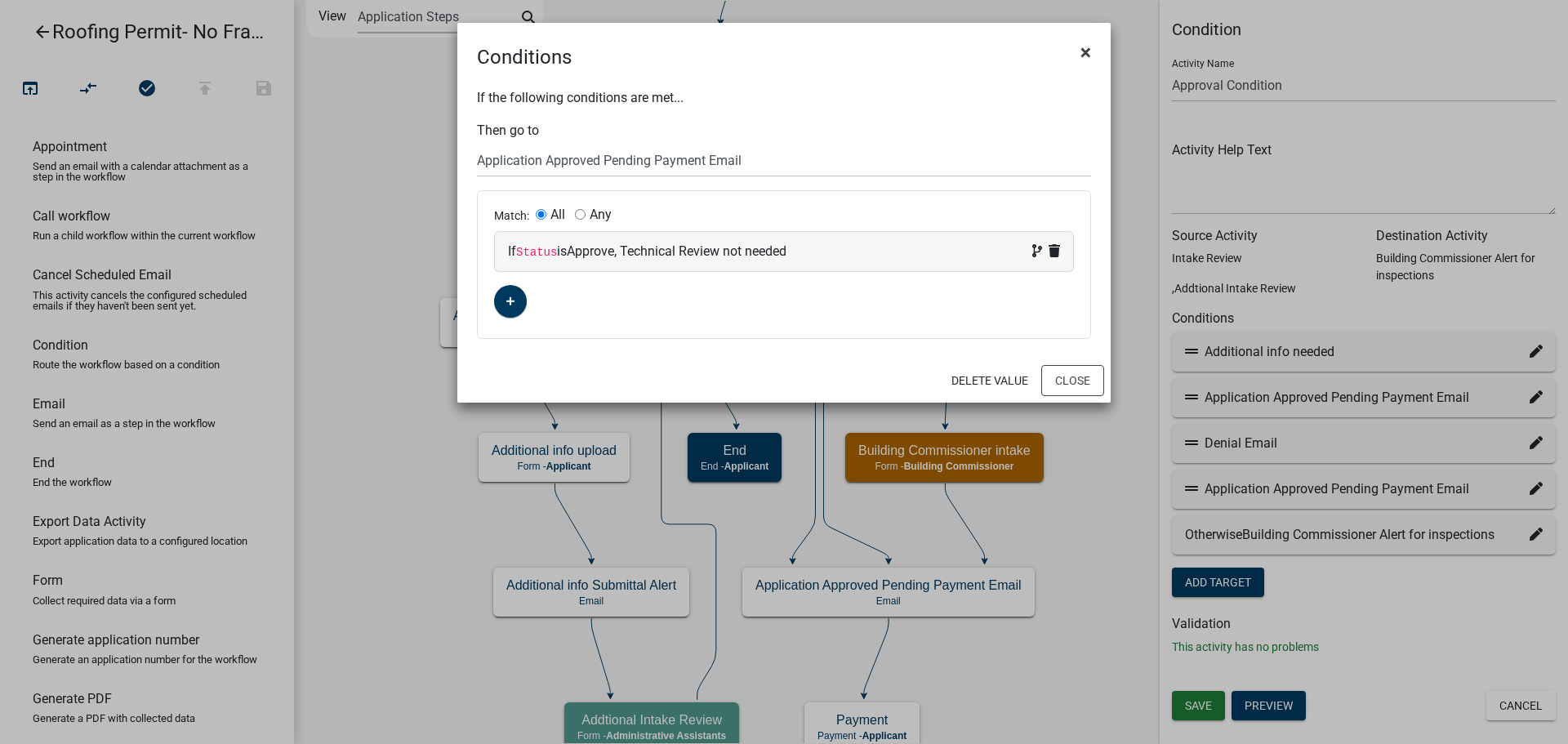
click at [1090, 52] on span "×" at bounding box center [1085, 52] width 10 height 23
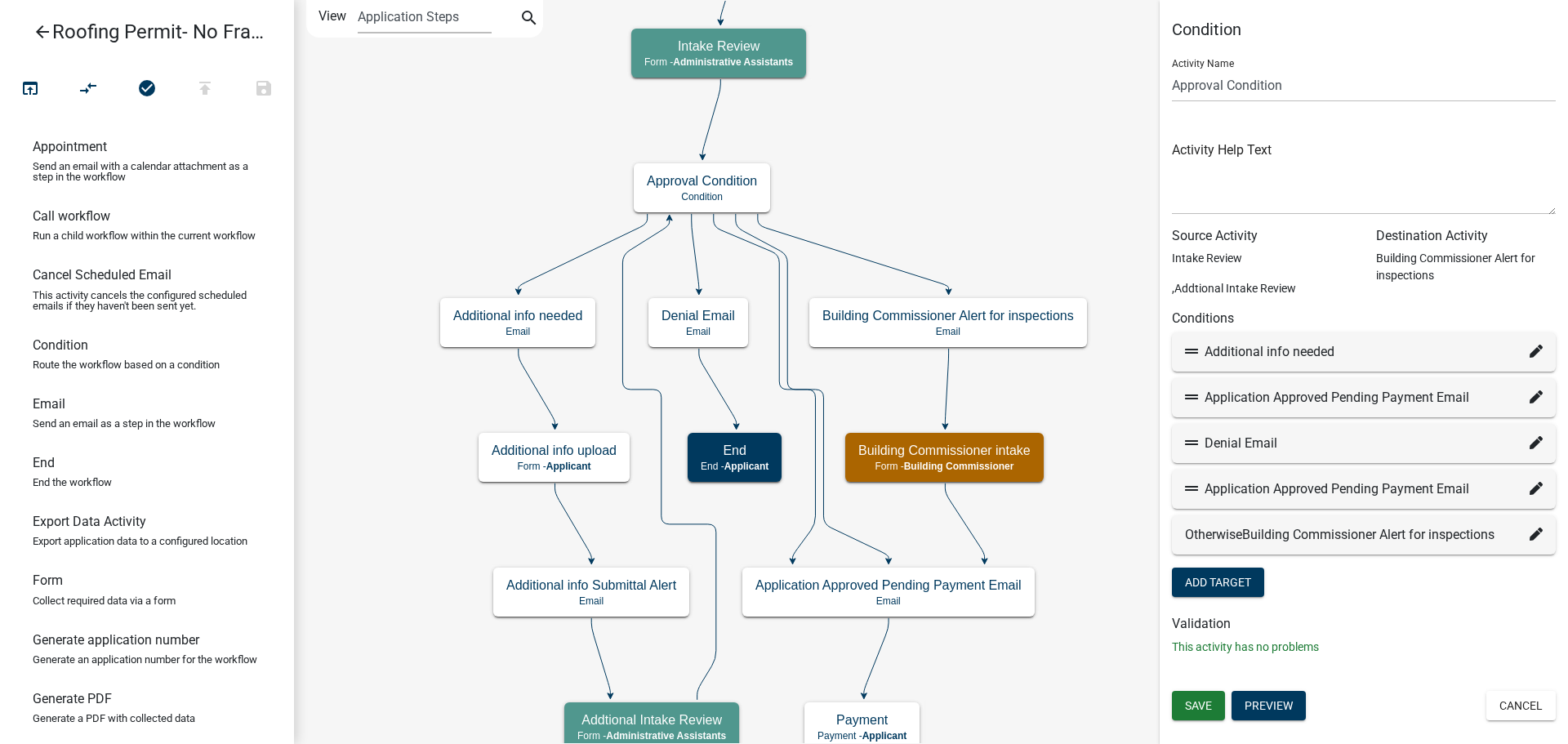
click at [1333, 488] on div "Application Approved Pending Payment Email" at bounding box center [1363, 489] width 358 height 20
click at [1539, 489] on icon at bounding box center [1536, 488] width 13 height 13
select select "9: 45e1e880-f816-4b47-a7e0-ba5755b8ecee"
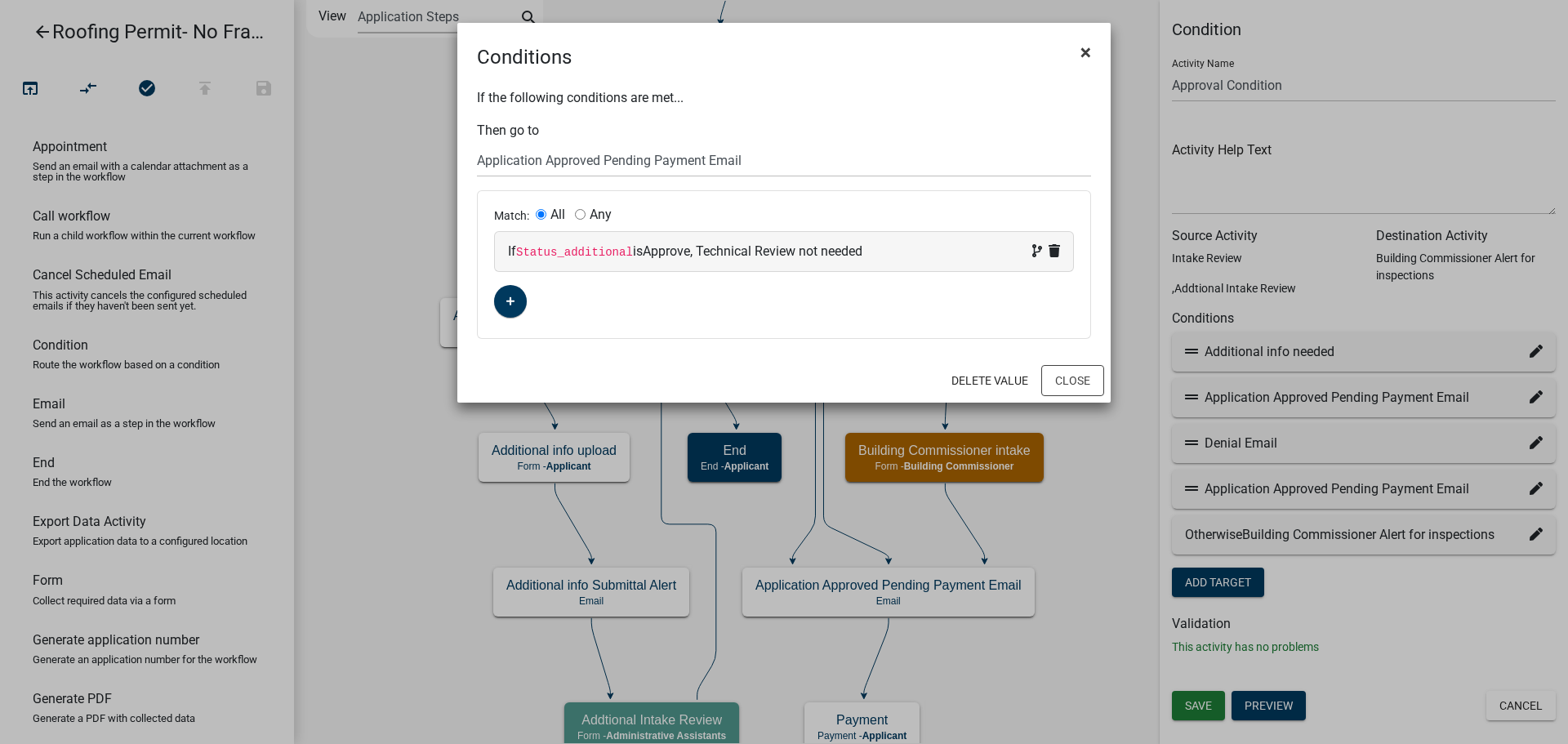
click at [1082, 54] on span "×" at bounding box center [1085, 52] width 10 height 23
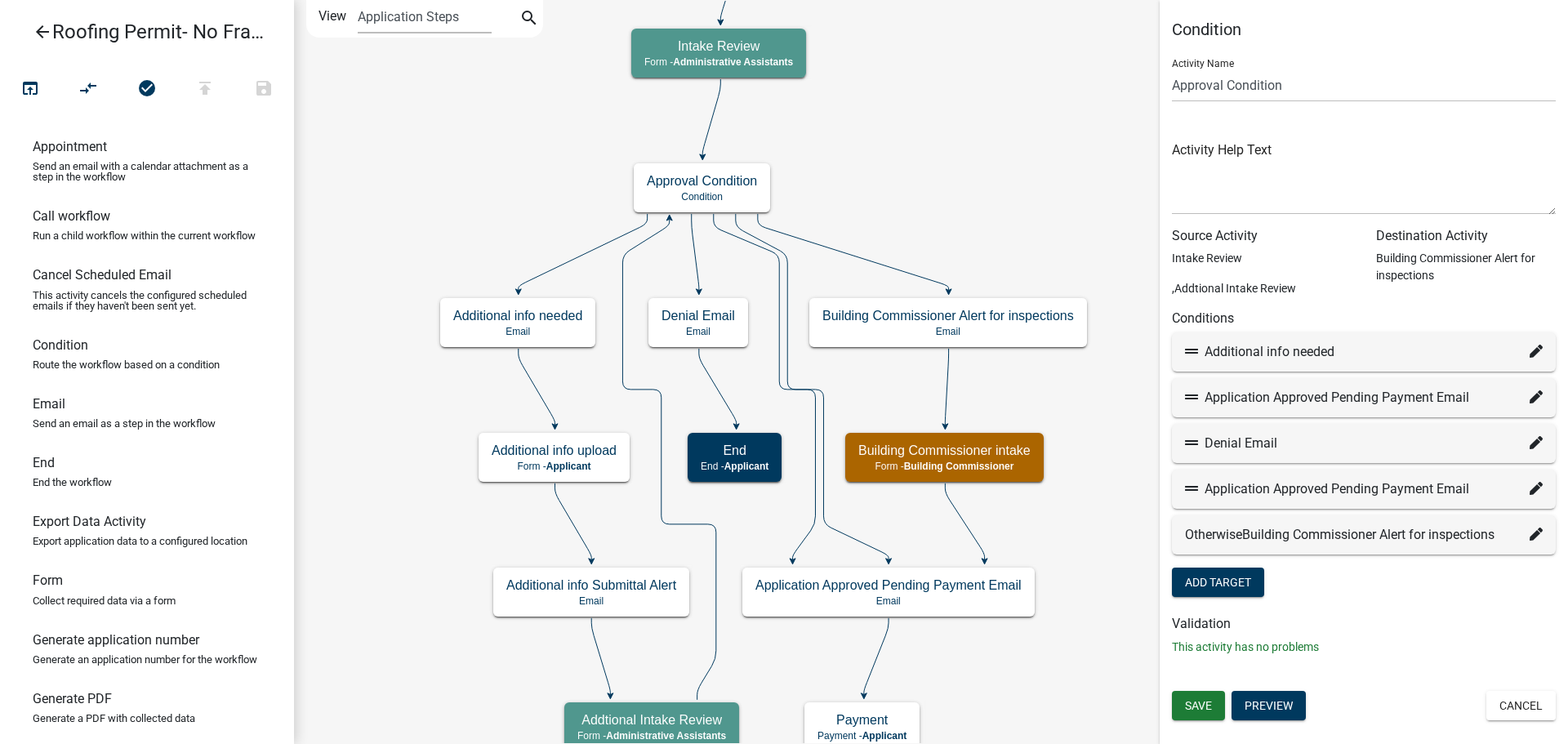
click at [1537, 487] on icon at bounding box center [1536, 488] width 13 height 13
select select "9: 45e1e880-f816-4b47-a7e0-ba5755b8ecee"
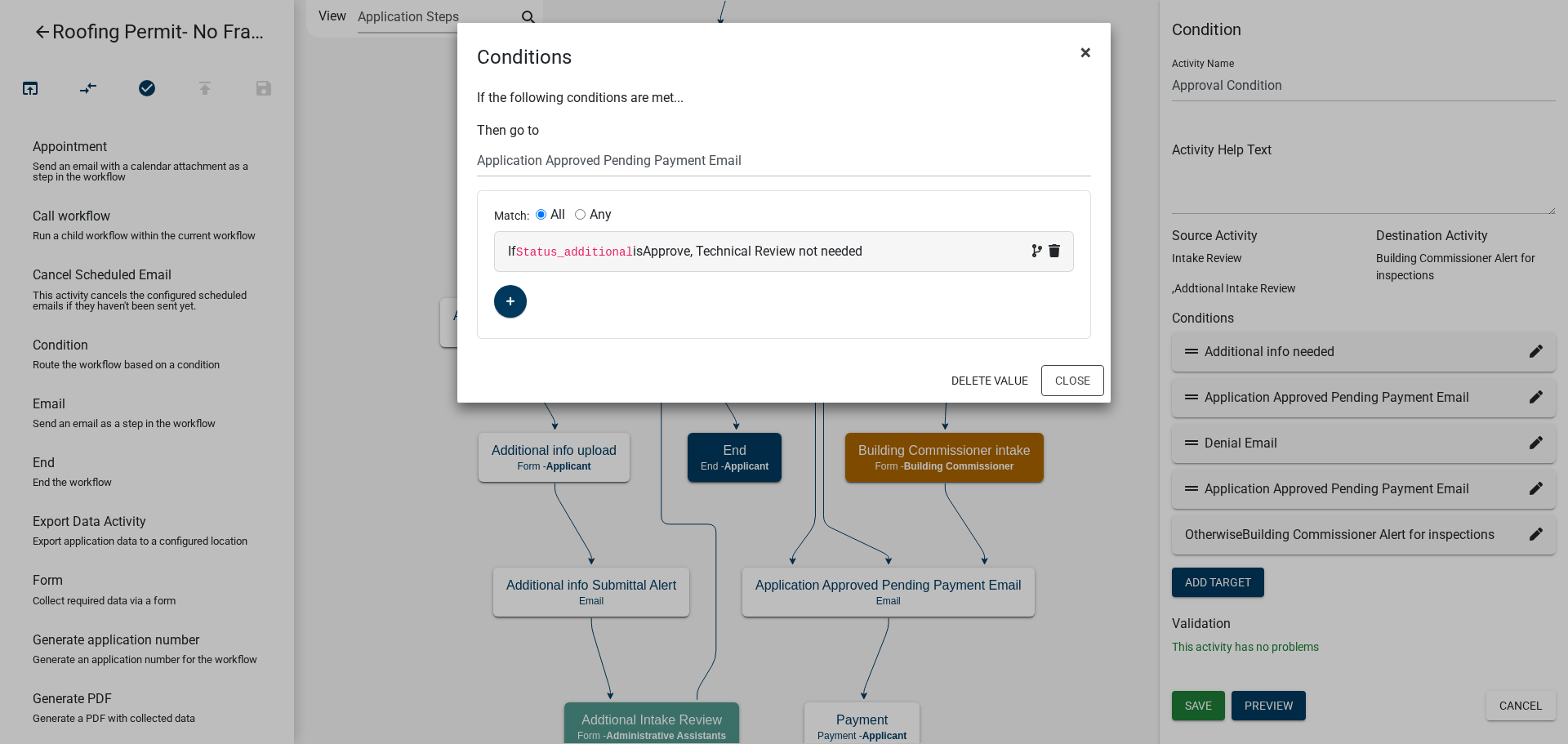
click at [1081, 48] on span "×" at bounding box center [1085, 52] width 10 height 23
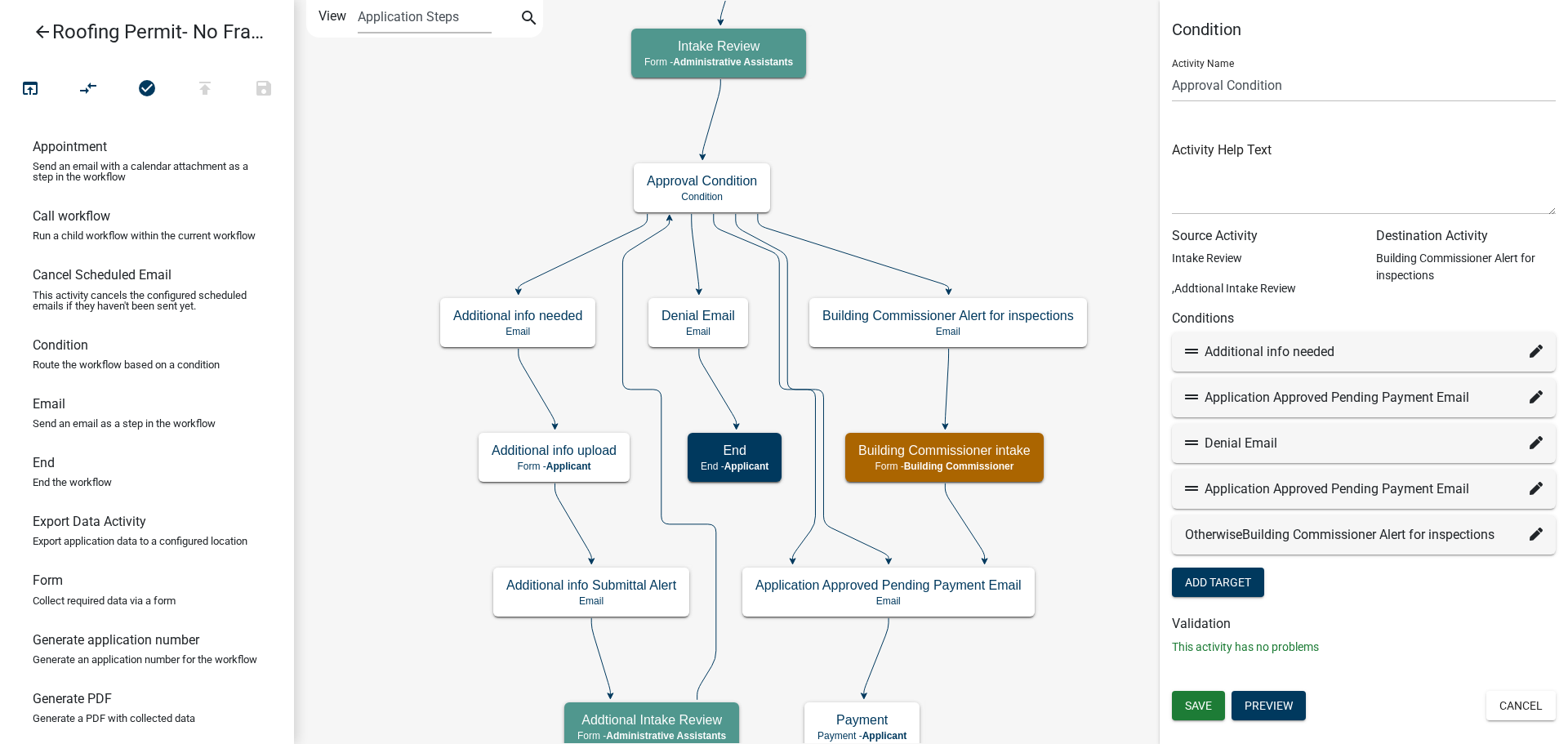
click at [1531, 392] on icon at bounding box center [1536, 396] width 13 height 13
select select "9: 45e1e880-f816-4b47-a7e0-ba5755b8ecee"
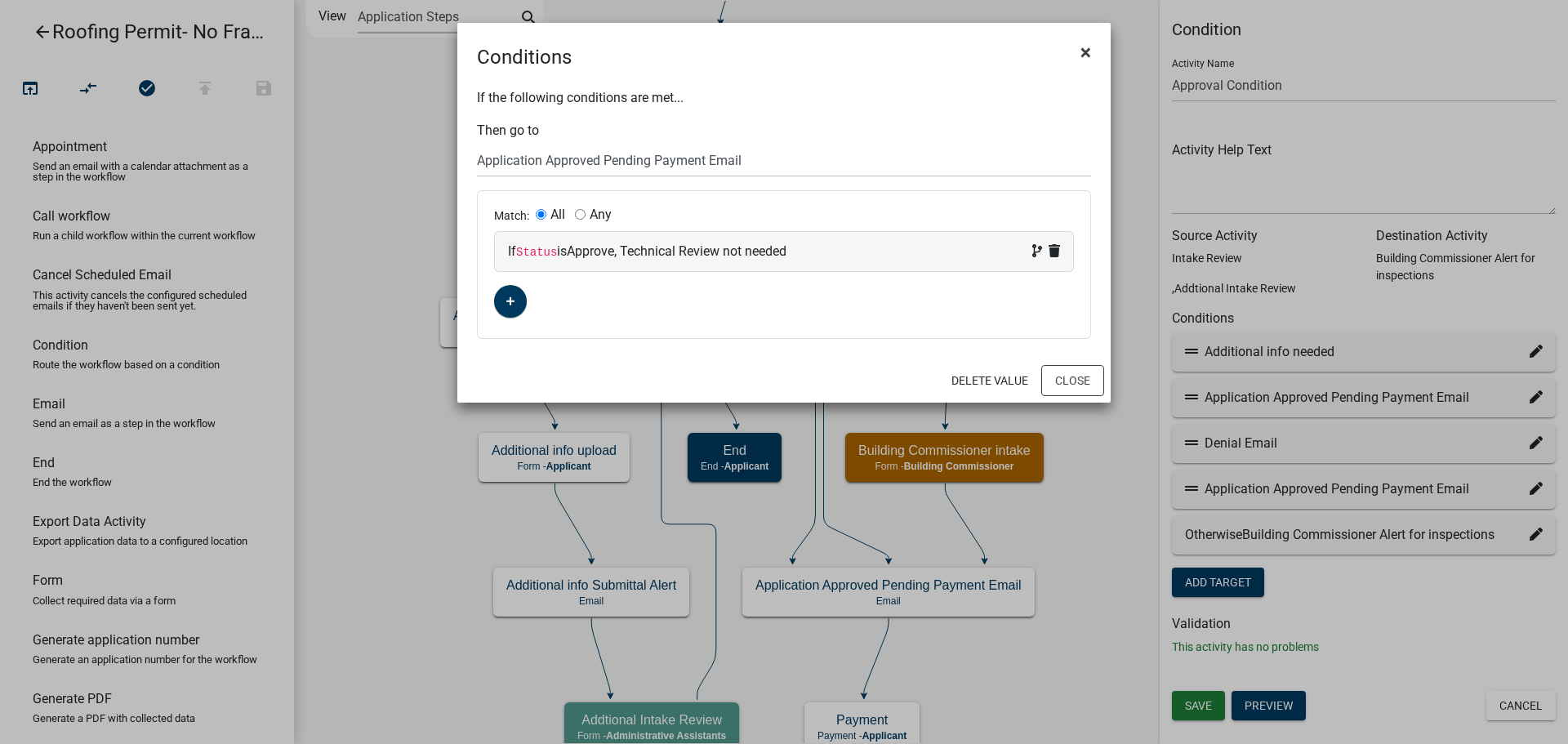
click at [1081, 52] on span "×" at bounding box center [1085, 52] width 10 height 23
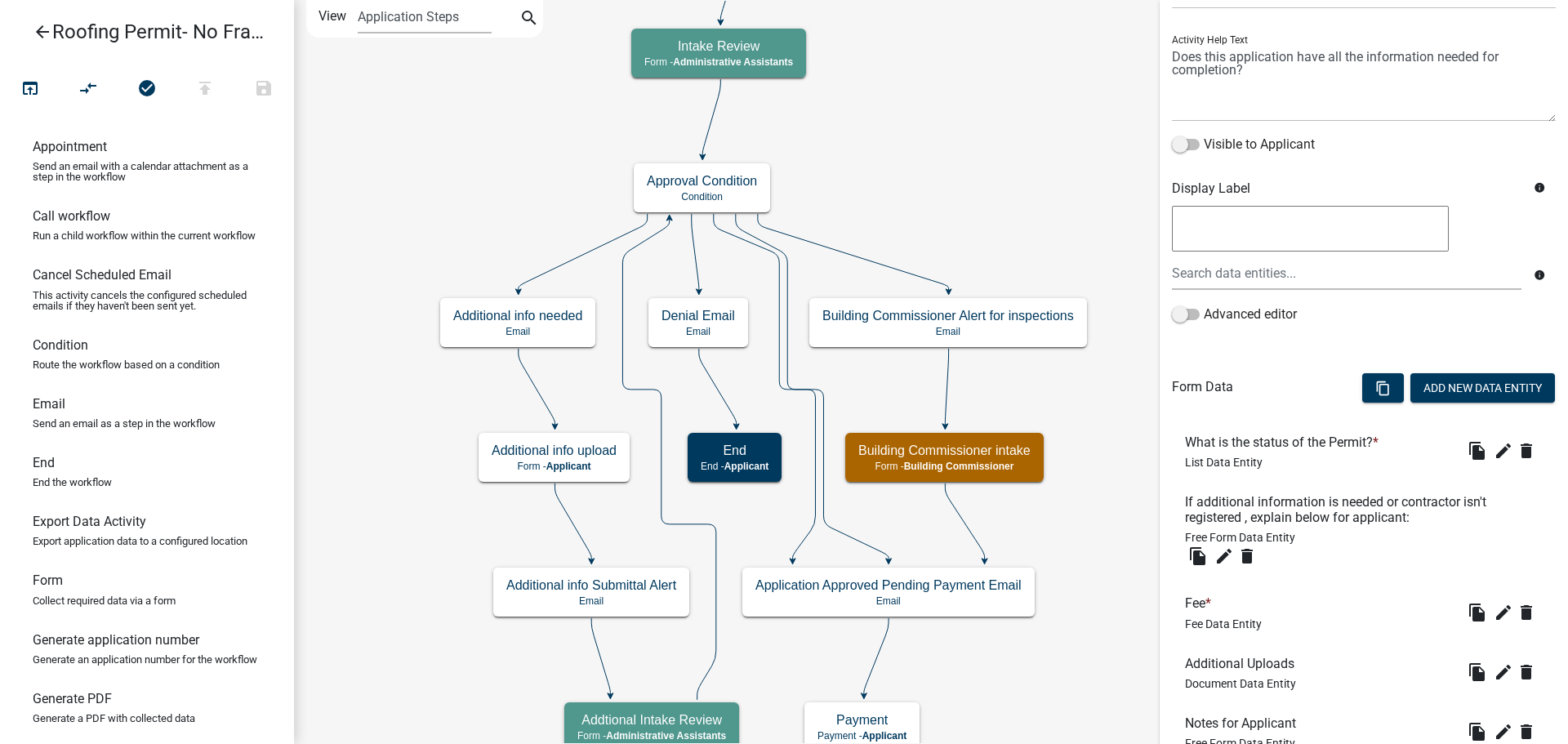
scroll to position [163, 0]
click at [1228, 558] on icon "edit" at bounding box center [1224, 555] width 20 height 20
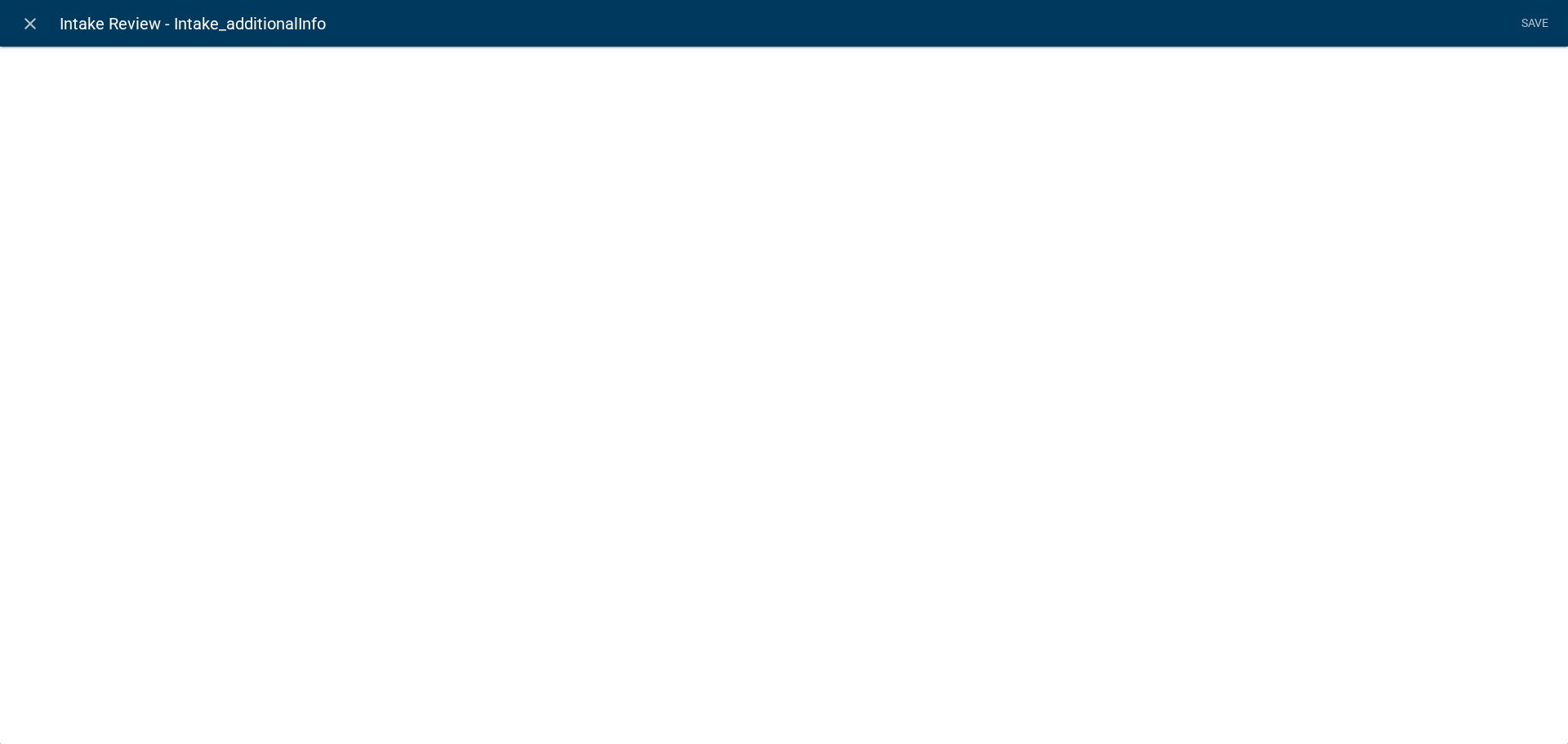
select select
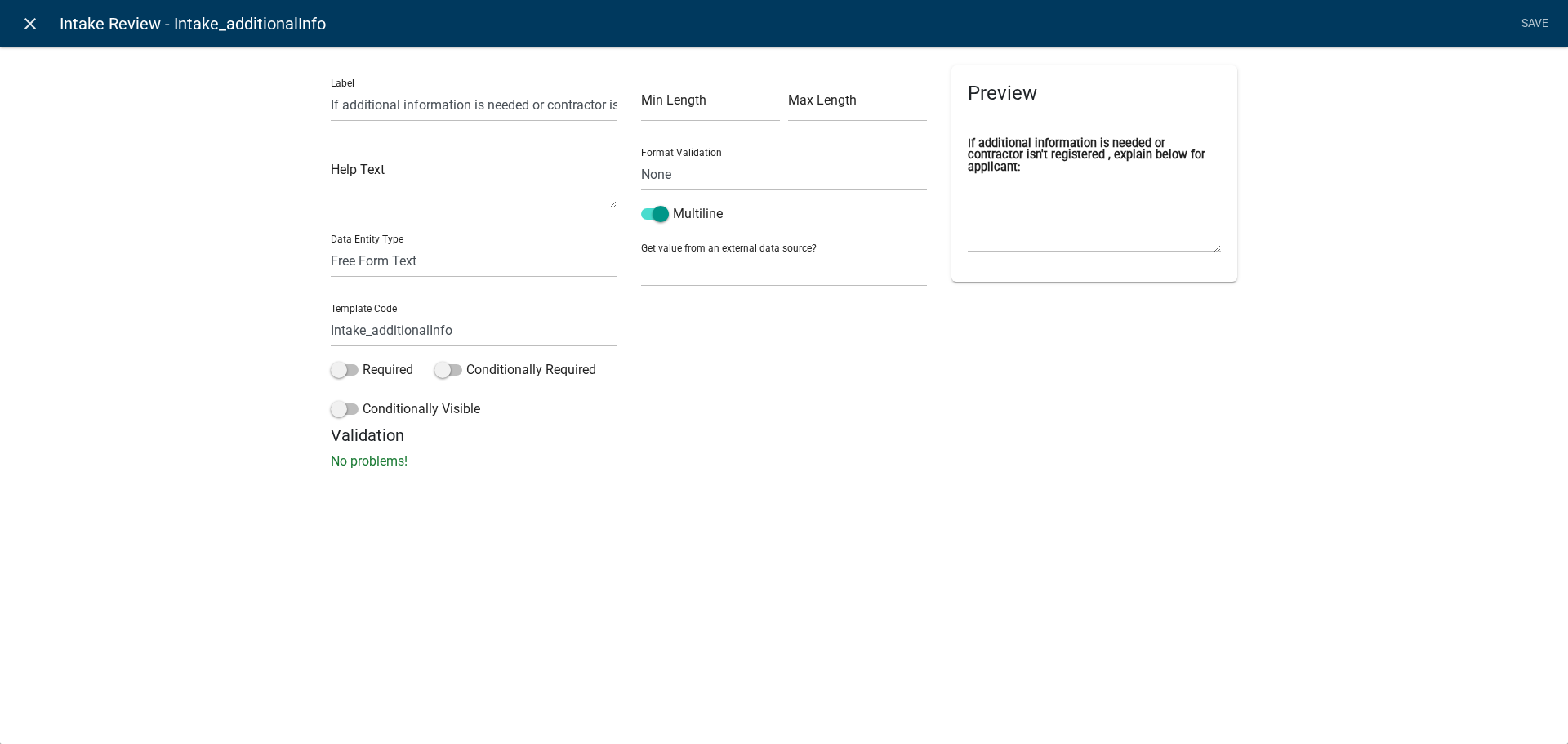
click at [25, 16] on icon "close" at bounding box center [30, 23] width 20 height 20
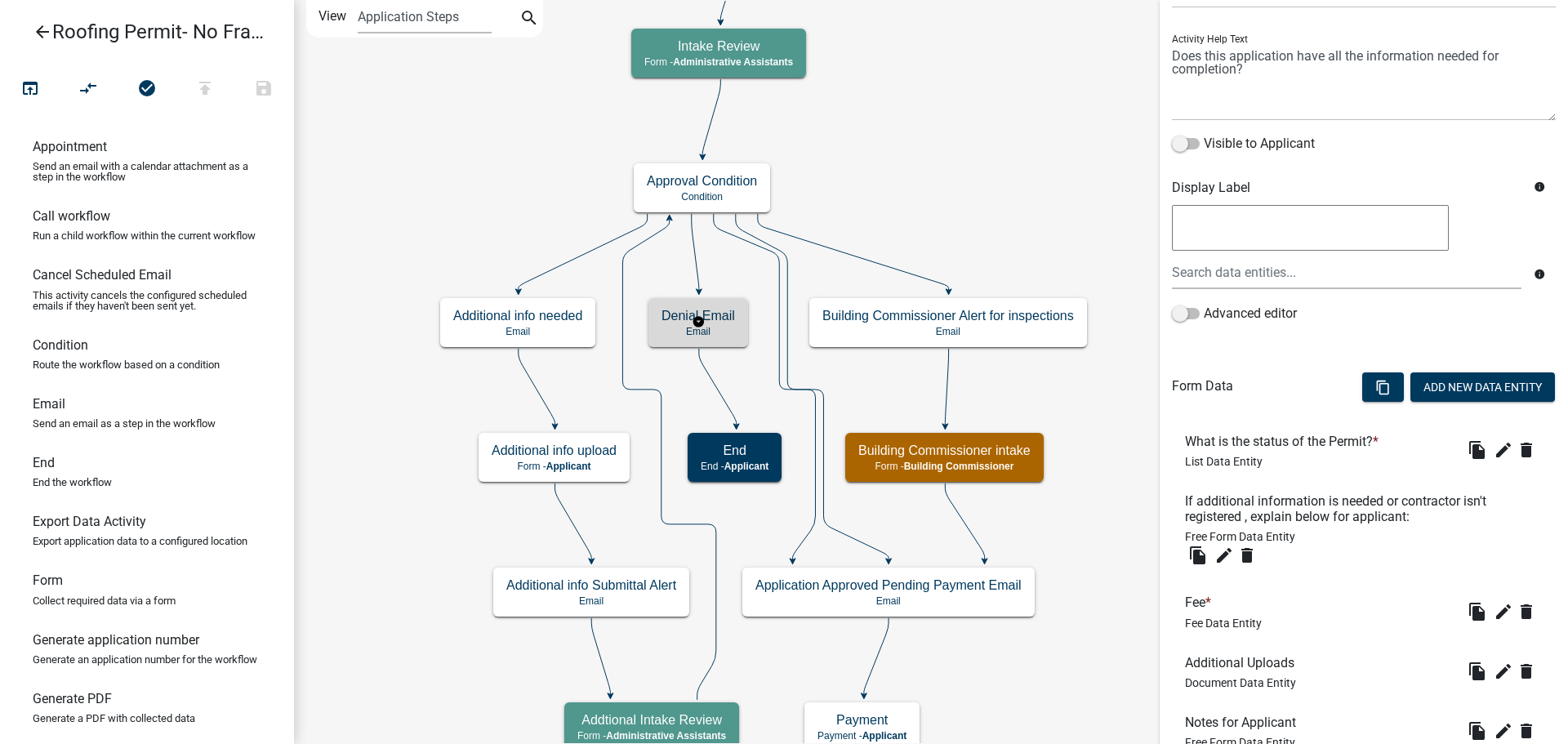
scroll to position [0, 0]
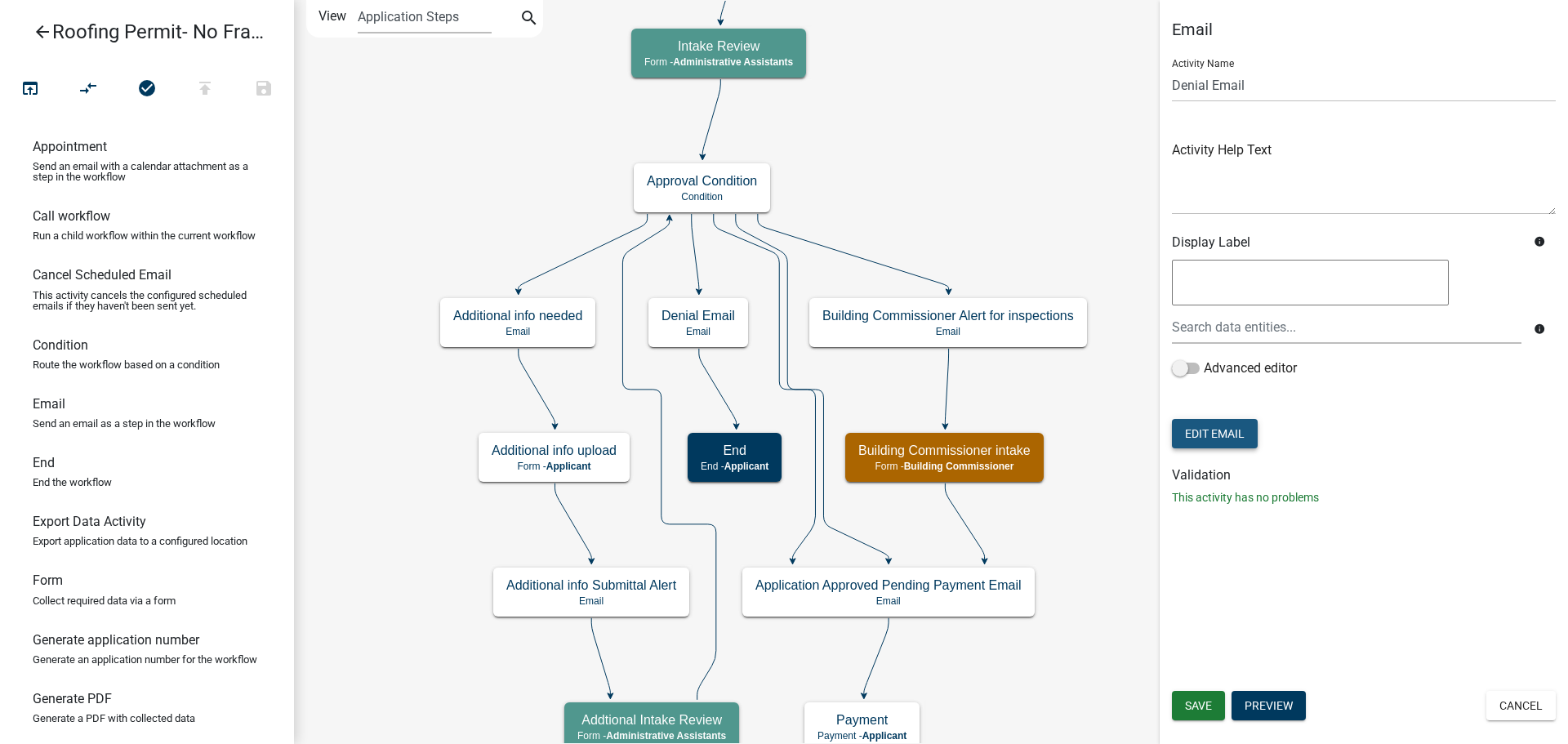
click at [1232, 425] on button "Edit Email" at bounding box center [1214, 434] width 86 height 30
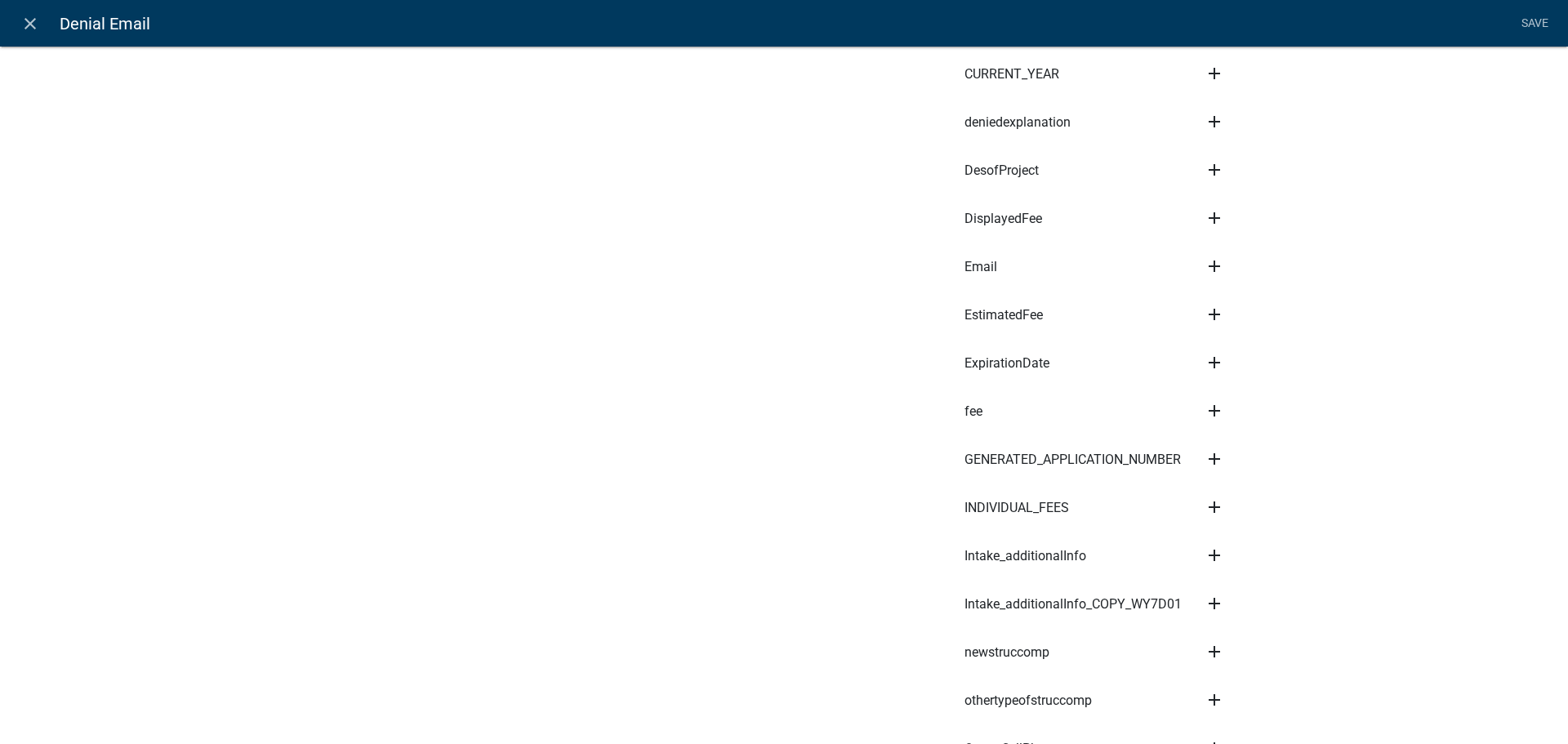
scroll to position [1798, 0]
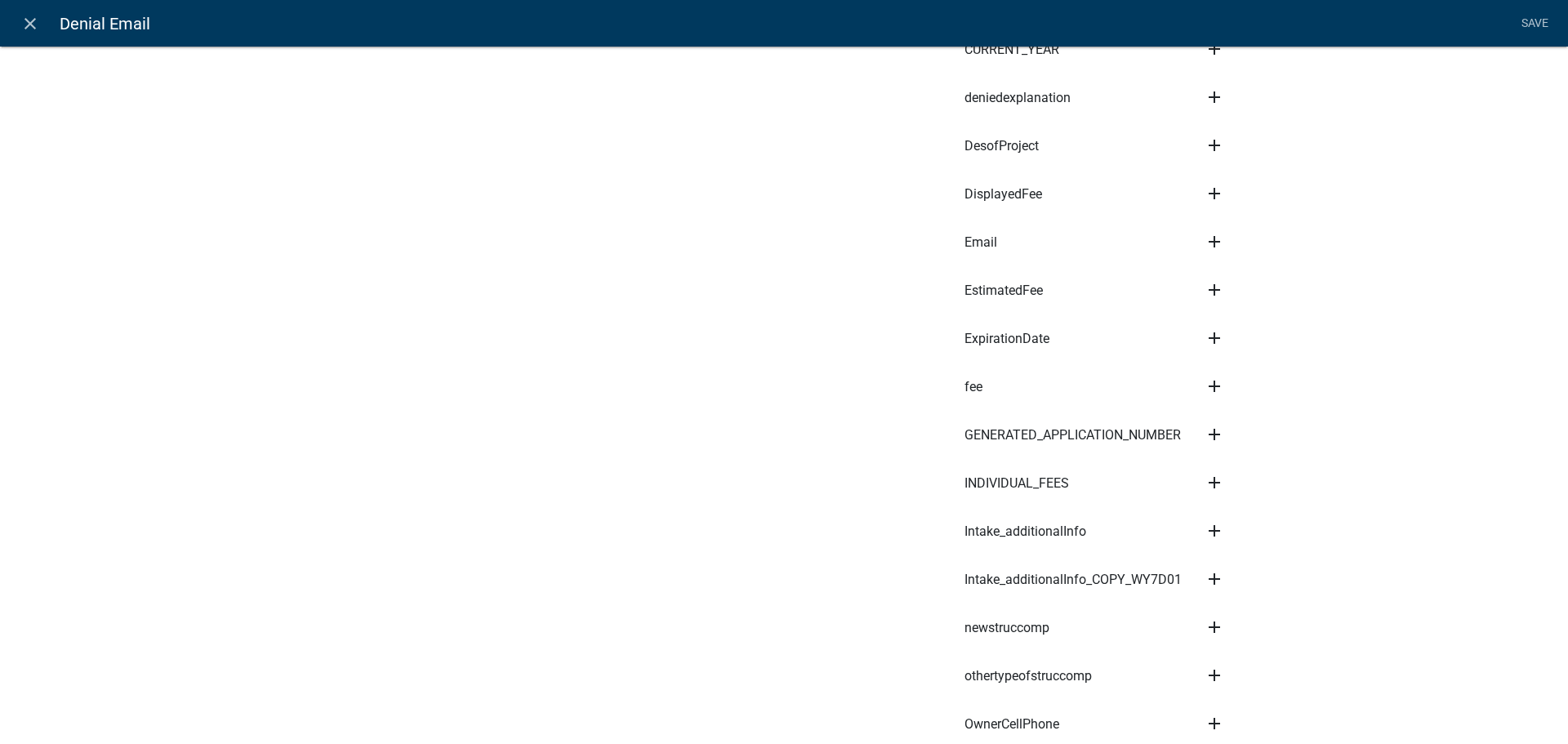
click at [1210, 534] on icon "add" at bounding box center [1214, 531] width 20 height 20
click at [1238, 576] on button "Body" at bounding box center [1270, 587] width 131 height 39
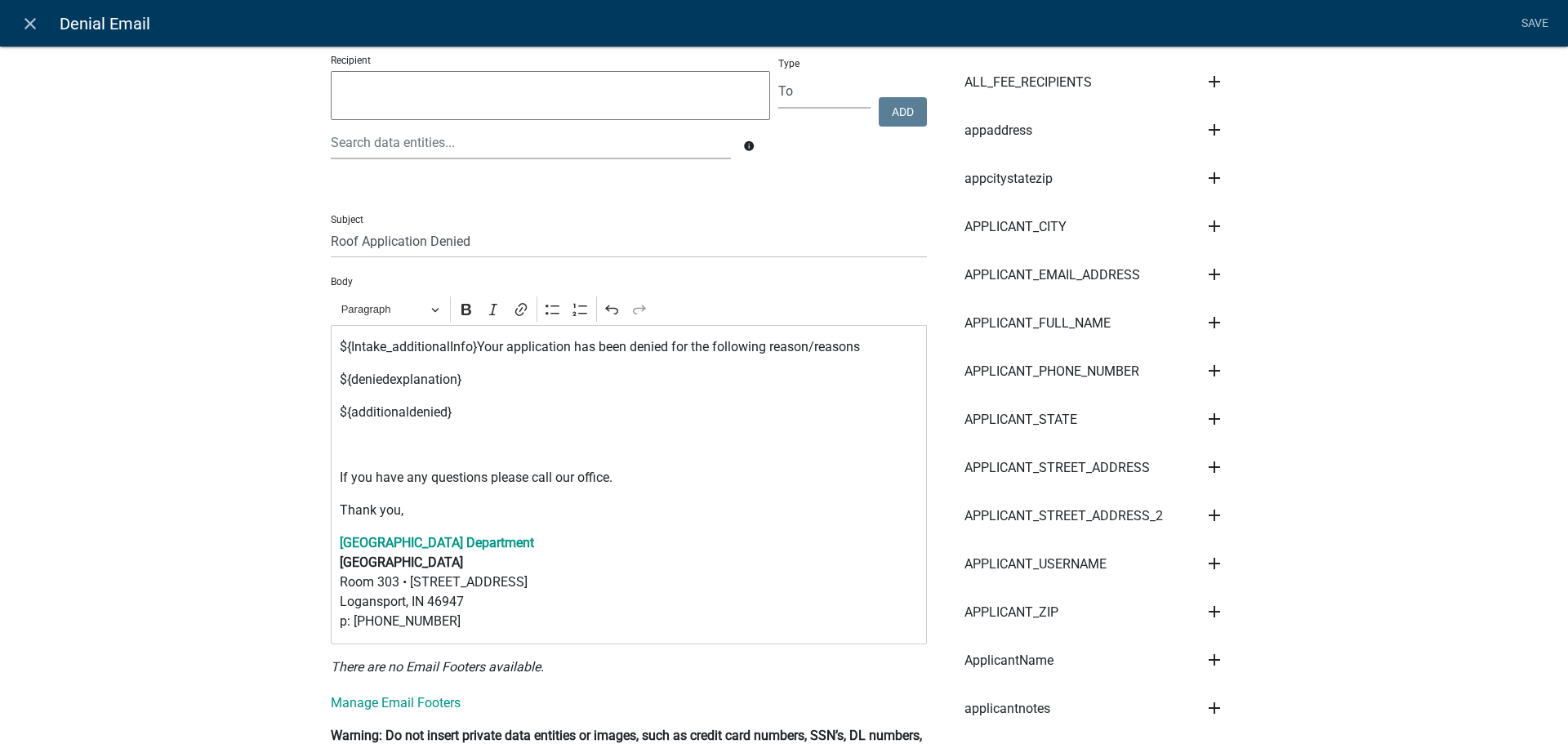
scroll to position [0, 0]
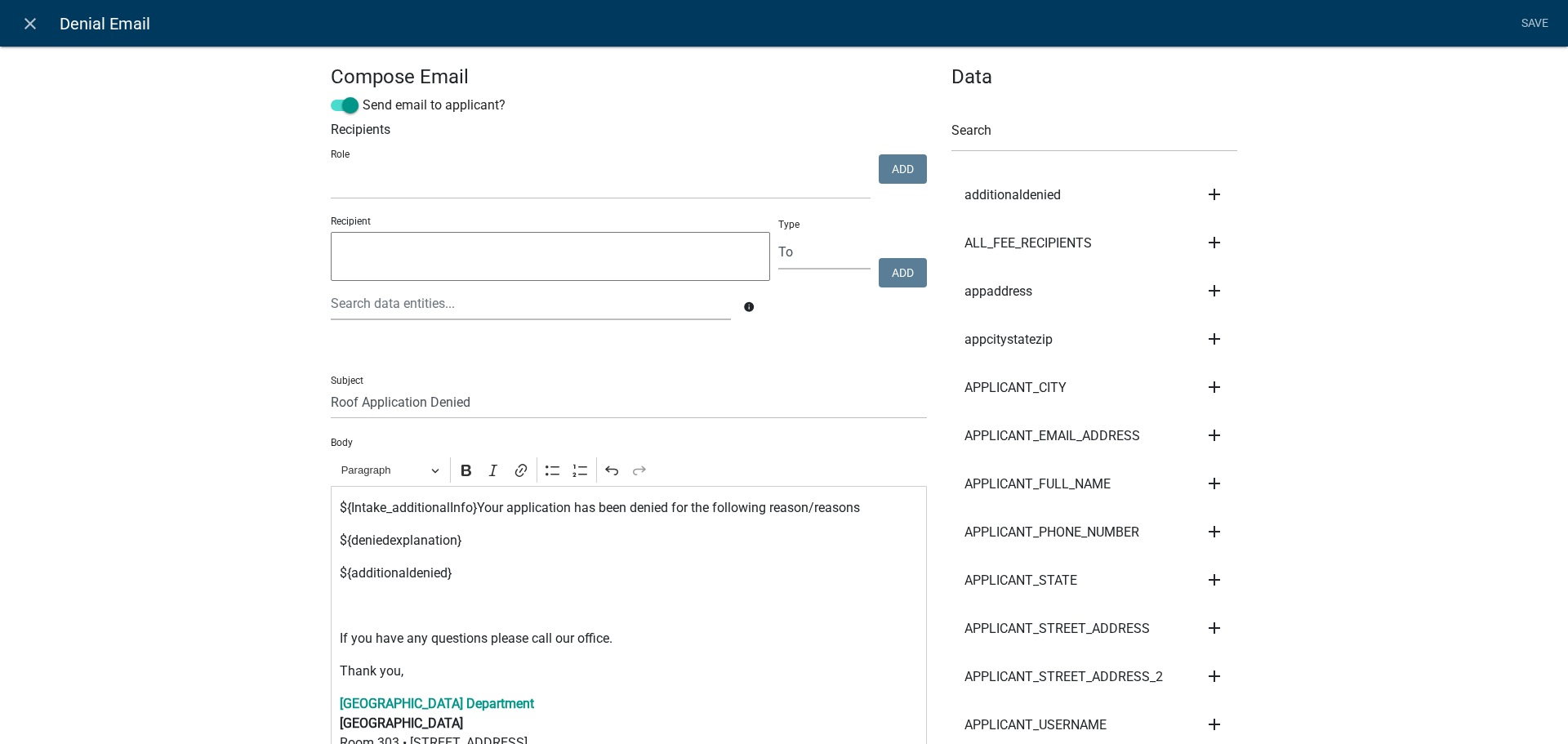
click at [456, 578] on p "${additionaldenied}" at bounding box center [629, 573] width 579 height 20
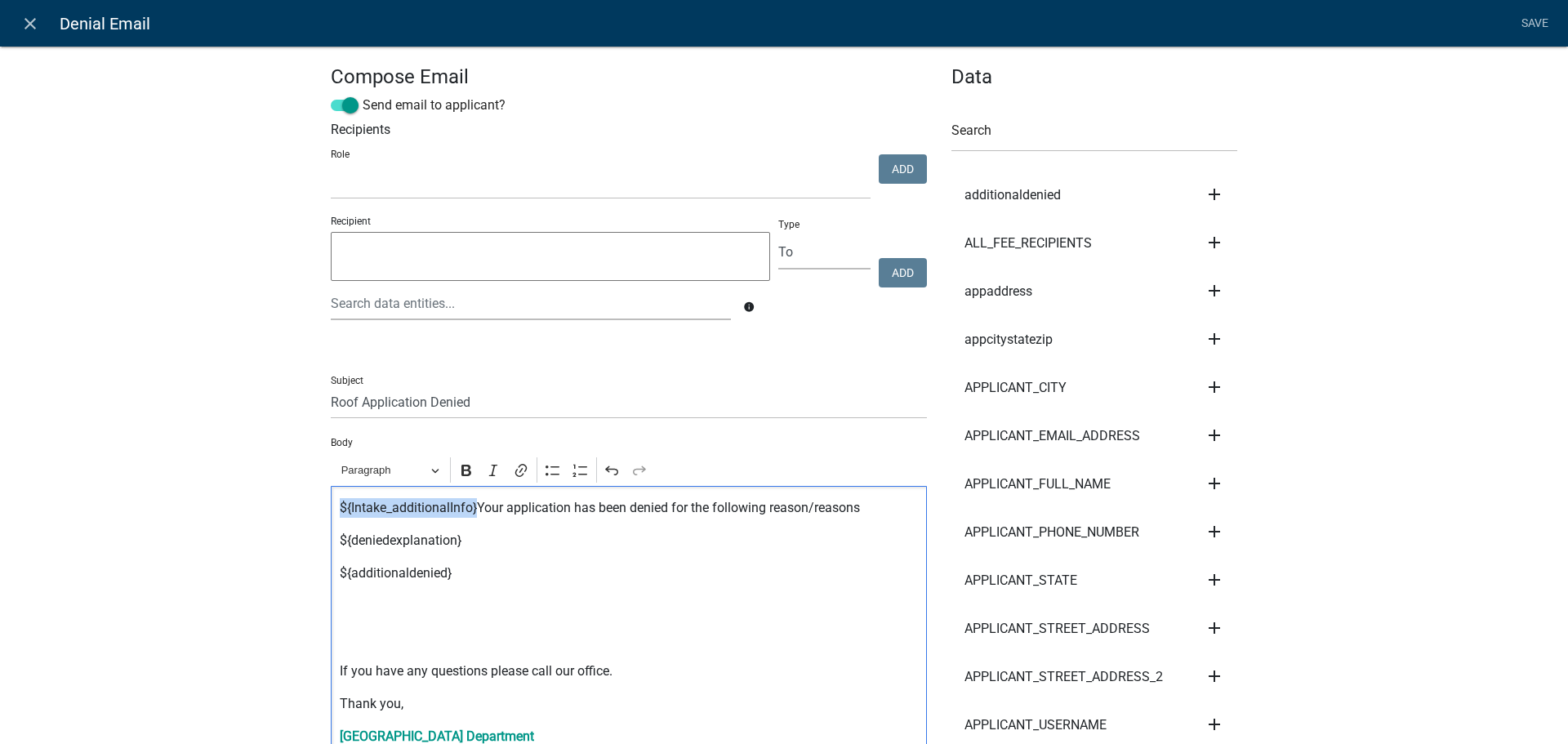
drag, startPoint x: 473, startPoint y: 510, endPoint x: 335, endPoint y: 509, distance: 138.0
click at [340, 509] on p "${Intake_additionalInfo}Your application has been denied for the following reas…" at bounding box center [629, 508] width 579 height 20
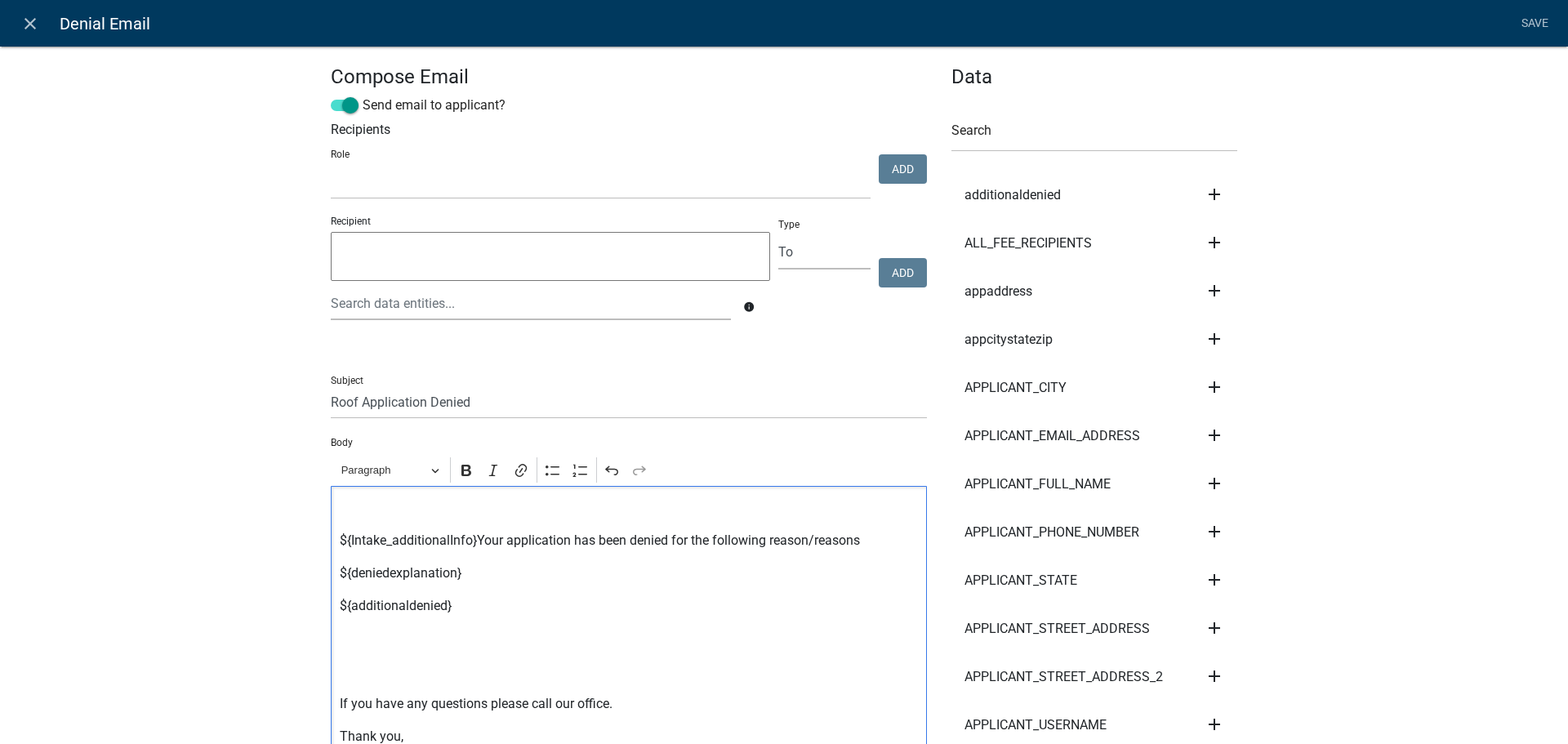
click at [473, 541] on p "${Intake_additionalInfo}Your application has been denied for the following reas…" at bounding box center [629, 541] width 579 height 20
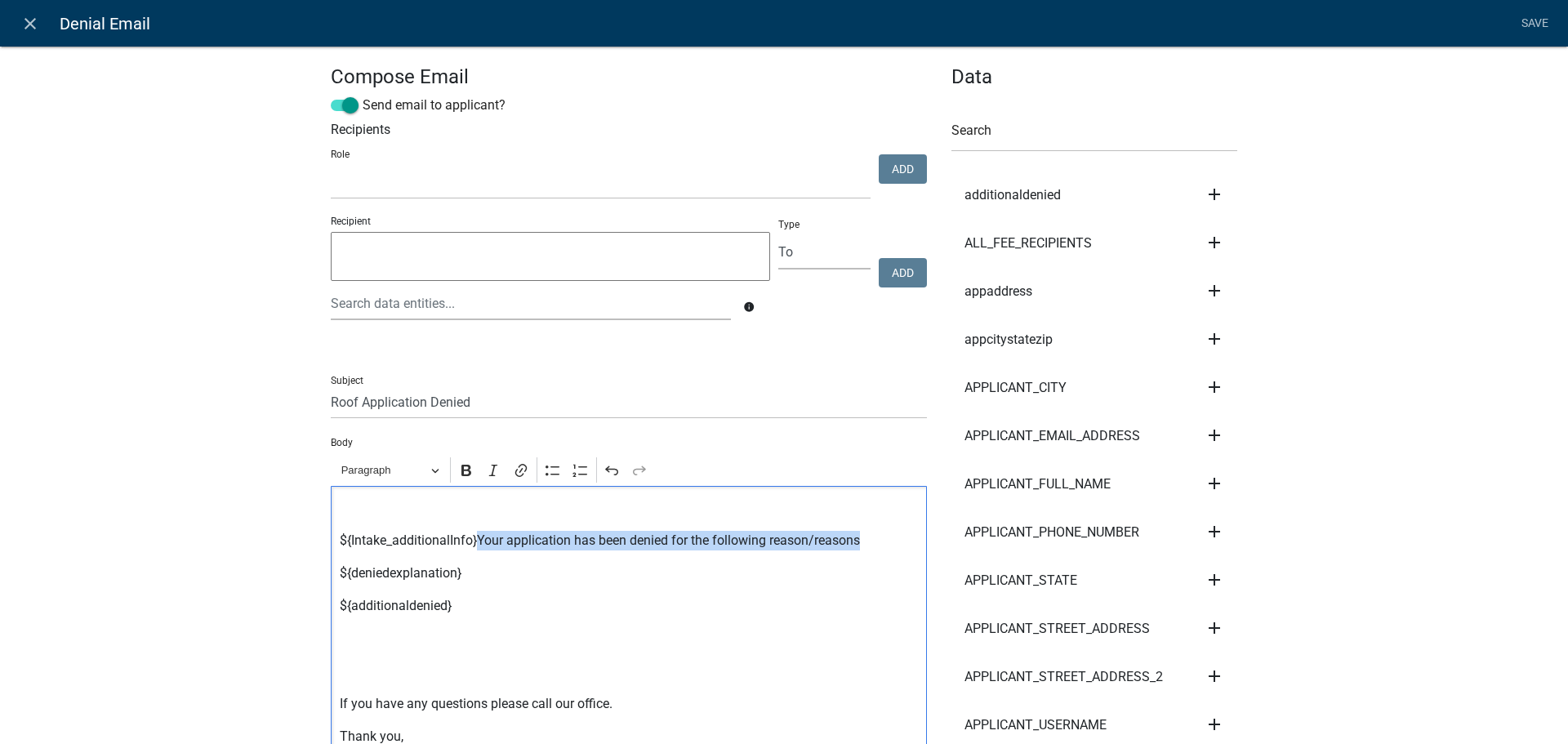
drag, startPoint x: 473, startPoint y: 541, endPoint x: 840, endPoint y: 539, distance: 367.0
click at [840, 539] on p "${Intake_additionalInfo}Your application has been denied for the following reas…" at bounding box center [629, 541] width 579 height 20
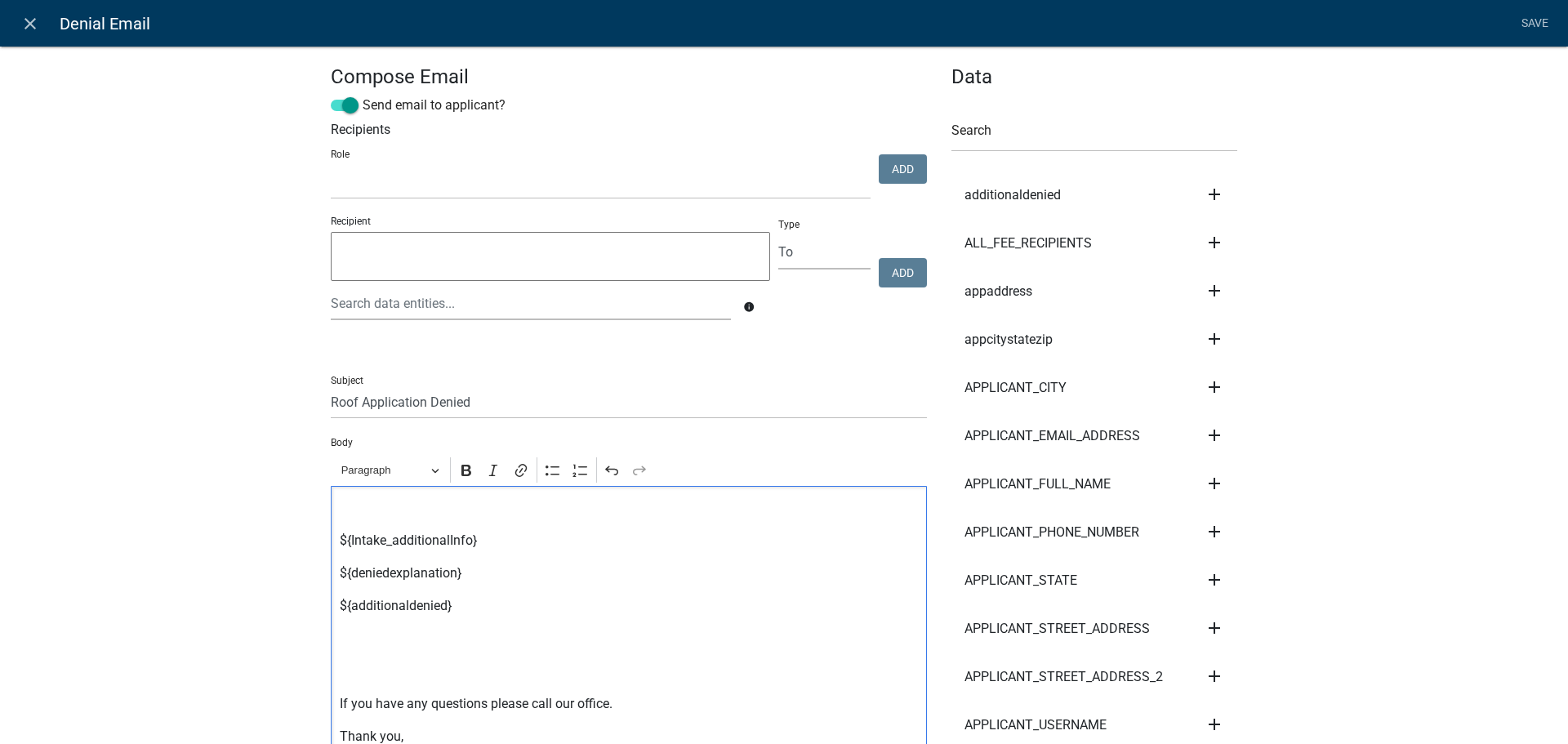
click at [342, 507] on p "Editor editing area: main. Press Alt+0 for help." at bounding box center [629, 508] width 579 height 20
click at [1539, 24] on link "Save" at bounding box center [1534, 24] width 41 height 31
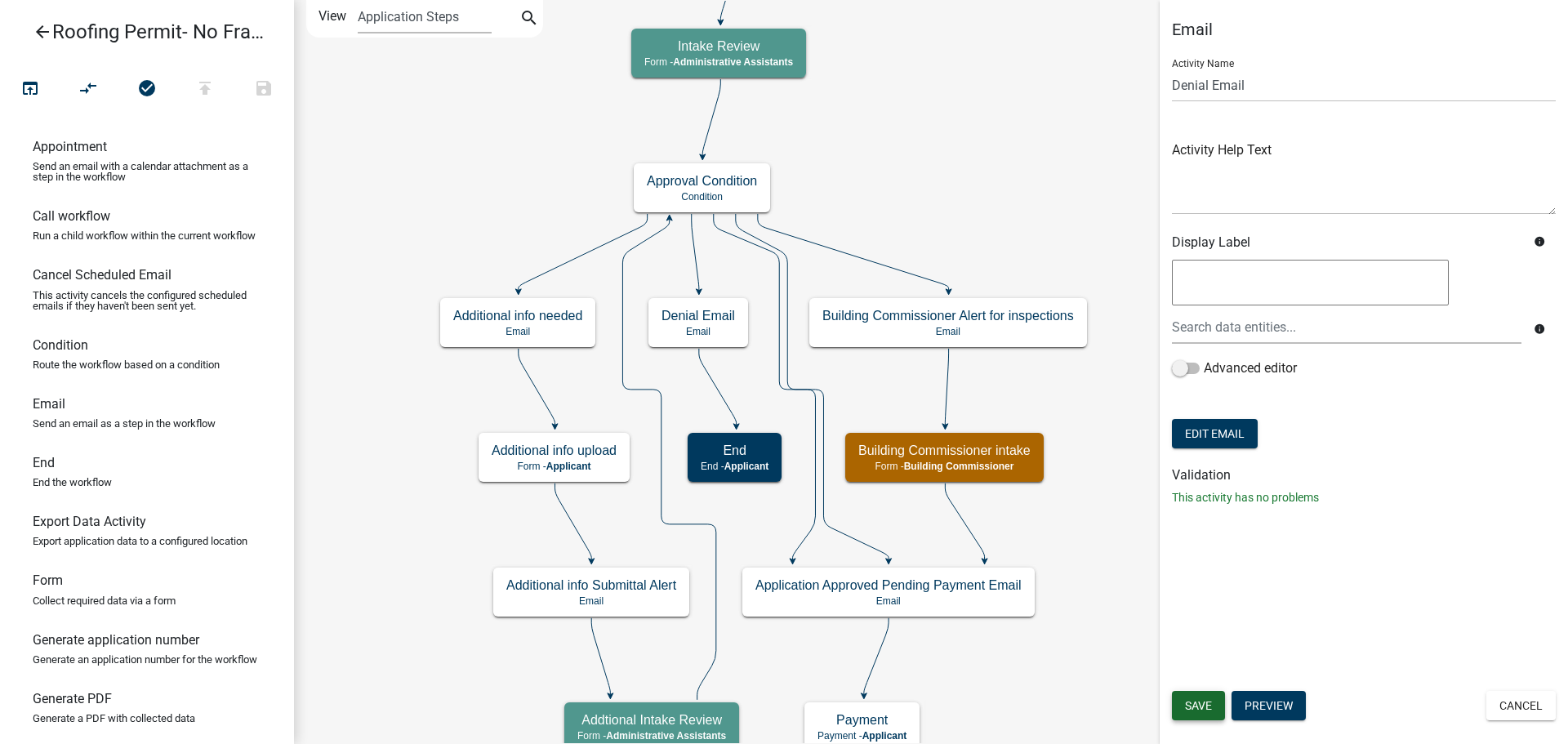
click at [1197, 699] on span "Save" at bounding box center [1198, 705] width 27 height 13
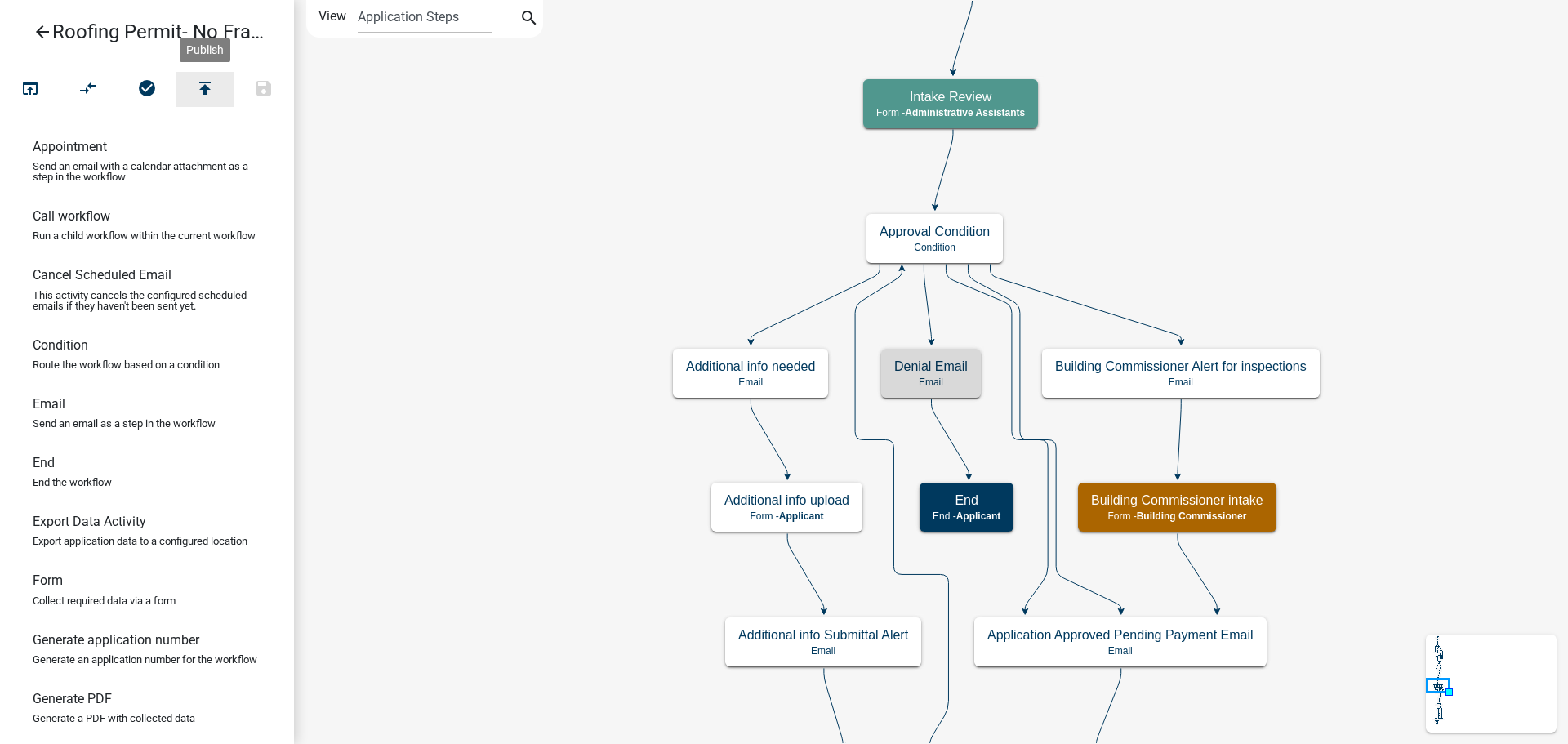
click at [205, 85] on icon "publish" at bounding box center [205, 89] width 20 height 23
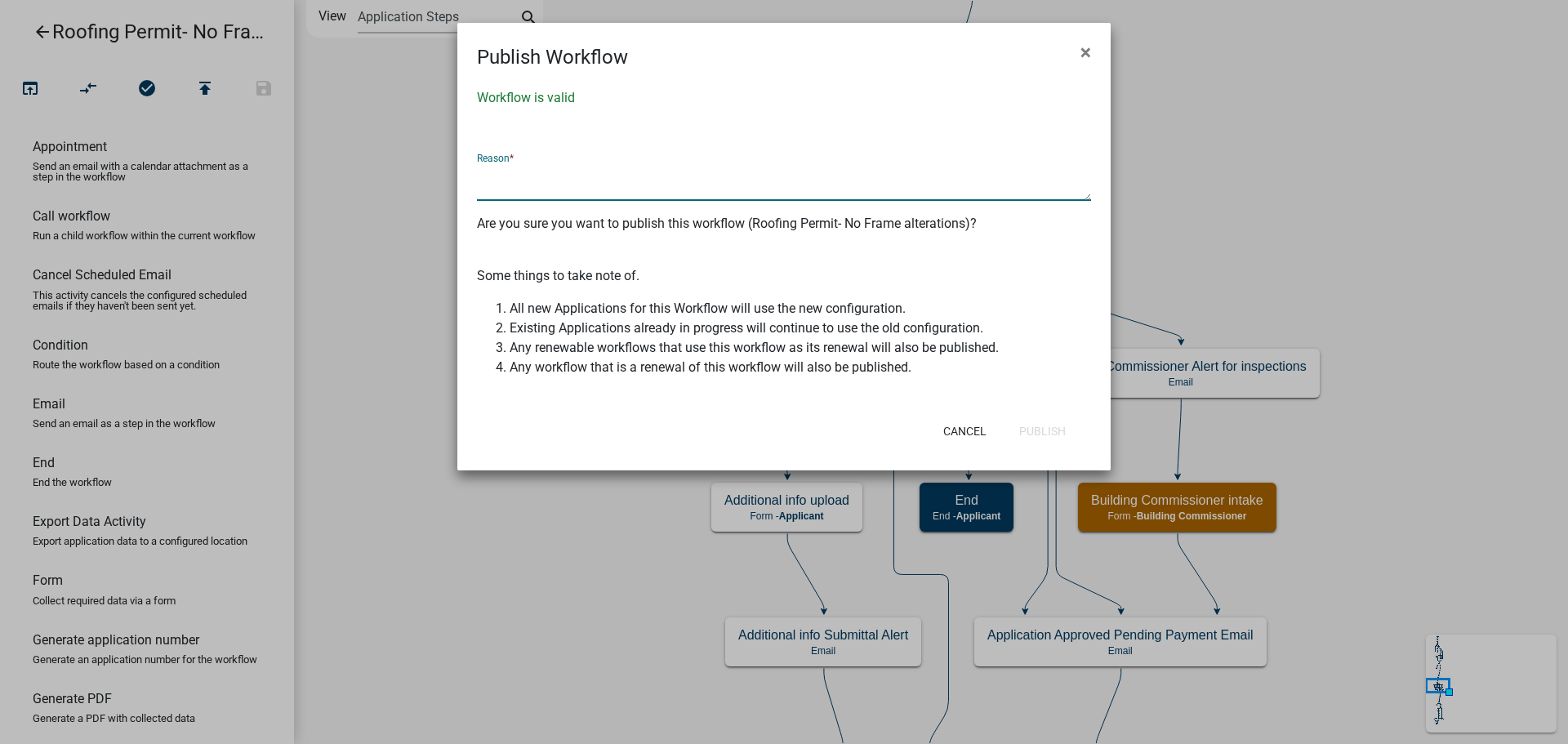
click at [552, 178] on textarea at bounding box center [784, 182] width 614 height 37
type textarea "updated denied email"
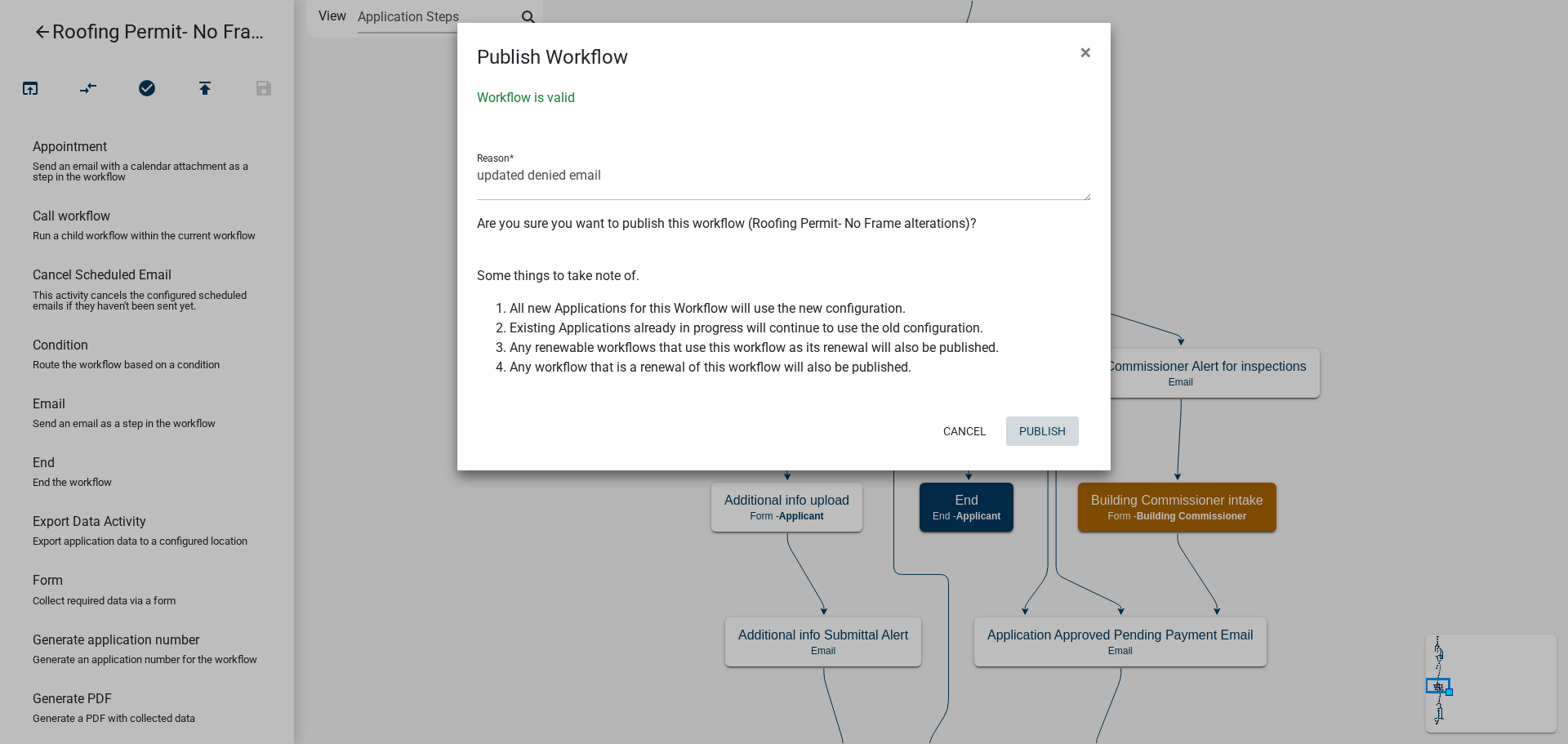
click at [1053, 433] on button "Publish" at bounding box center [1043, 431] width 73 height 30
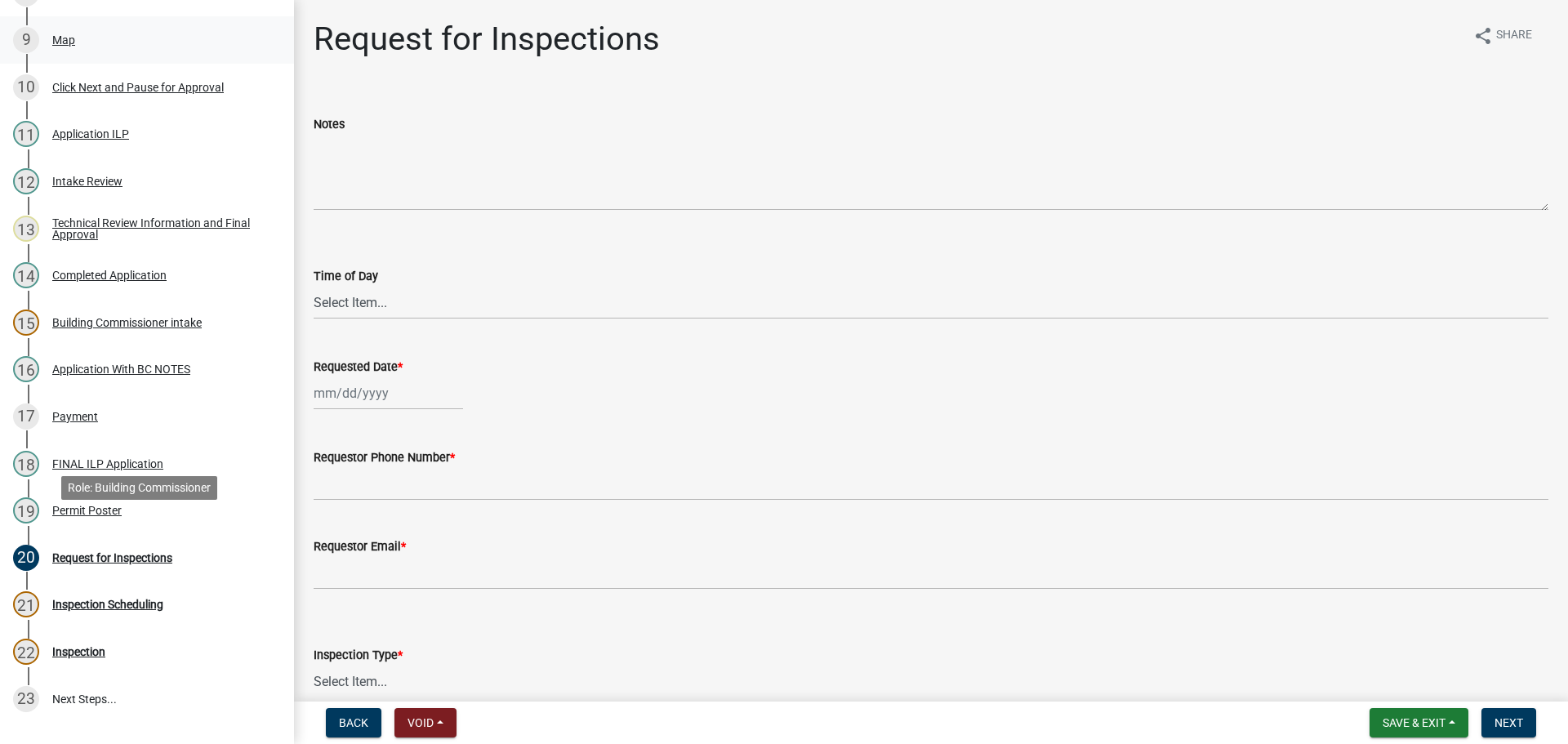
scroll to position [702, 0]
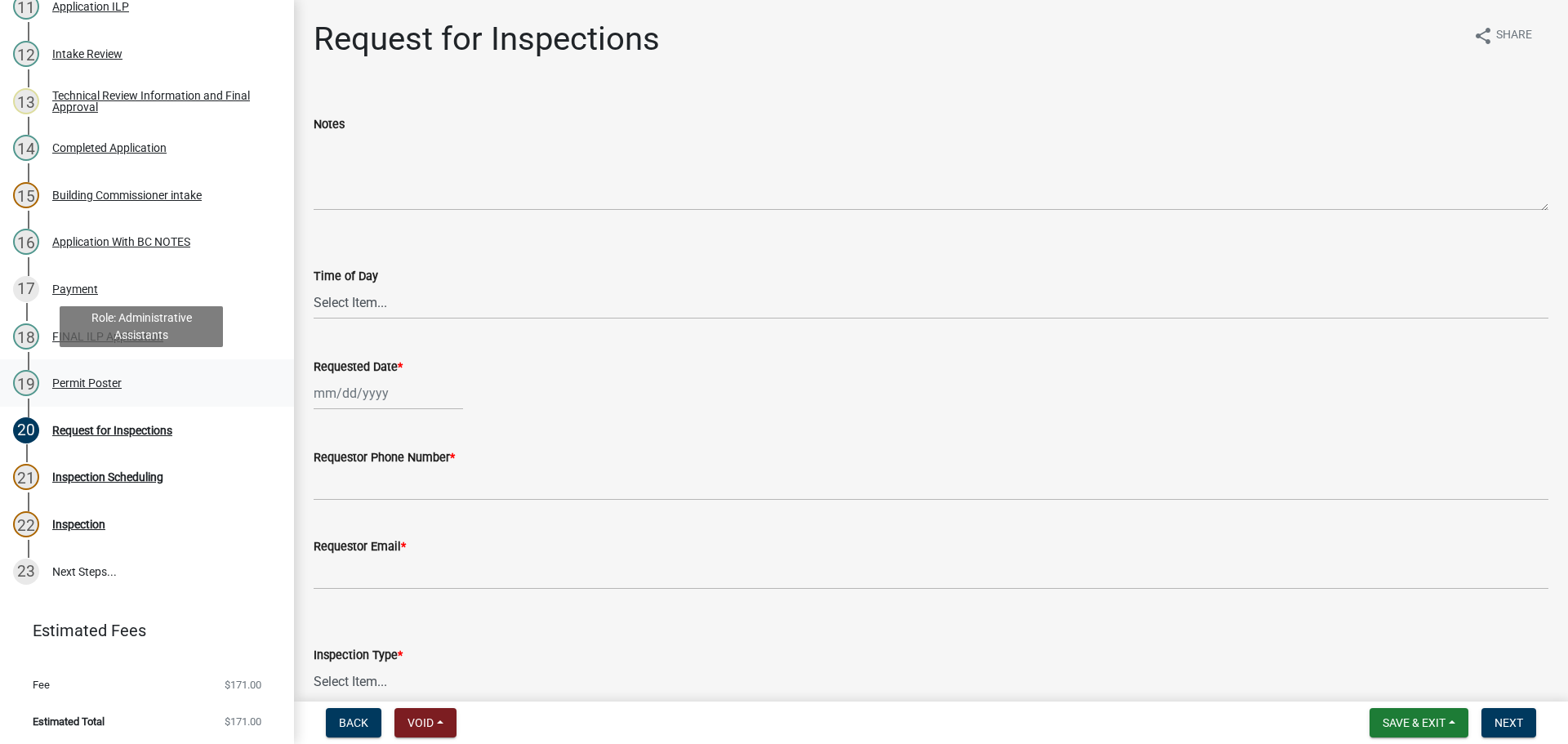
click at [93, 383] on div "Permit Poster" at bounding box center [87, 383] width 70 height 11
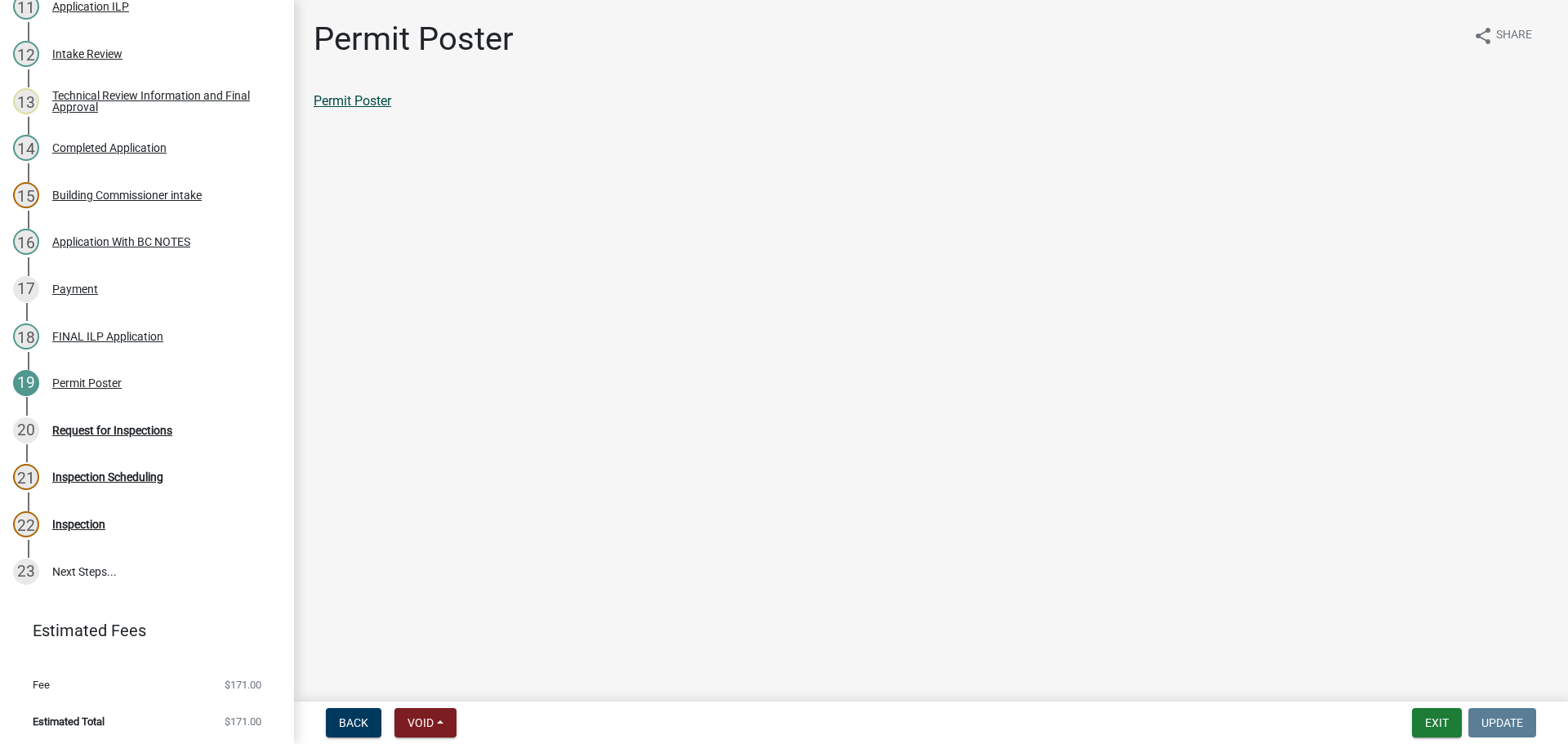
click at [365, 105] on link "Permit Poster" at bounding box center [352, 101] width 77 height 15
click at [85, 344] on div "18 FINAL ILP Application" at bounding box center [140, 336] width 255 height 26
click at [405, 94] on link "FINAL ILP Application" at bounding box center [376, 101] width 126 height 15
